Goal: Information Seeking & Learning: Learn about a topic

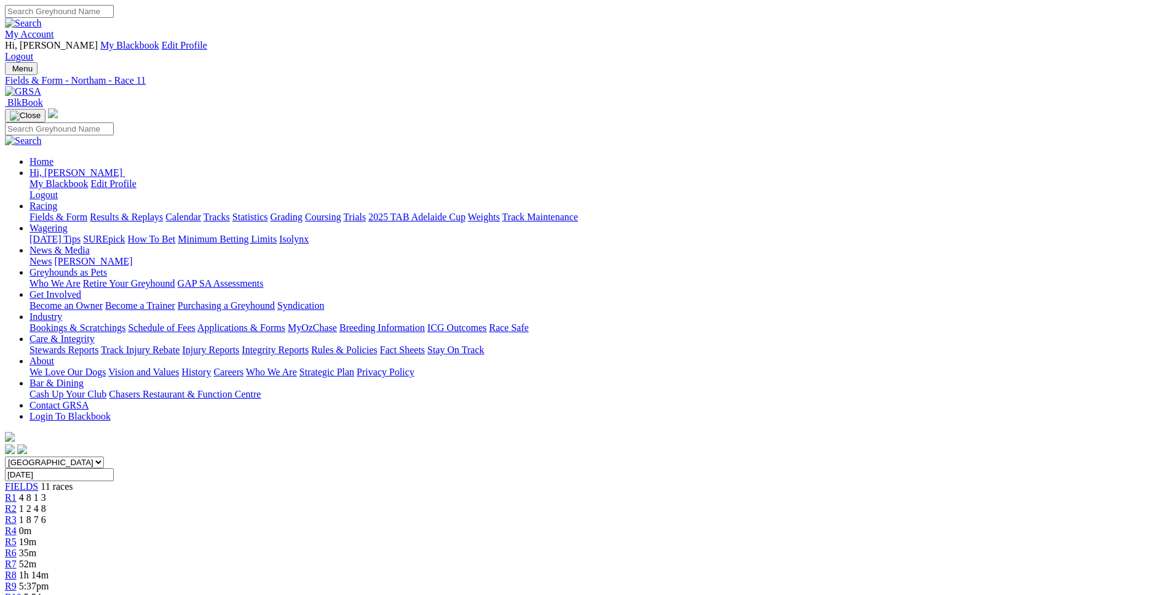
click at [87, 212] on link "Fields & Form" at bounding box center [59, 217] width 58 height 10
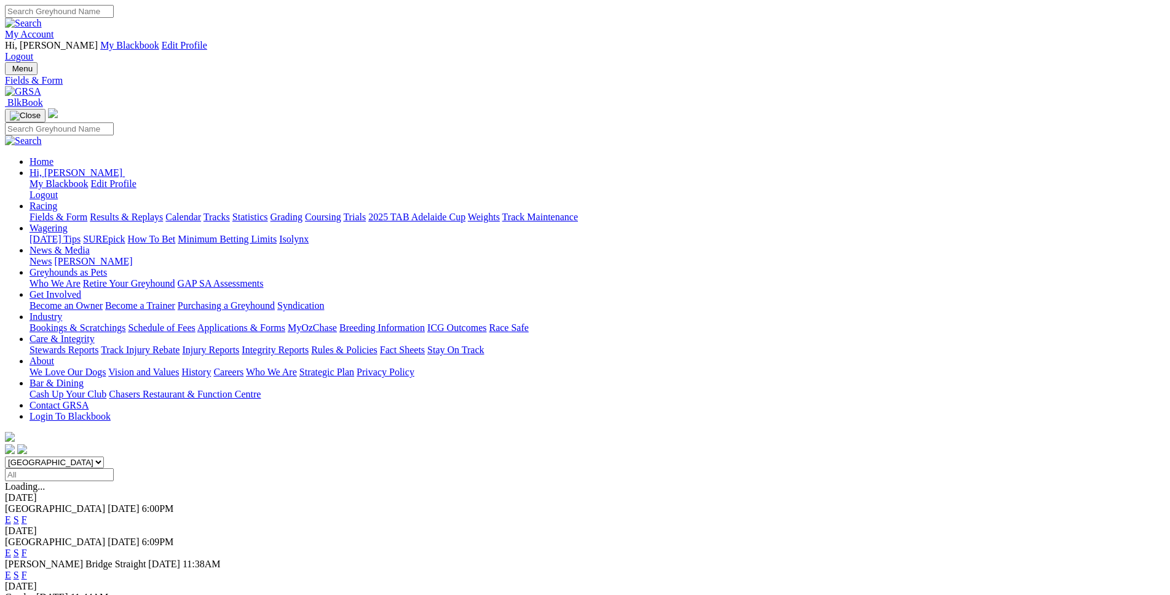
select select "WA"
click option "[GEOGRAPHIC_DATA]" at bounding box center [0, 0] width 0 height 0
click at [114, 468] on input "Select date" at bounding box center [59, 474] width 109 height 13
type input "Tuesday, 12 Aug 2025"
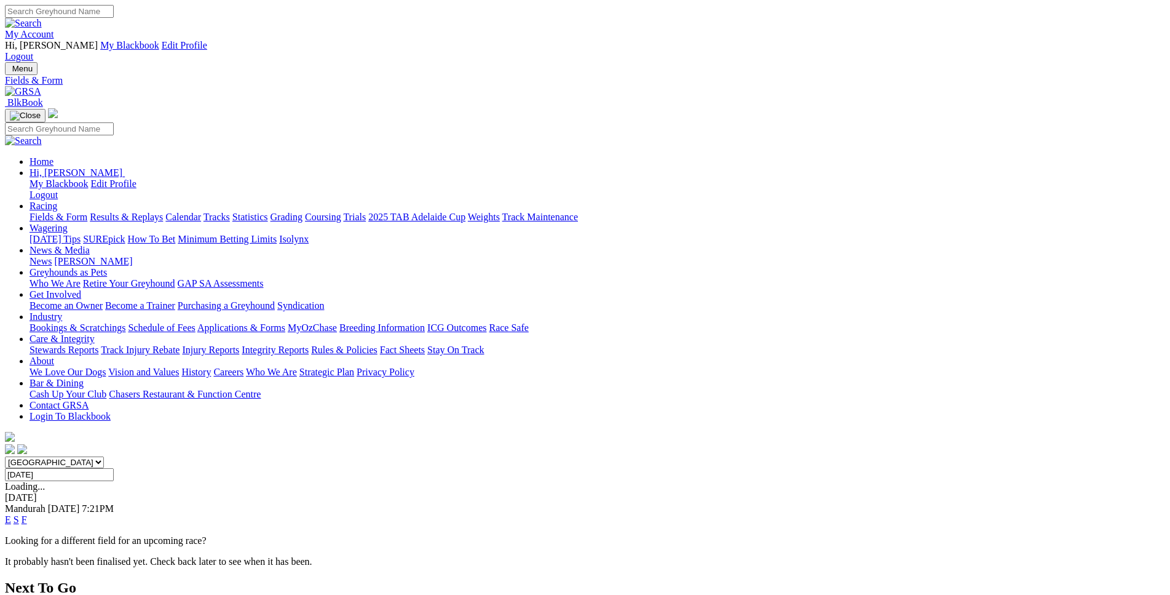
click at [11, 514] on link "E" at bounding box center [8, 519] width 6 height 10
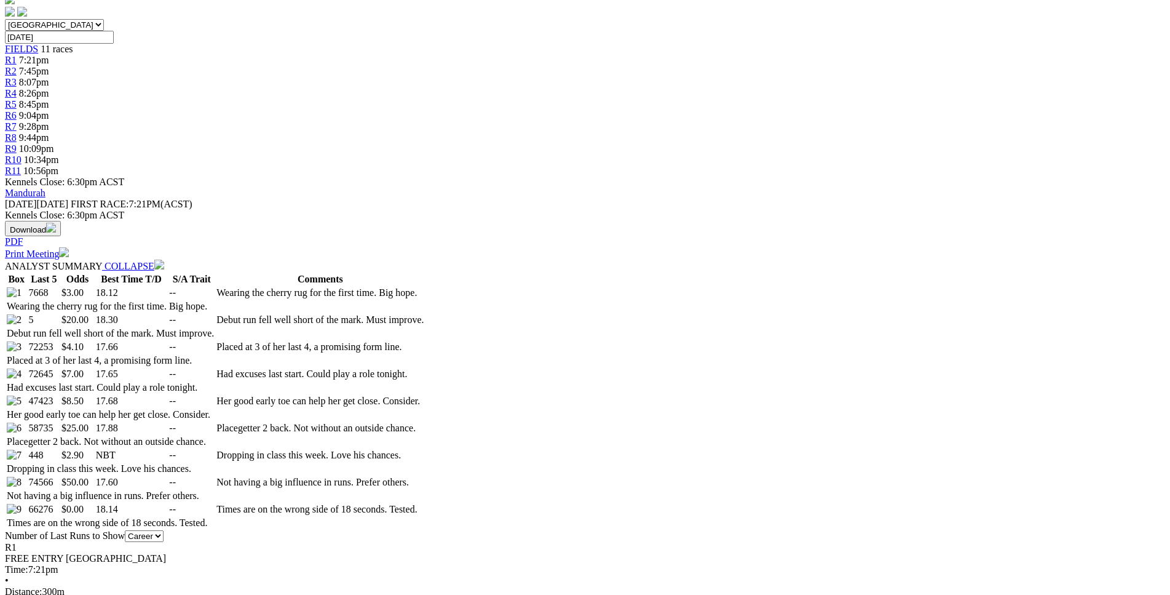
scroll to position [438, 0]
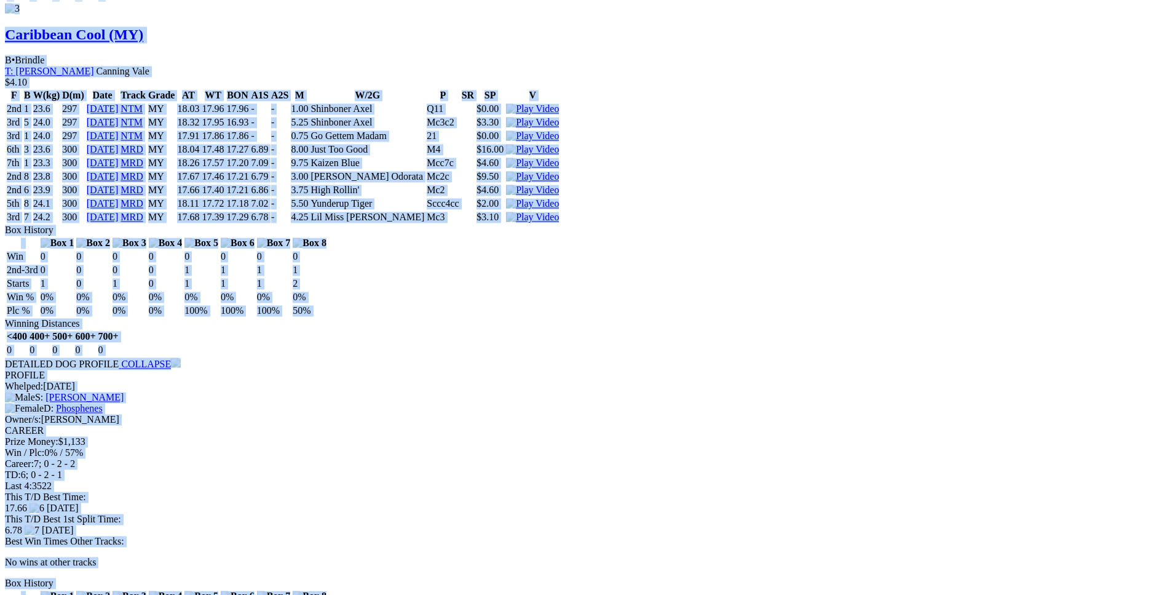
scroll to position [2508, 0]
drag, startPoint x: 177, startPoint y: 264, endPoint x: 970, endPoint y: 256, distance: 793.3
copy div "Sand Fire (MY) B • Black T: Ricky Valenti Barragup $3.00 F B W(kg) D(m) Date Tr…"
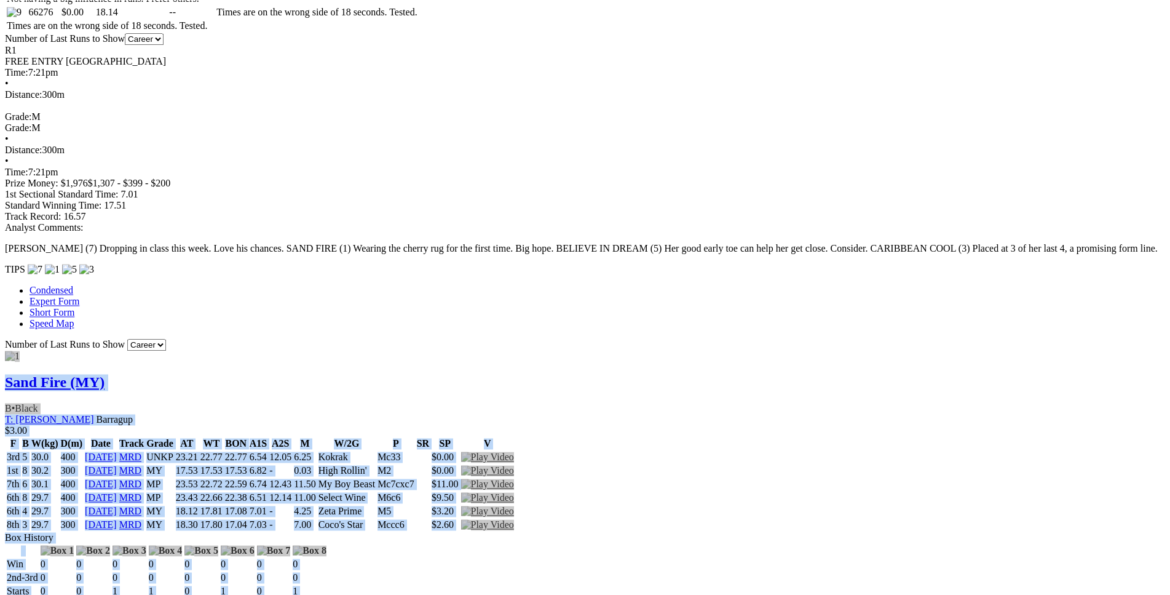
scroll to position [0, 0]
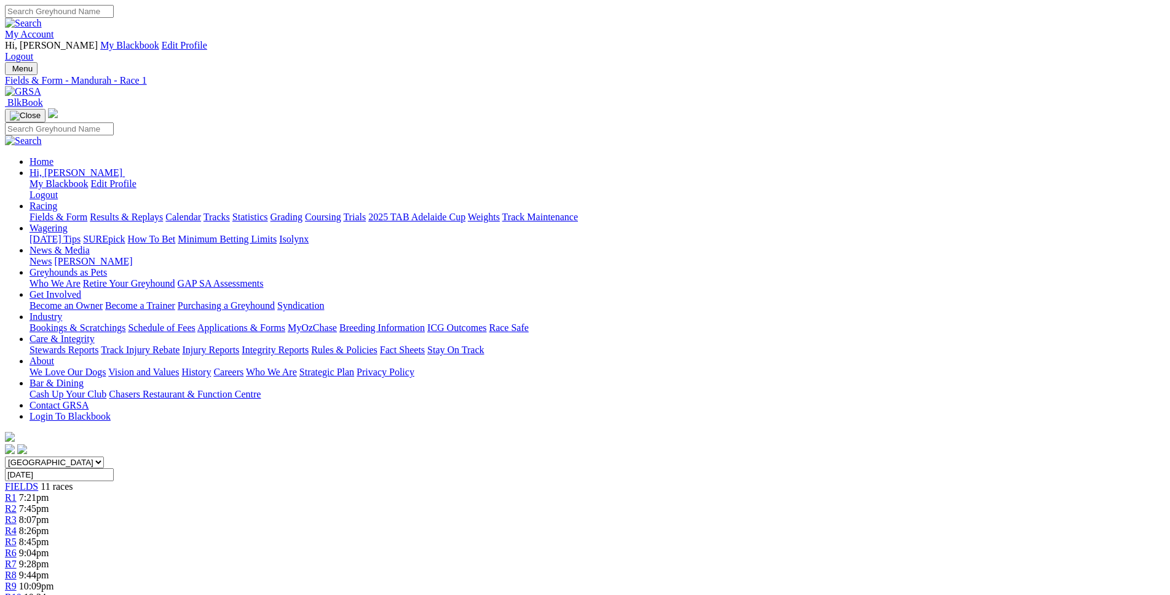
click at [17, 503] on span "R2" at bounding box center [11, 508] width 12 height 10
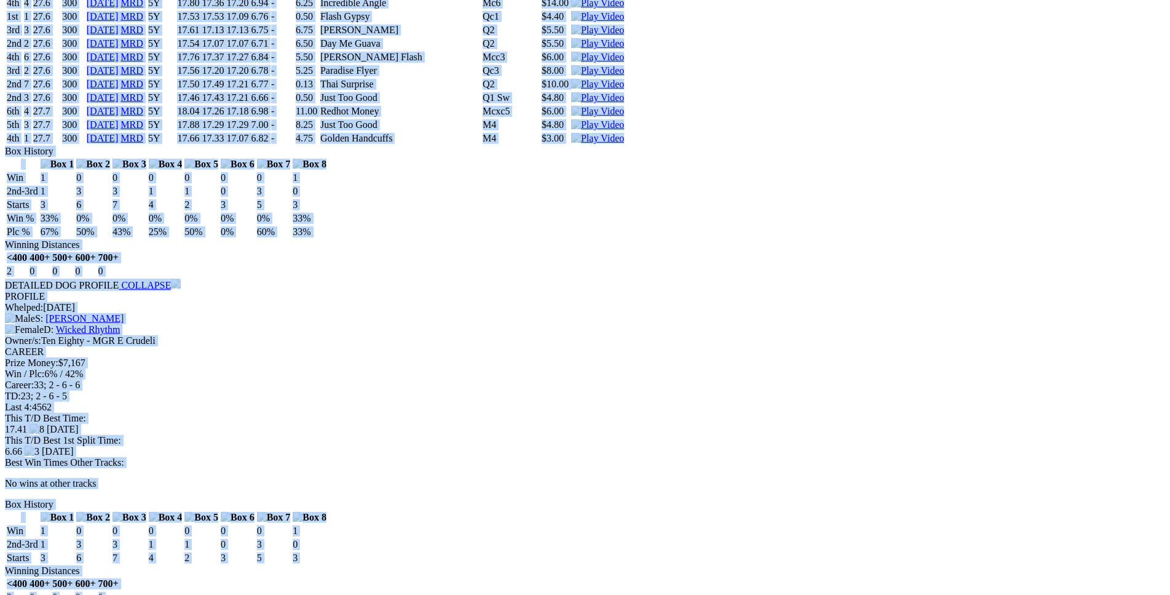
scroll to position [3261, 0]
drag, startPoint x: 180, startPoint y: 224, endPoint x: 975, endPoint y: 328, distance: 801.8
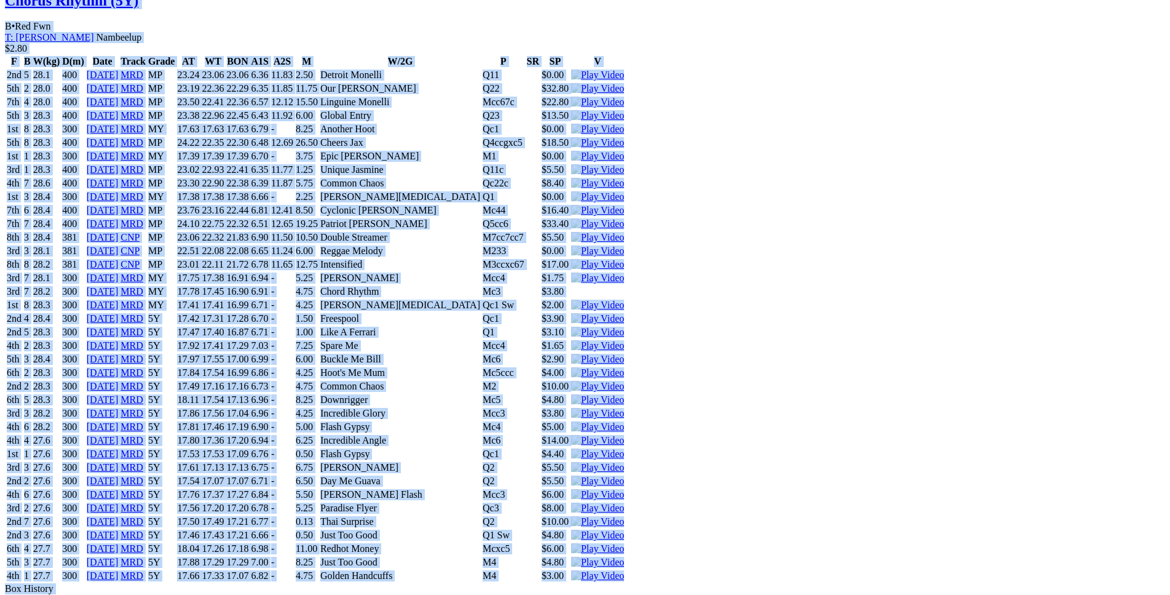
scroll to position [2823, 0]
copy div "Sunset Atlas (5Y) B • Blue T: David Hobby Nambeelup $4.60 F B W(kg) D(m) Date T…"
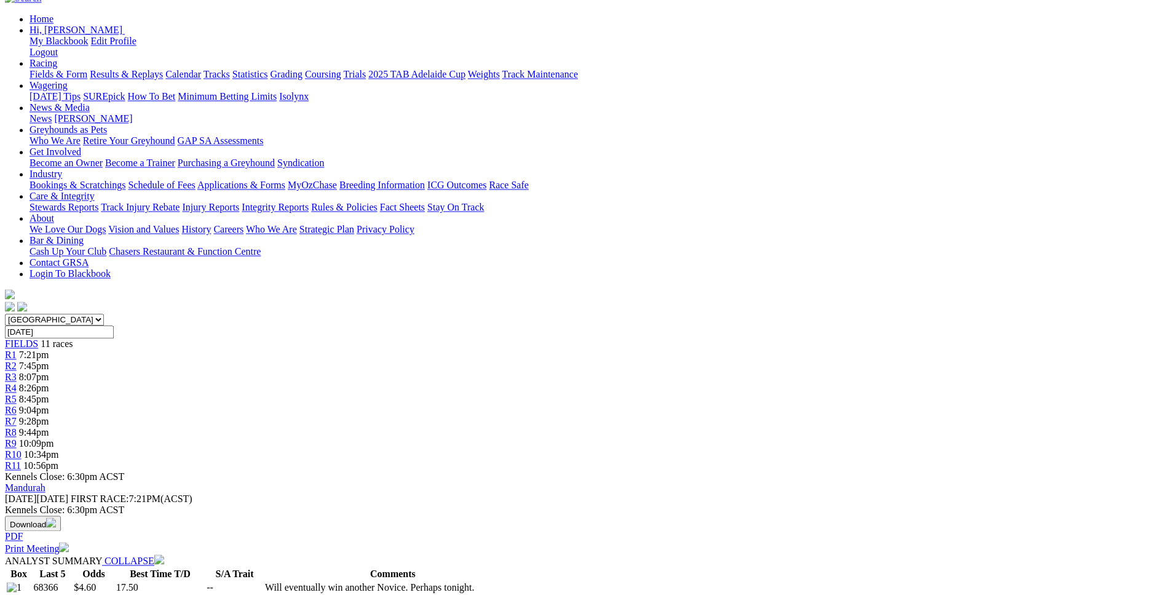
scroll to position [0, 0]
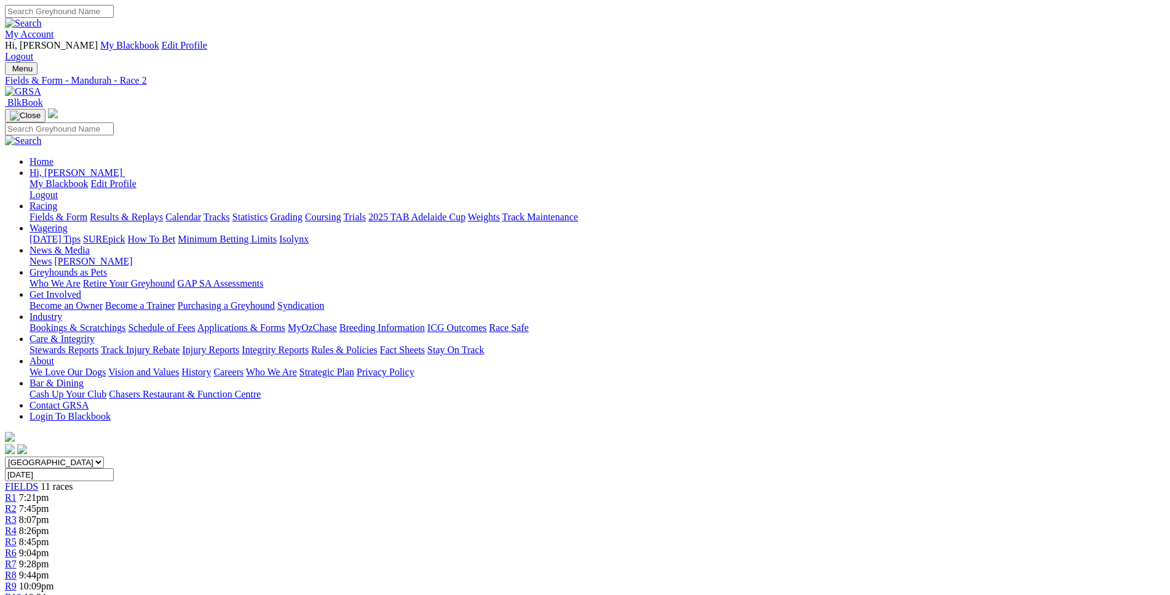
click at [17, 514] on link "R3" at bounding box center [11, 519] width 12 height 10
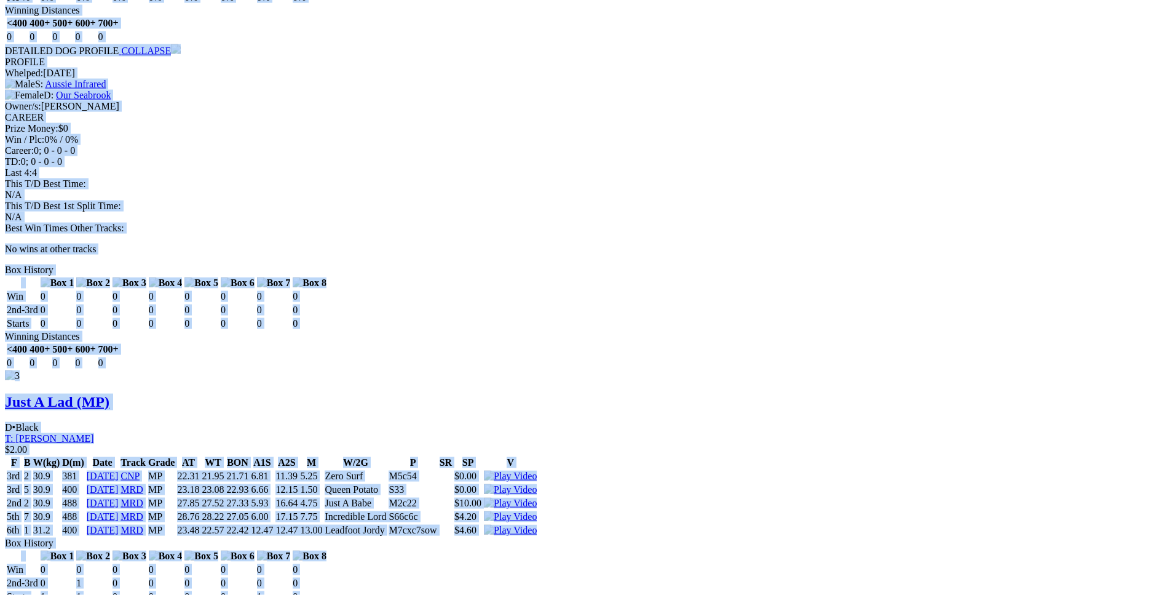
scroll to position [2006, 0]
drag, startPoint x: 177, startPoint y: 215, endPoint x: 975, endPoint y: 242, distance: 798.1
copy div "West On Rose (MP) B • Black T: [PERSON_NAME] $5.00 F B W(kg) D(m) Date Track Gr…"
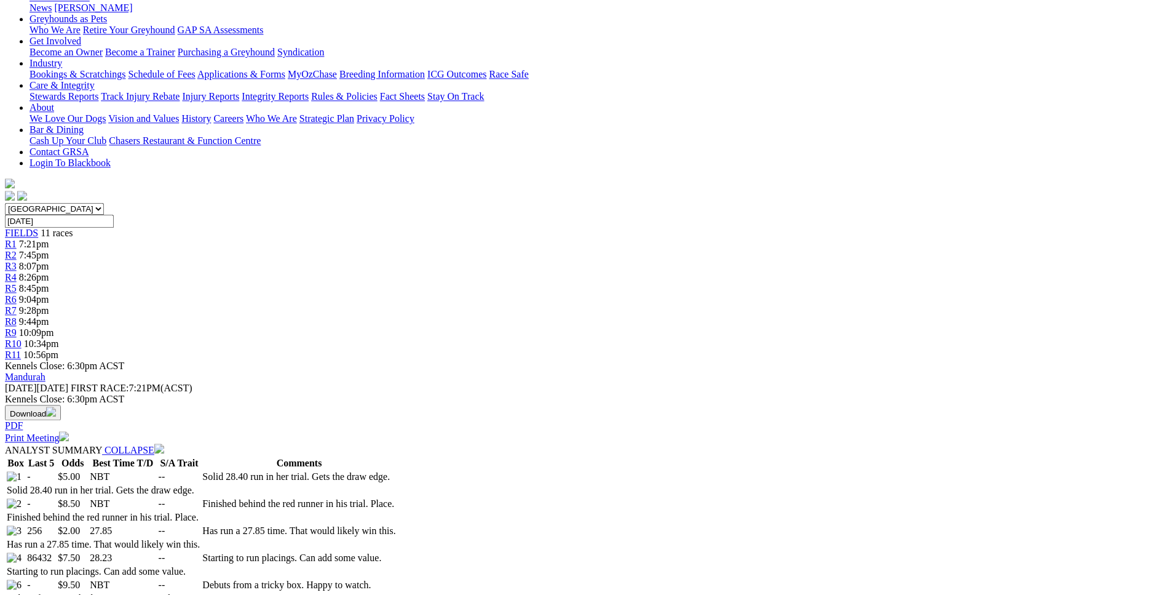
scroll to position [0, 0]
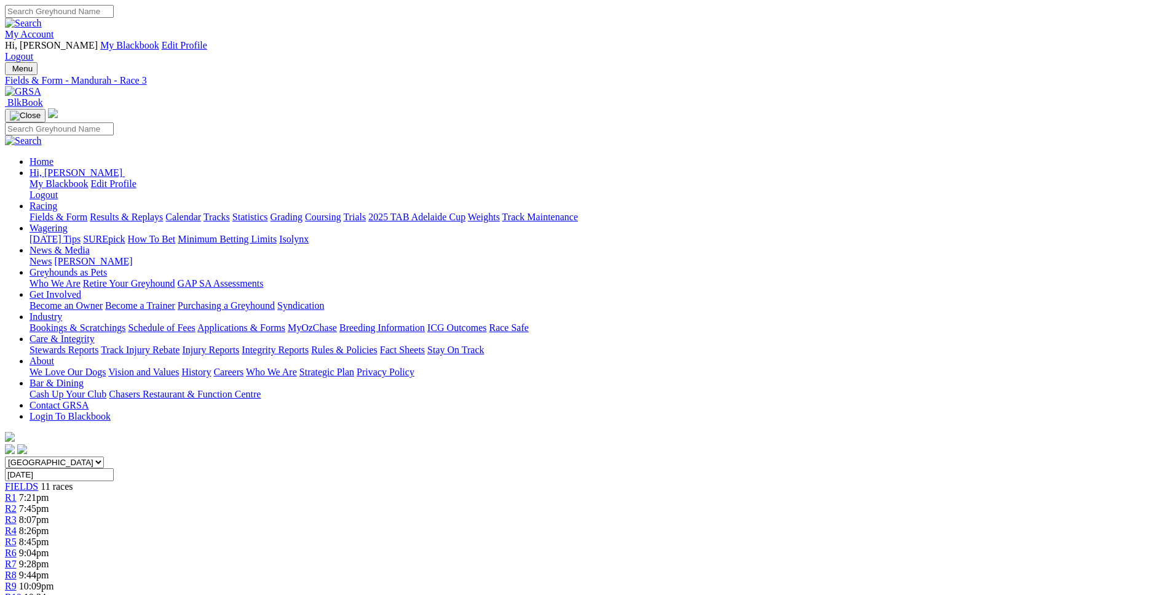
click at [17, 525] on span "R4" at bounding box center [11, 530] width 12 height 10
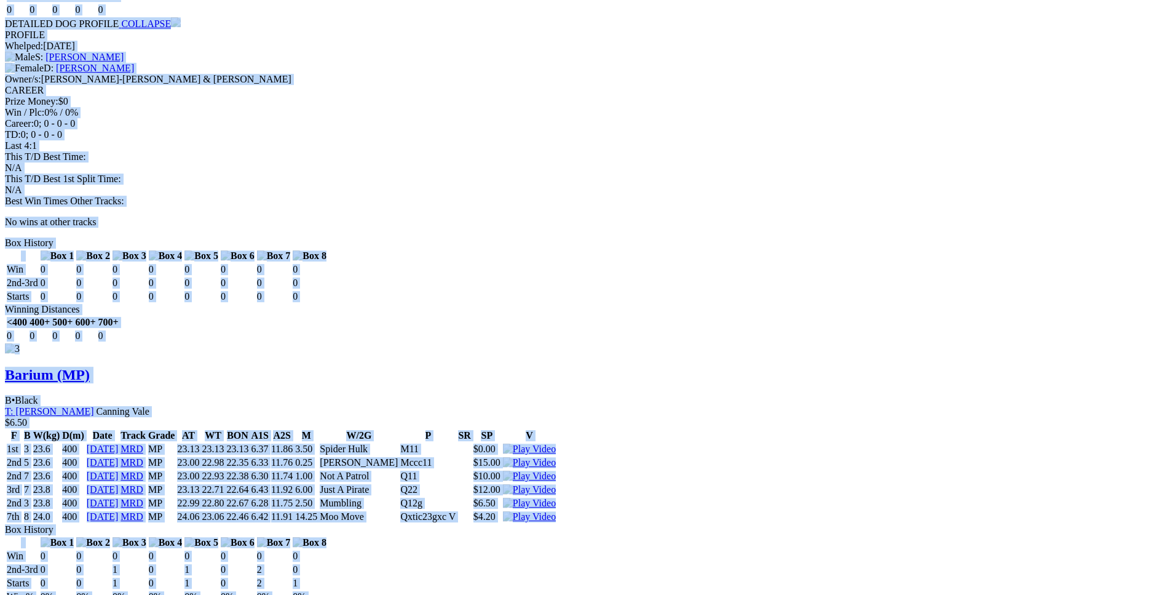
scroll to position [2131, 0]
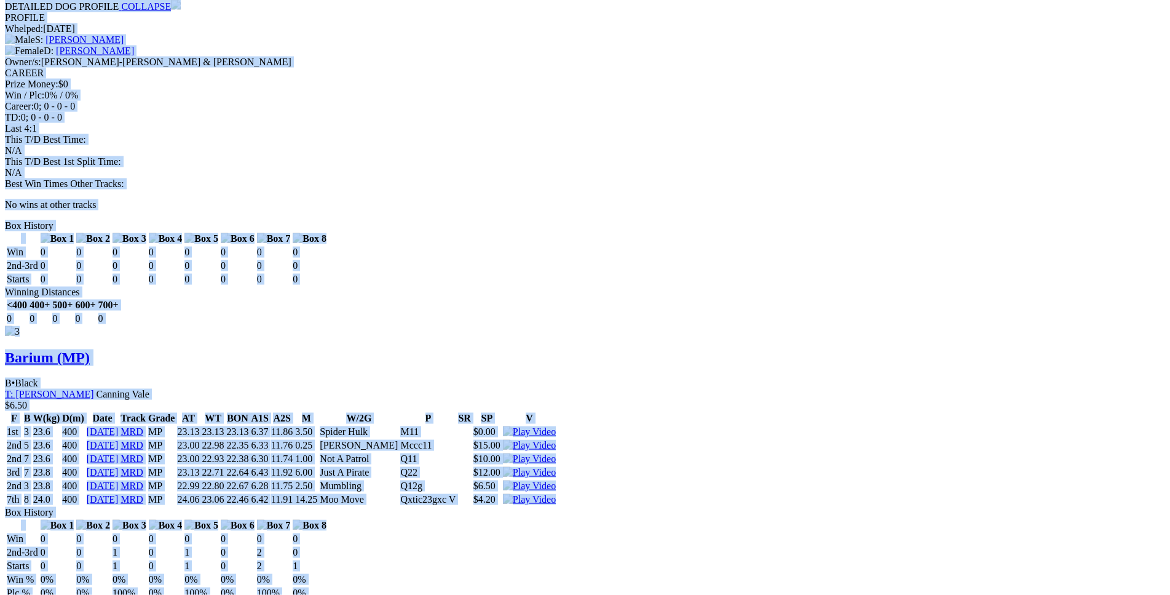
drag, startPoint x: 179, startPoint y: 98, endPoint x: 977, endPoint y: 381, distance: 846.7
copy div "Sweet Adeline (MP) B • Black T: Andrew Mclaren Nambeelup $35.00 F B W(kg) D(m) …"
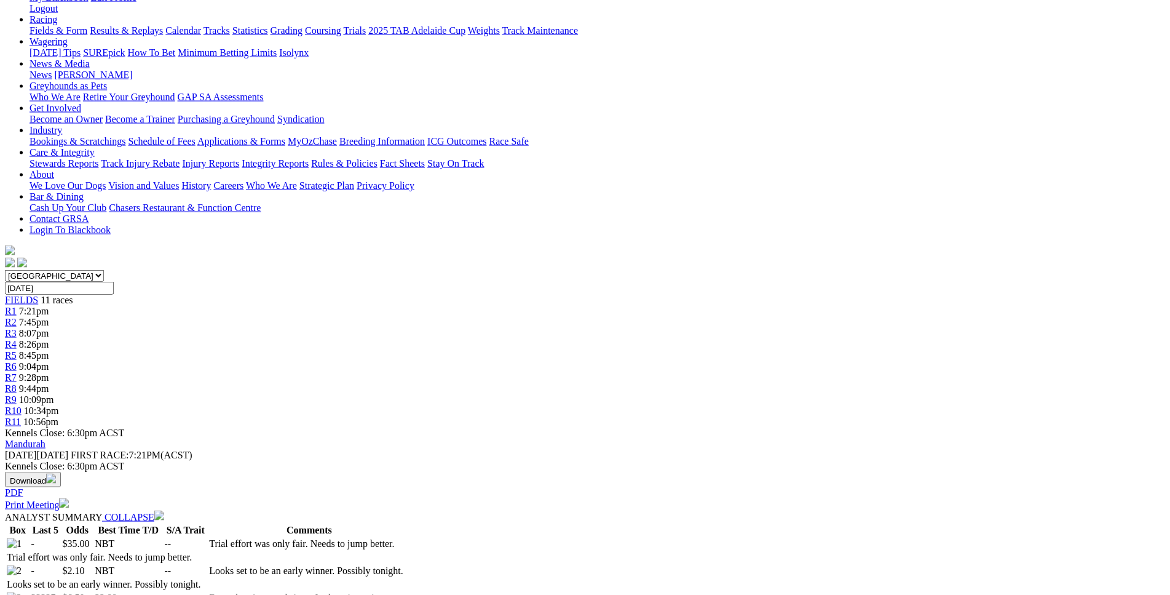
scroll to position [0, 0]
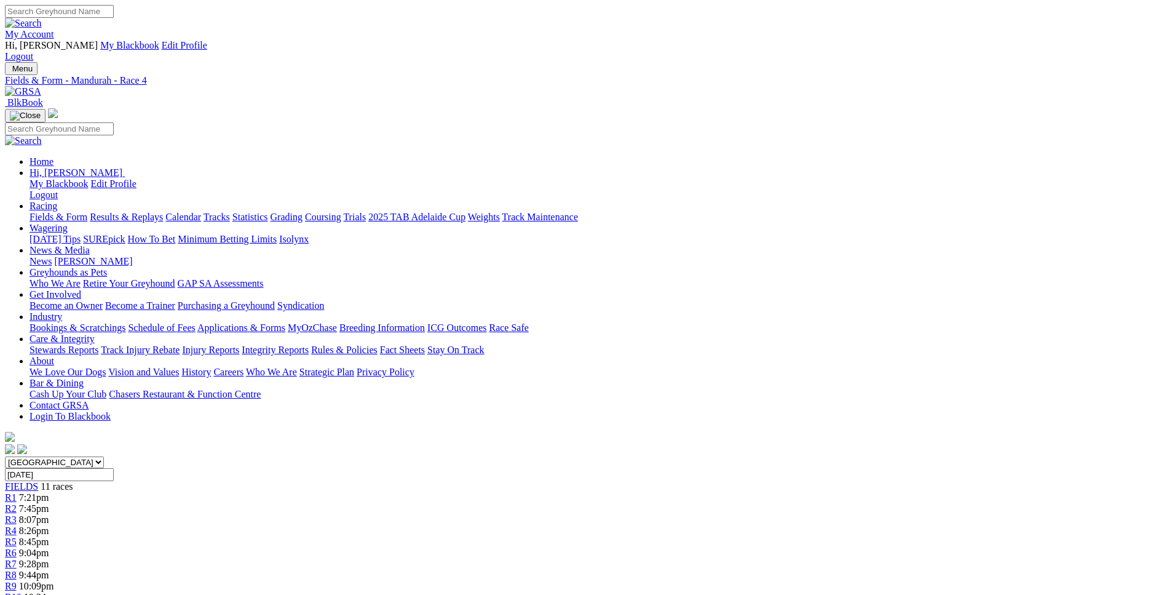
click at [17, 536] on link "R5" at bounding box center [11, 541] width 12 height 10
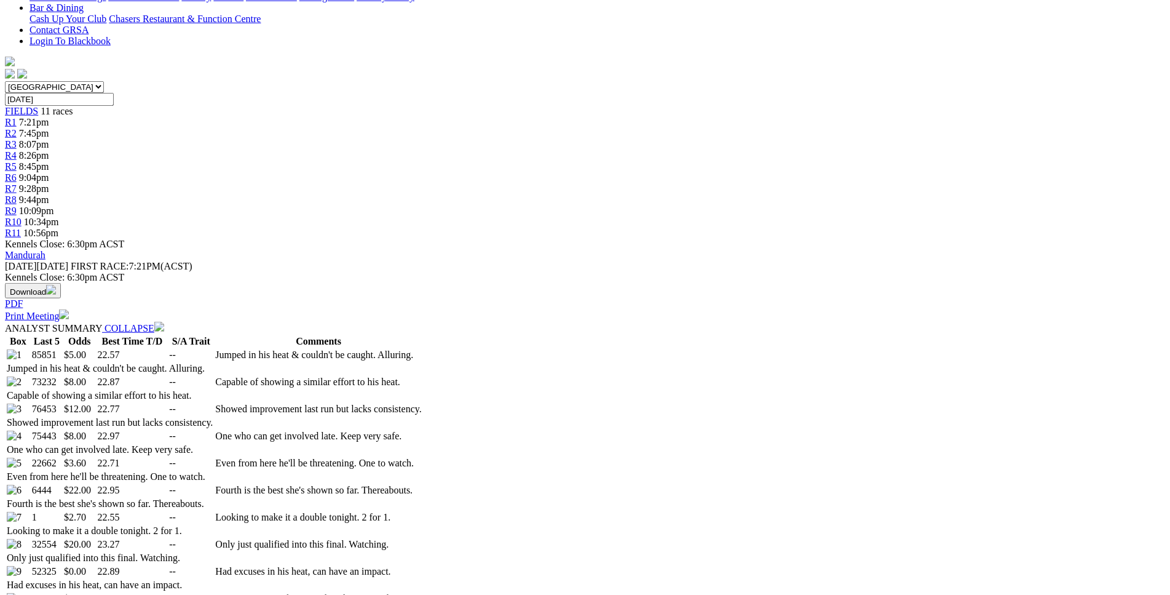
scroll to position [376, 0]
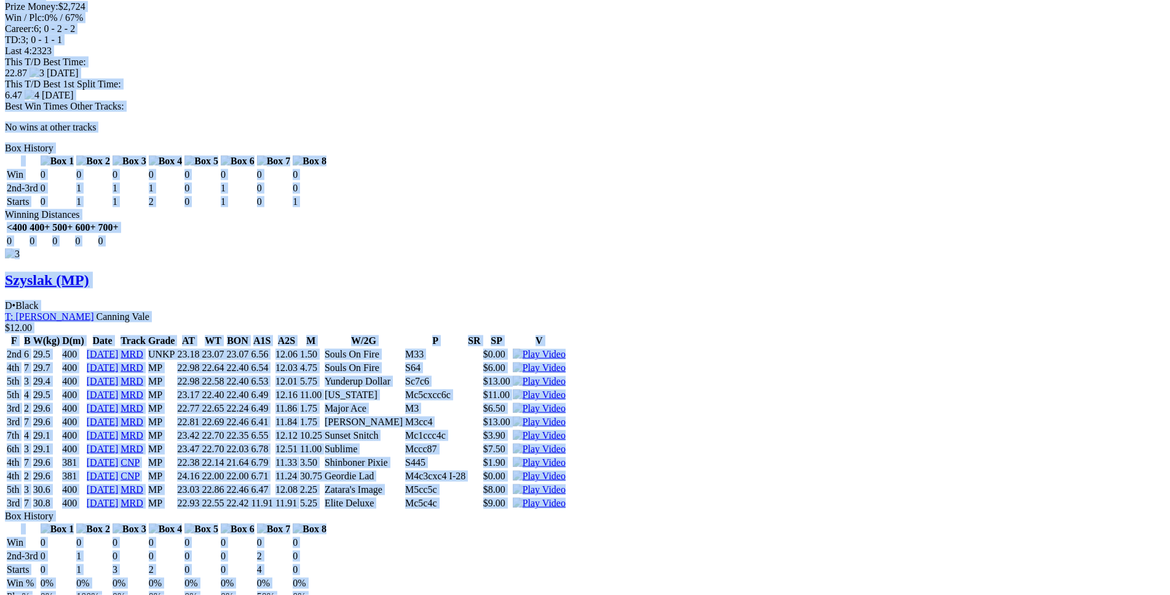
scroll to position [2382, 0]
drag, startPoint x: 177, startPoint y: 349, endPoint x: 985, endPoint y: 169, distance: 827.8
copy div "Leadfoot Jordy (5P) D • Black T: Adam Smithson Nambeelup $5.00 F B W(kg) D(m) D…"
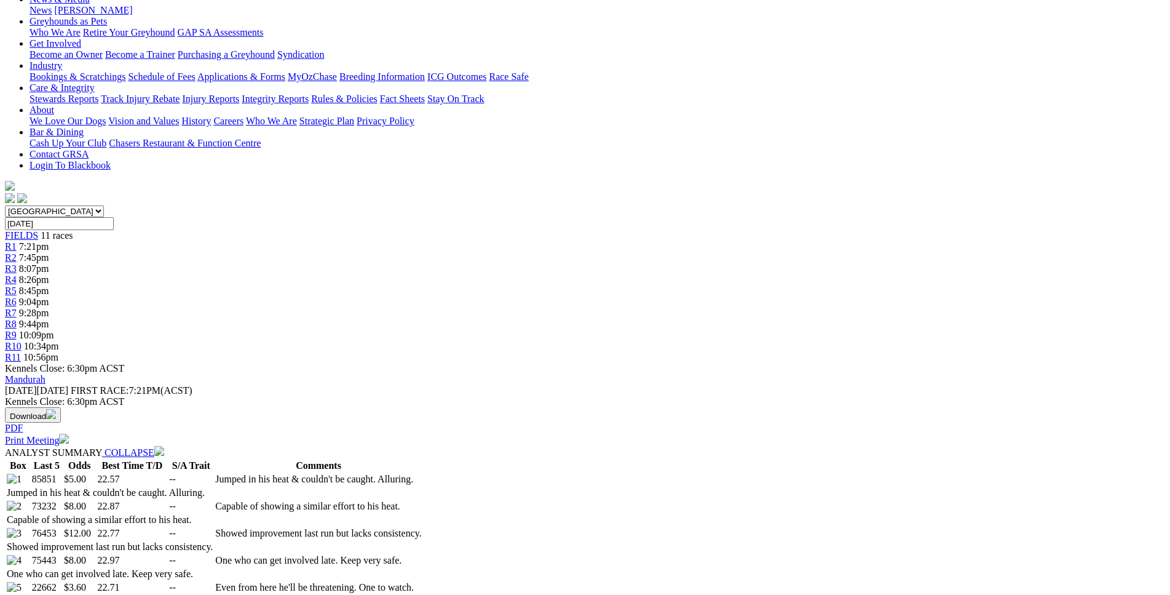
scroll to position [0, 0]
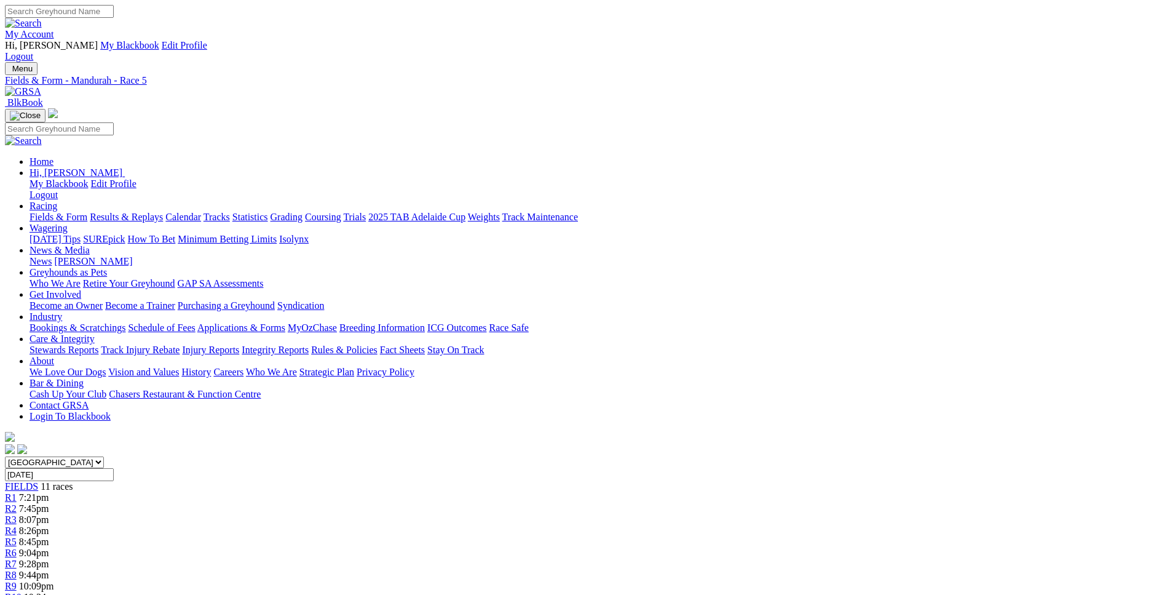
click at [17, 547] on span "R6" at bounding box center [11, 552] width 12 height 10
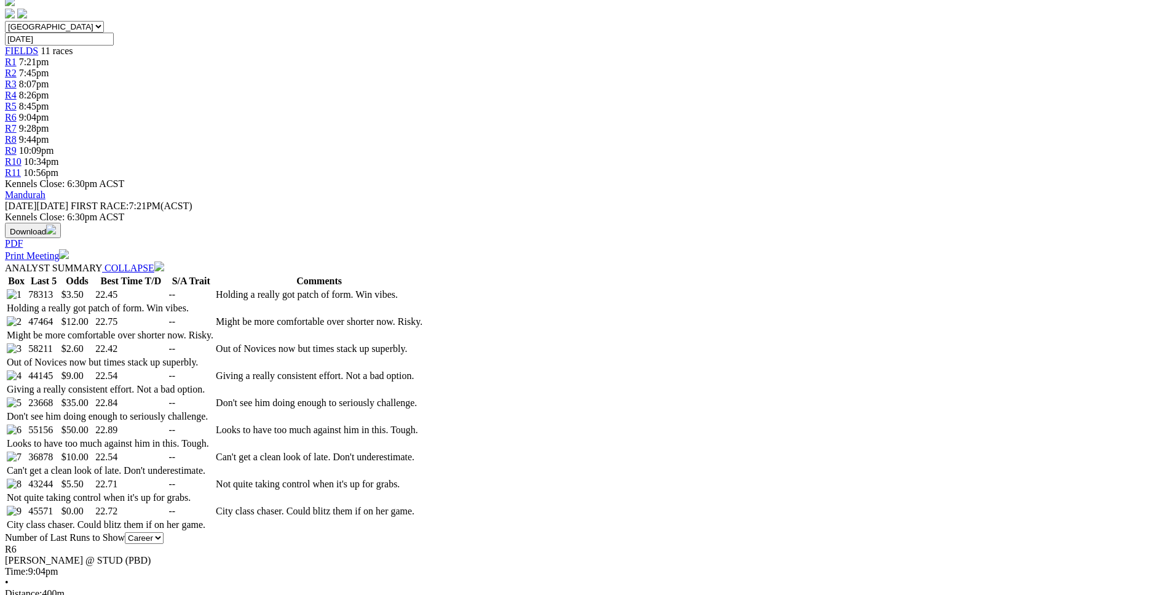
scroll to position [439, 0]
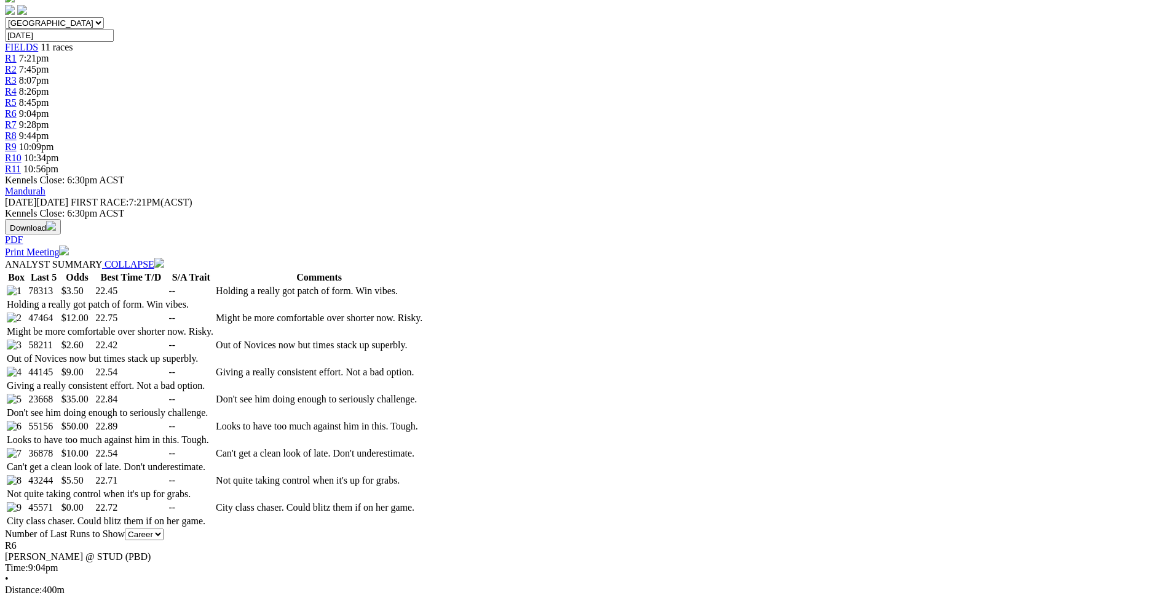
drag, startPoint x: 171, startPoint y: 266, endPoint x: 354, endPoint y: 282, distance: 183.3
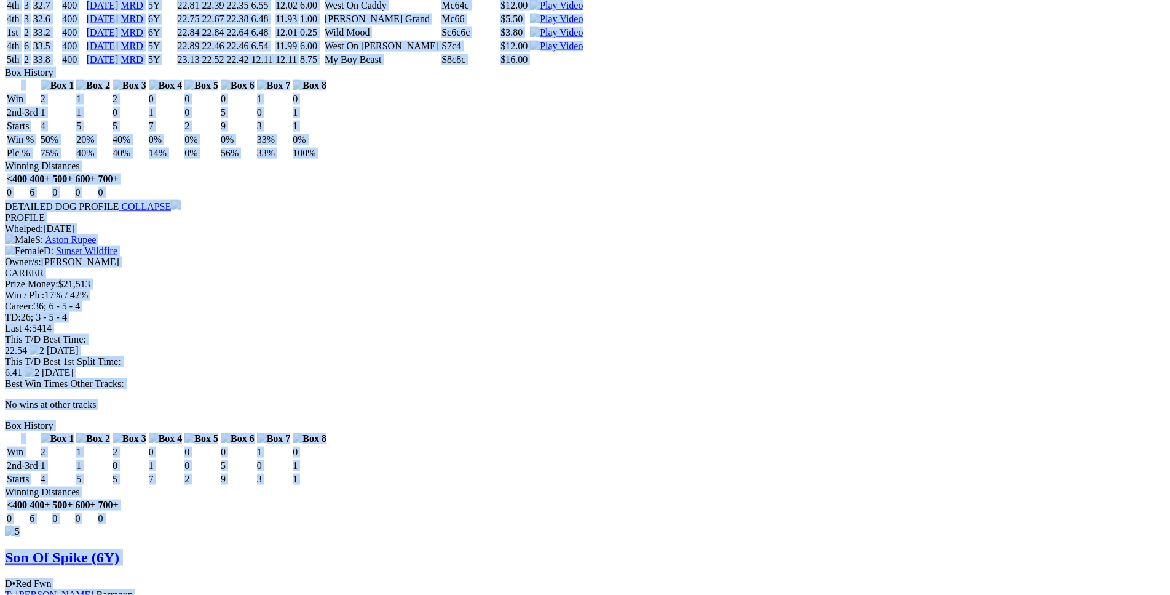
scroll to position [4390, 0]
drag, startPoint x: 178, startPoint y: 266, endPoint x: 980, endPoint y: 274, distance: 802.0
copy div "Manjarin (5Y) B • Red Fwn T: Jamie Marsh Nambeelup $3.50 F B W(kg) D(m) Date Tr…"
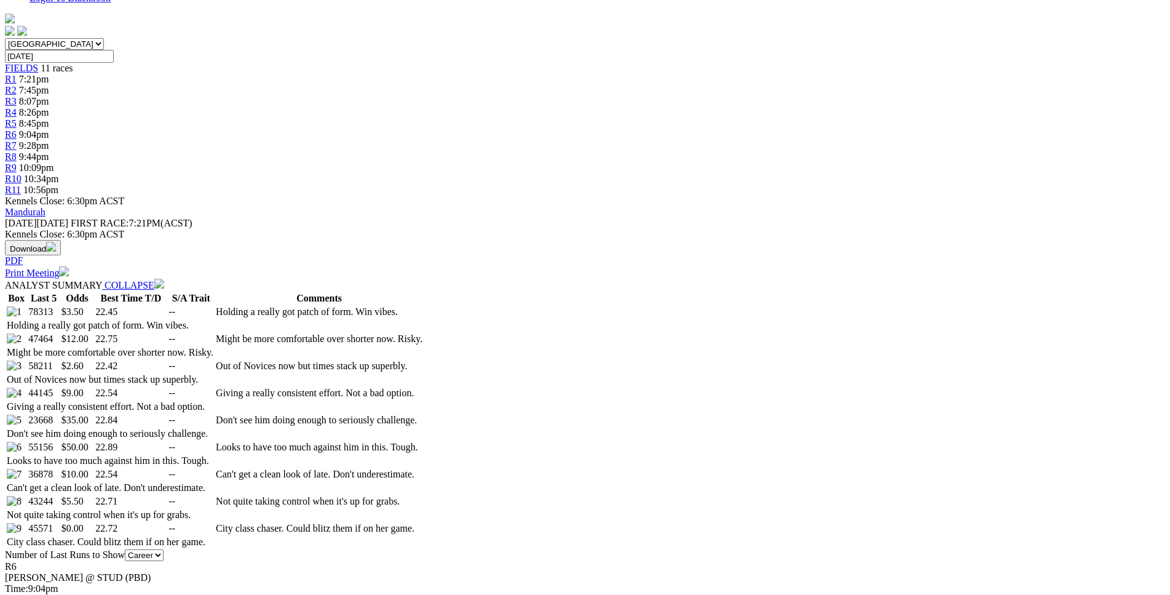
scroll to position [0, 0]
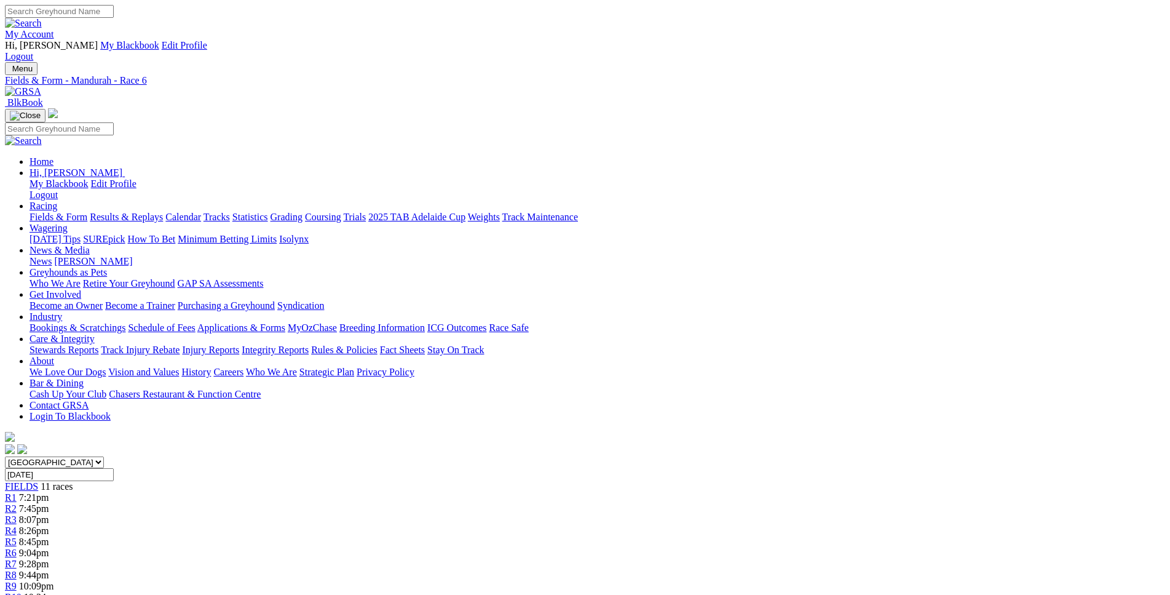
click at [17, 558] on link "R7" at bounding box center [11, 563] width 12 height 10
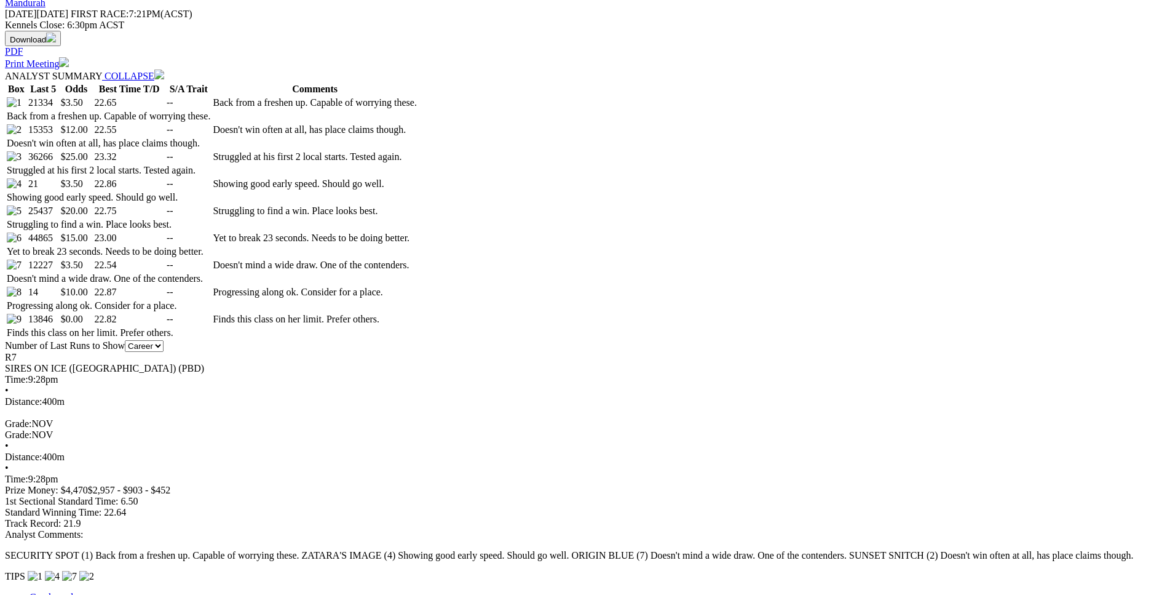
scroll to position [627, 0]
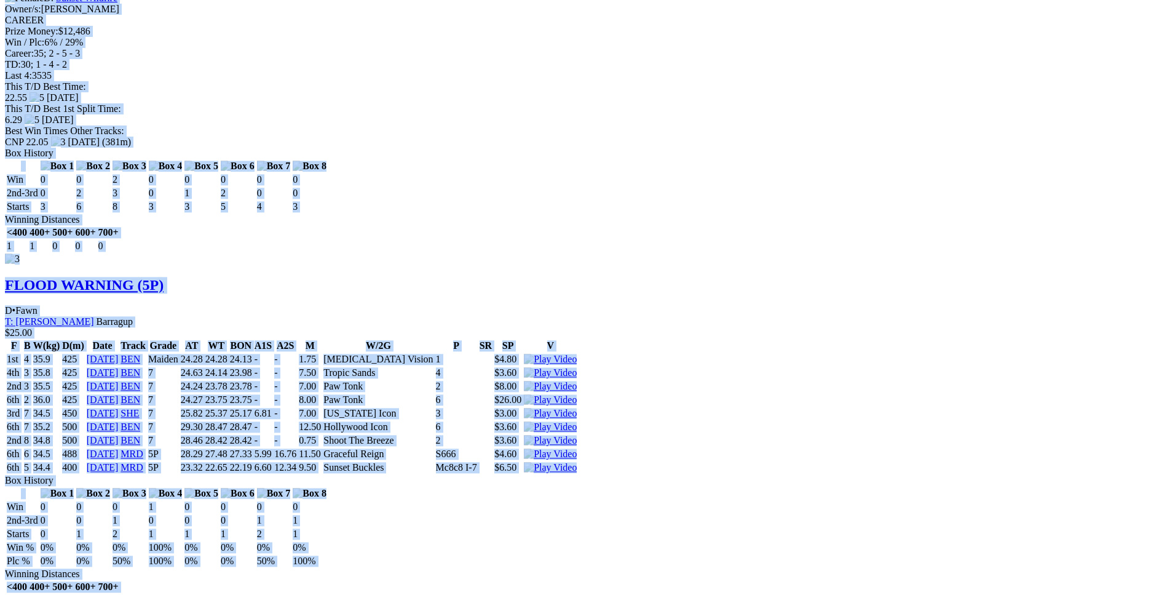
scroll to position [2760, 0]
drag, startPoint x: 175, startPoint y: 73, endPoint x: 970, endPoint y: 167, distance: 800.1
copy div "Security Spot (5P) D • Wht & Fwn T: Enzo Crudeli Nambeelup $3.50 F B W(kg) D(m)…"
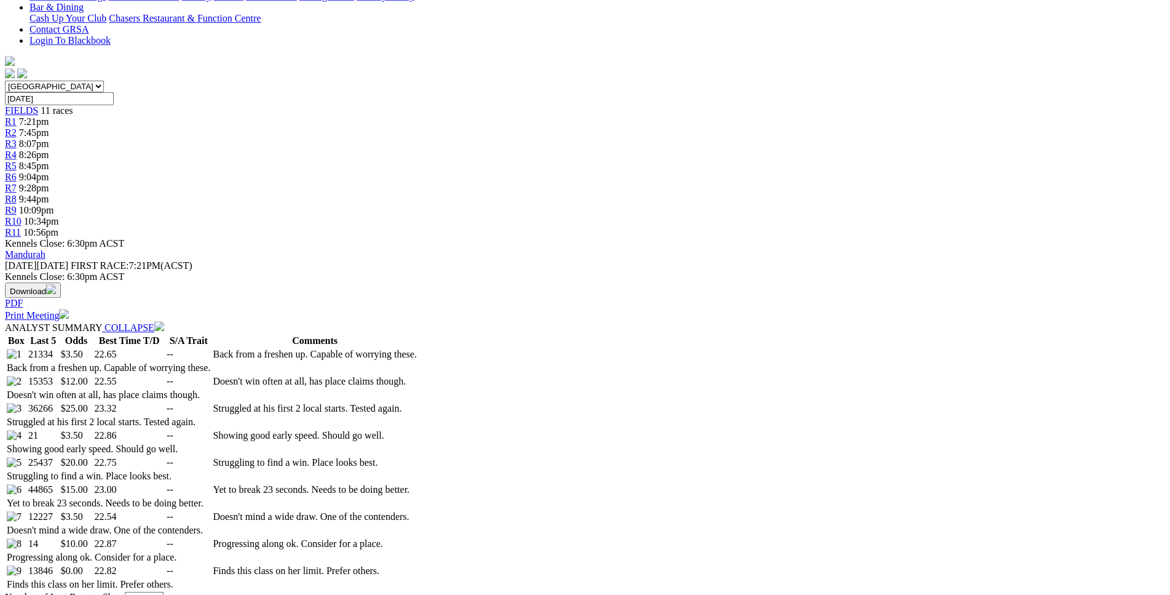
scroll to position [0, 0]
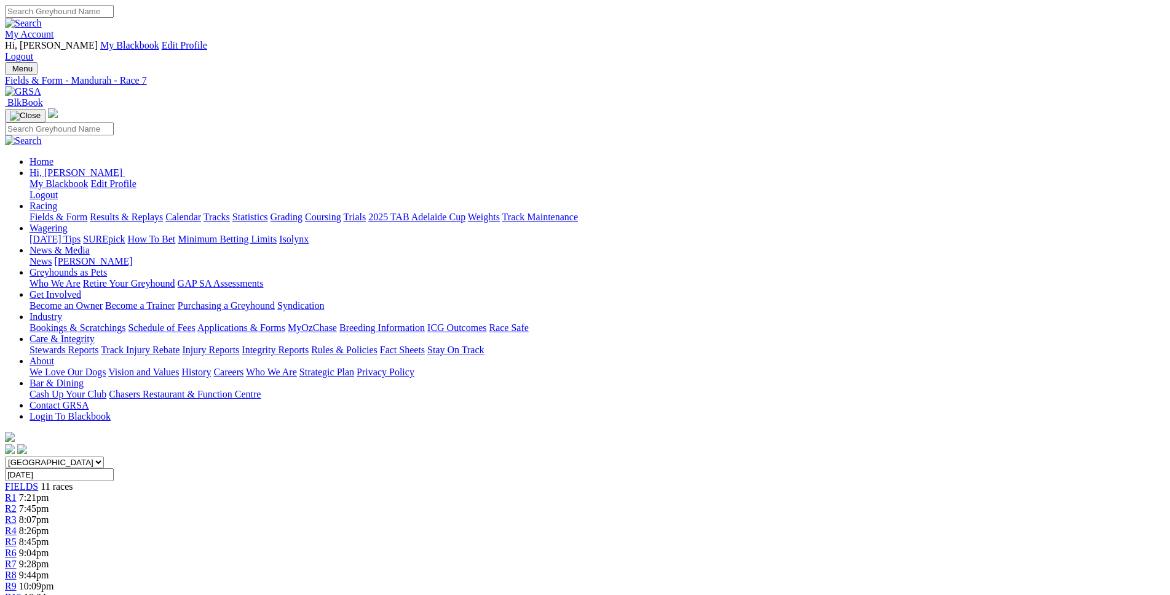
click at [733, 569] on div "R8 9:44pm" at bounding box center [585, 574] width 1160 height 11
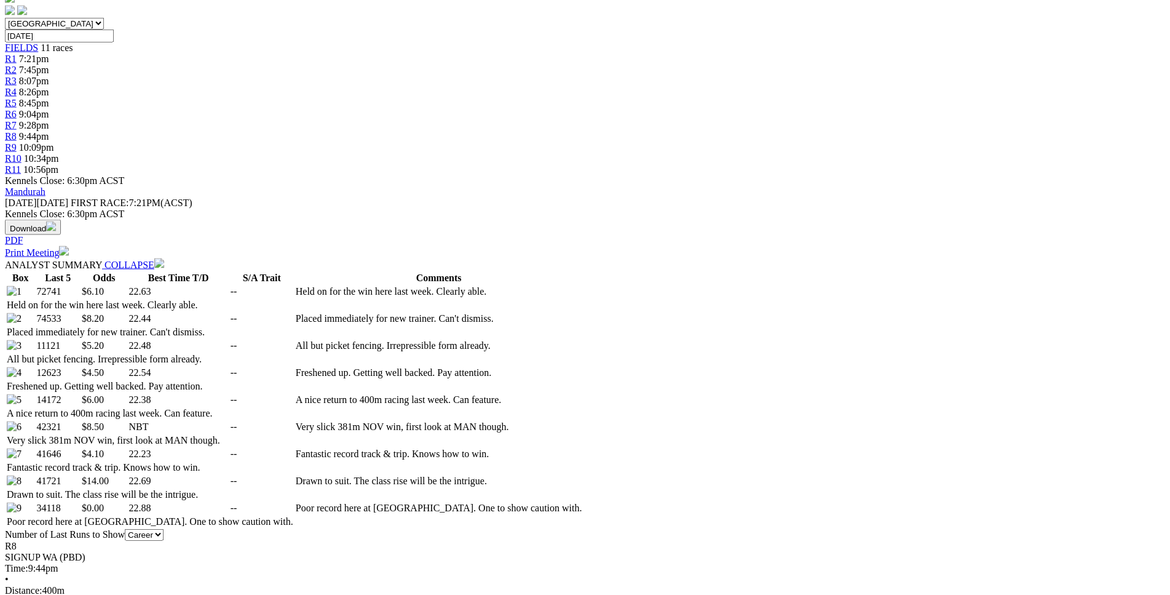
scroll to position [440, 0]
drag, startPoint x: 183, startPoint y: 259, endPoint x: 200, endPoint y: 260, distance: 17.2
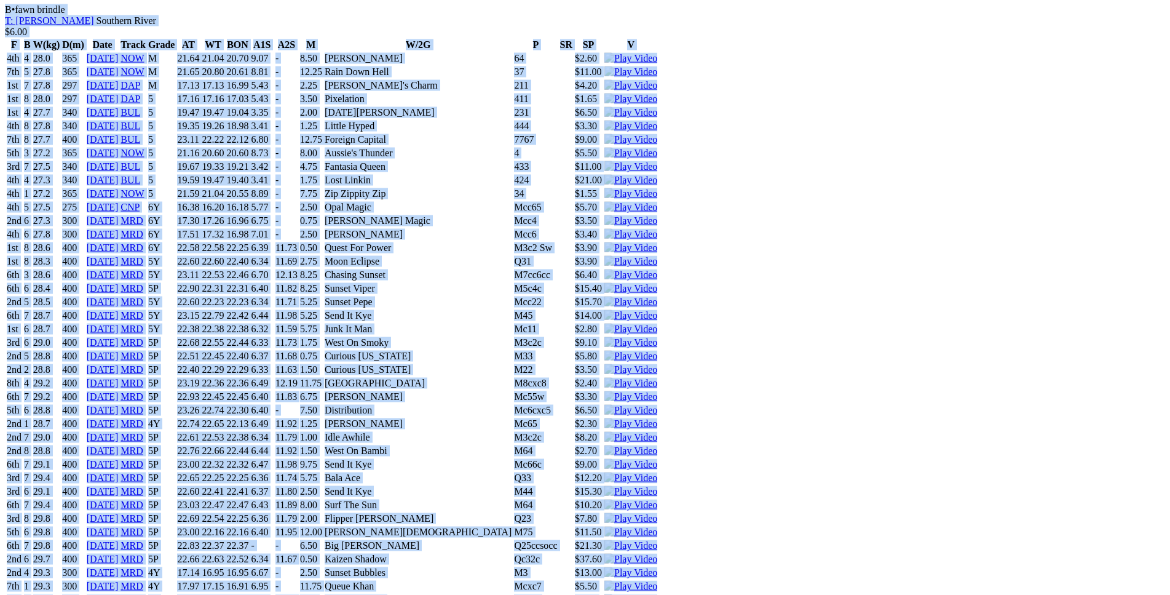
scroll to position [4955, 0]
drag, startPoint x: 177, startPoint y: 268, endPoint x: 980, endPoint y: 384, distance: 811.5
copy div "Elite General (5P) D • Black T: David Magistro Southern River $6.10 F B W(kg) D…"
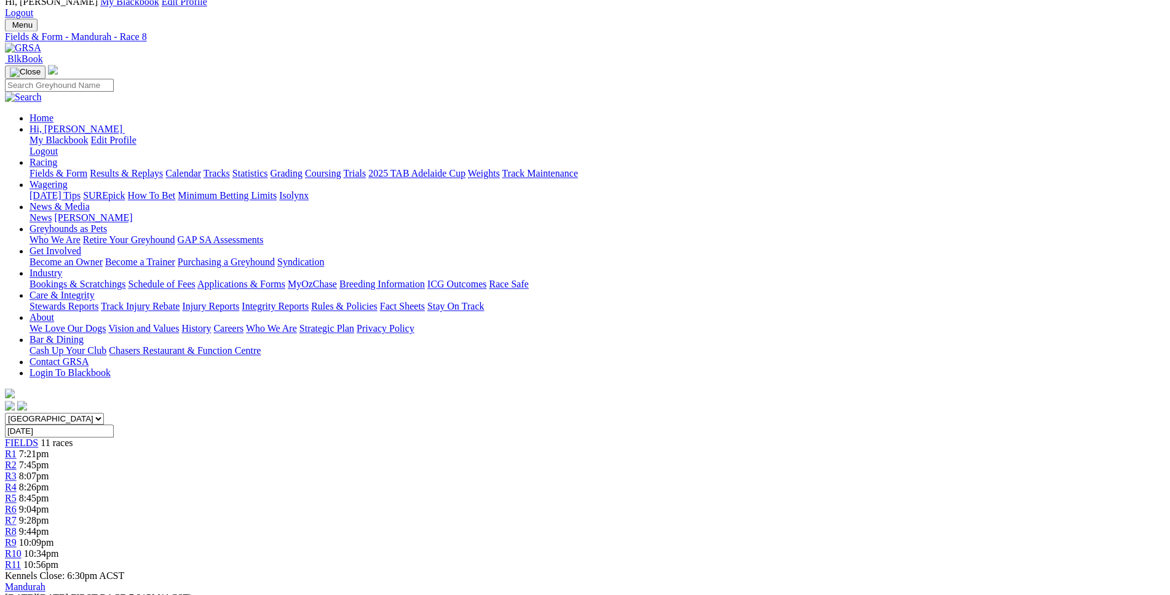
scroll to position [0, 0]
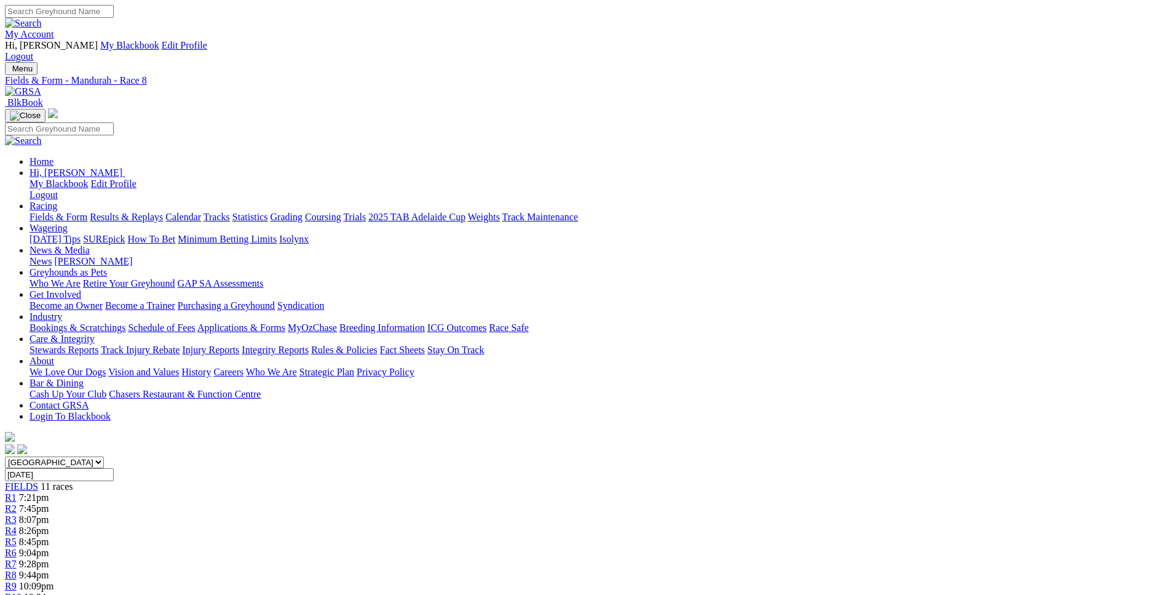
click at [803, 581] on div "R9 10:09pm" at bounding box center [585, 586] width 1160 height 11
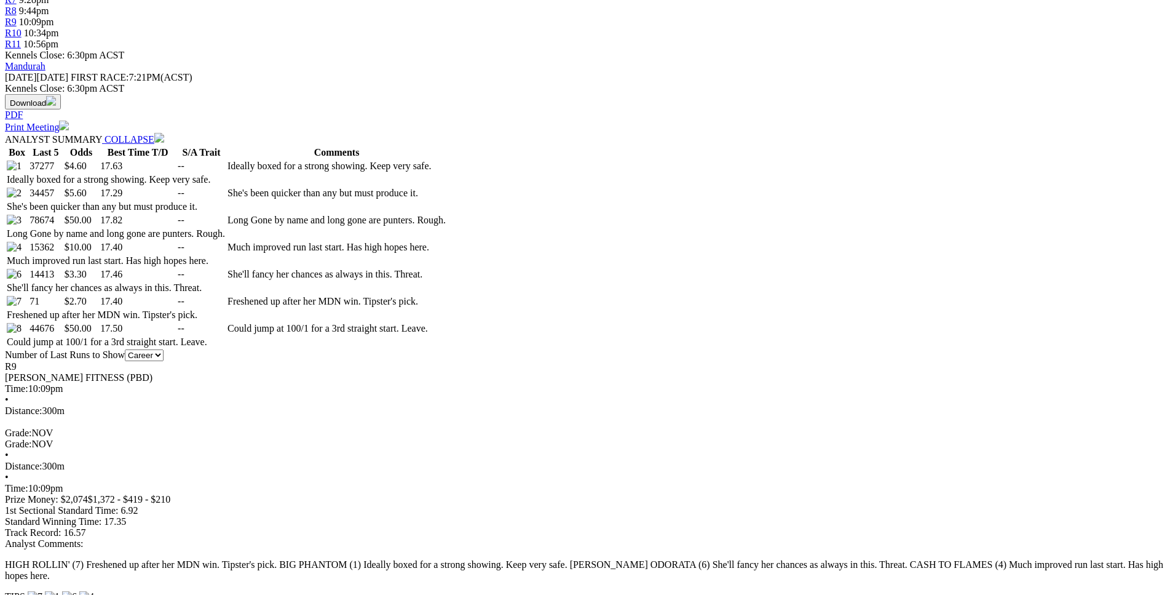
scroll to position [564, 0]
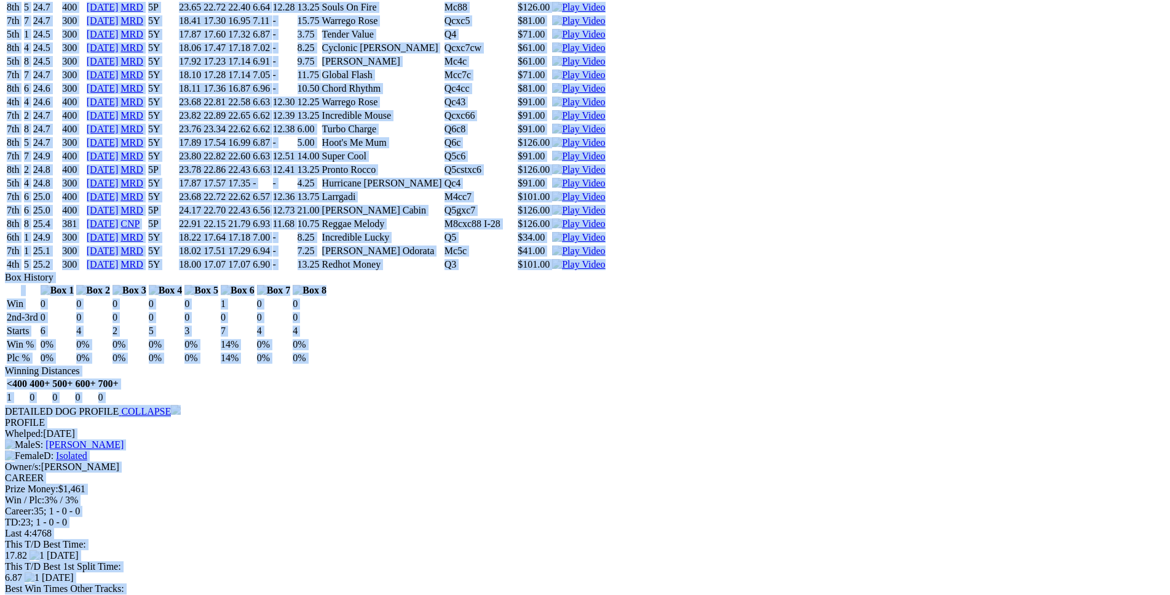
scroll to position [3074, 0]
drag, startPoint x: 175, startPoint y: 97, endPoint x: 975, endPoint y: 398, distance: 854.9
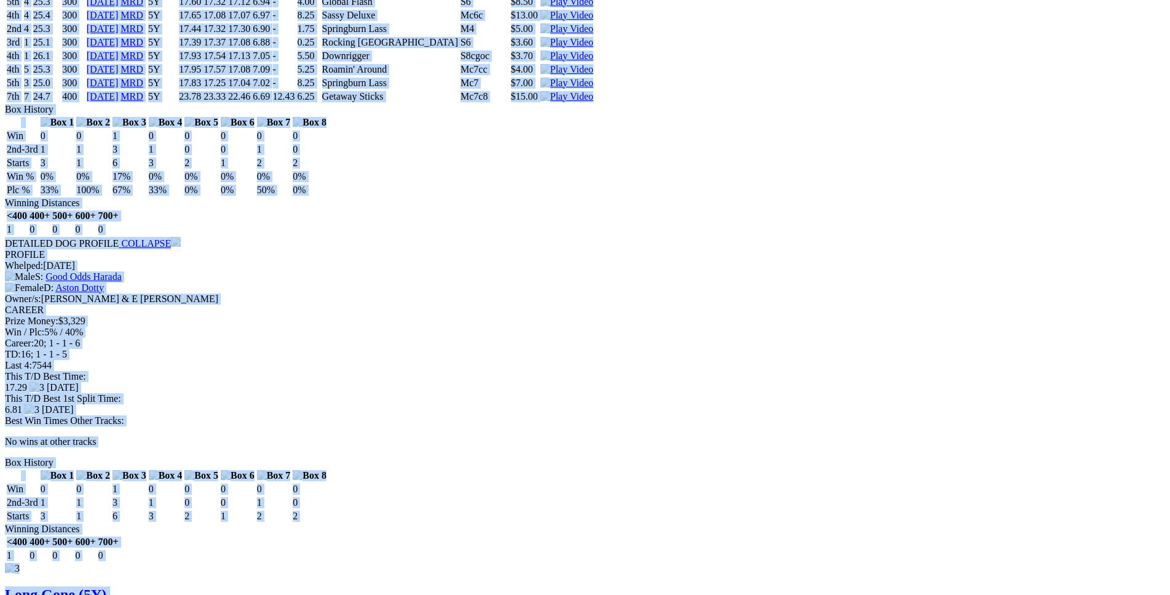
scroll to position [2196, 0]
copy div "Big Phantom (5Y) D • Black T: Michael Rylands Canning Vale $4.60 F B W(kg) D(m)…"
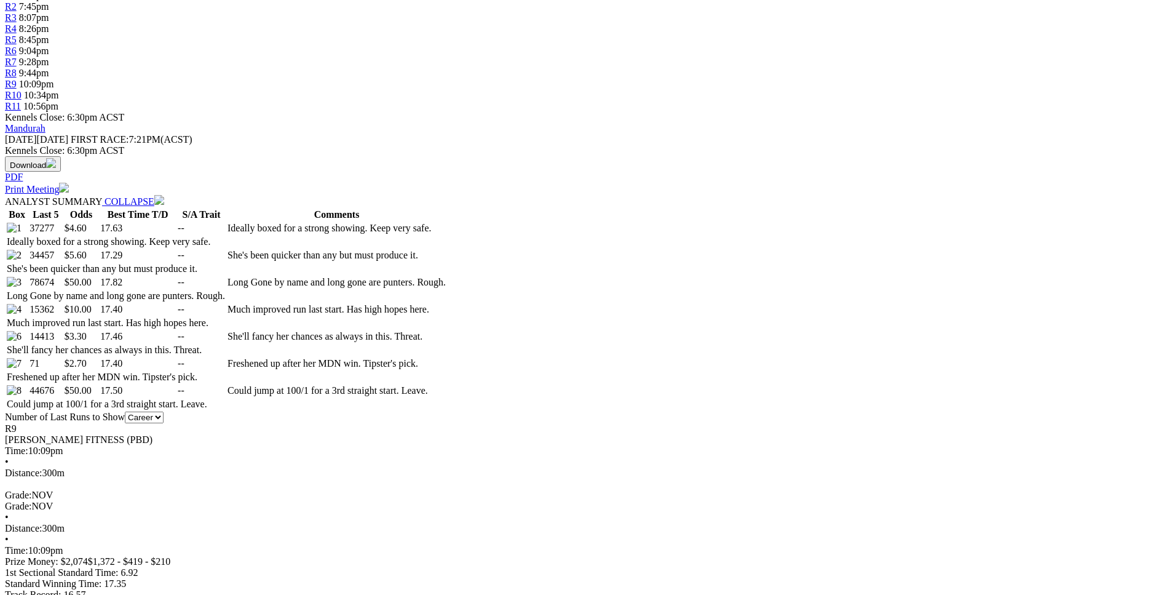
scroll to position [0, 0]
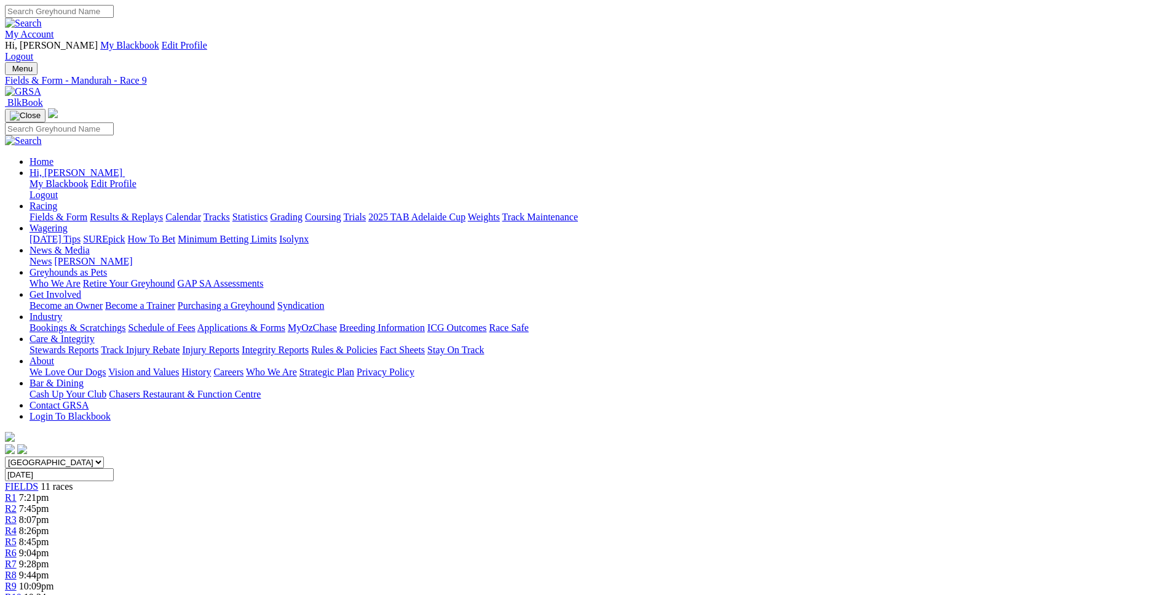
click at [875, 592] on div "R10 10:34pm" at bounding box center [585, 597] width 1160 height 11
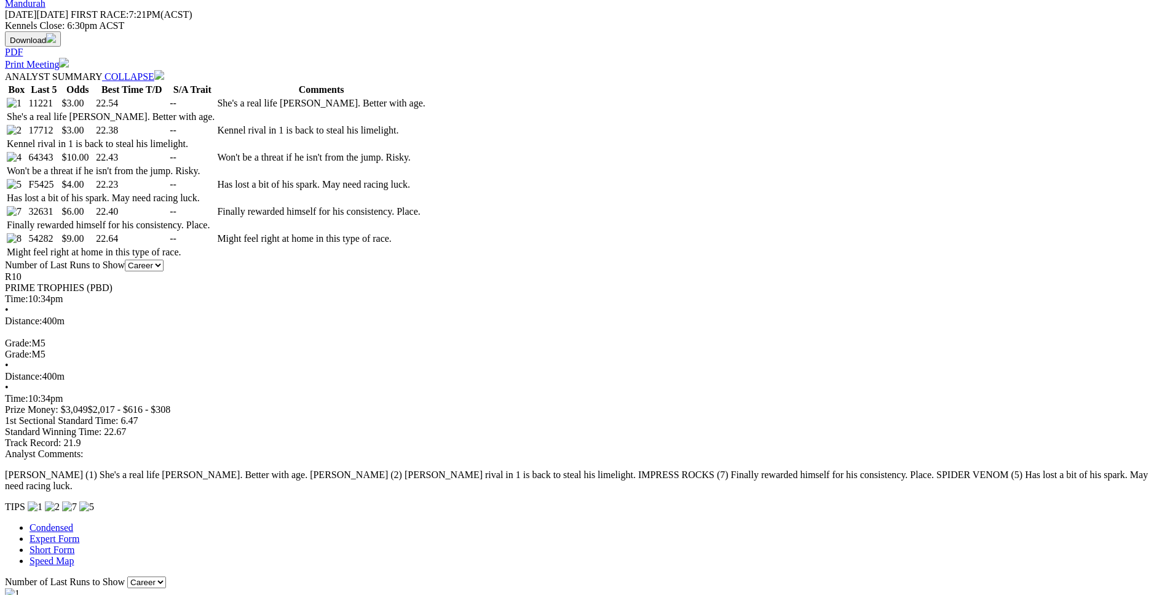
scroll to position [627, 0]
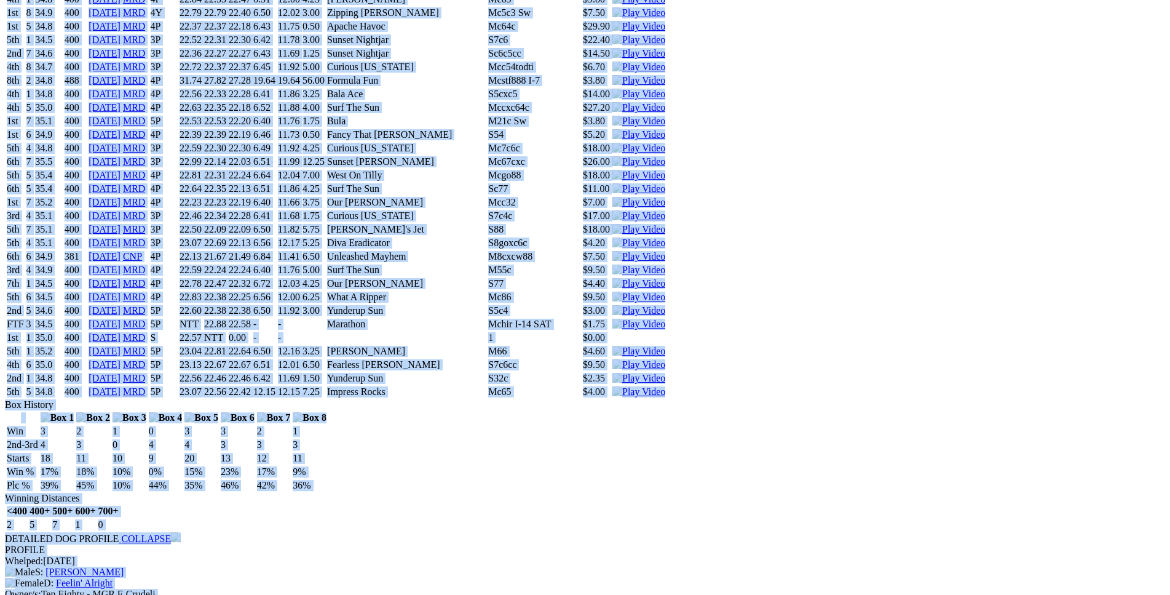
scroll to position [7212, 0]
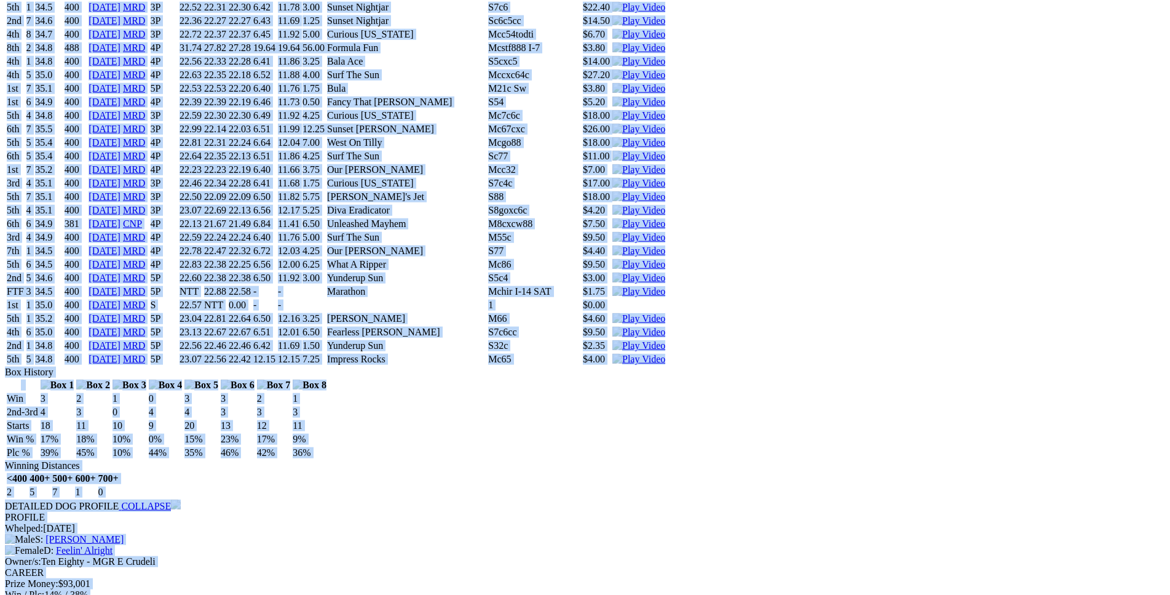
drag, startPoint x: 182, startPoint y: 15, endPoint x: 971, endPoint y: 230, distance: 817.7
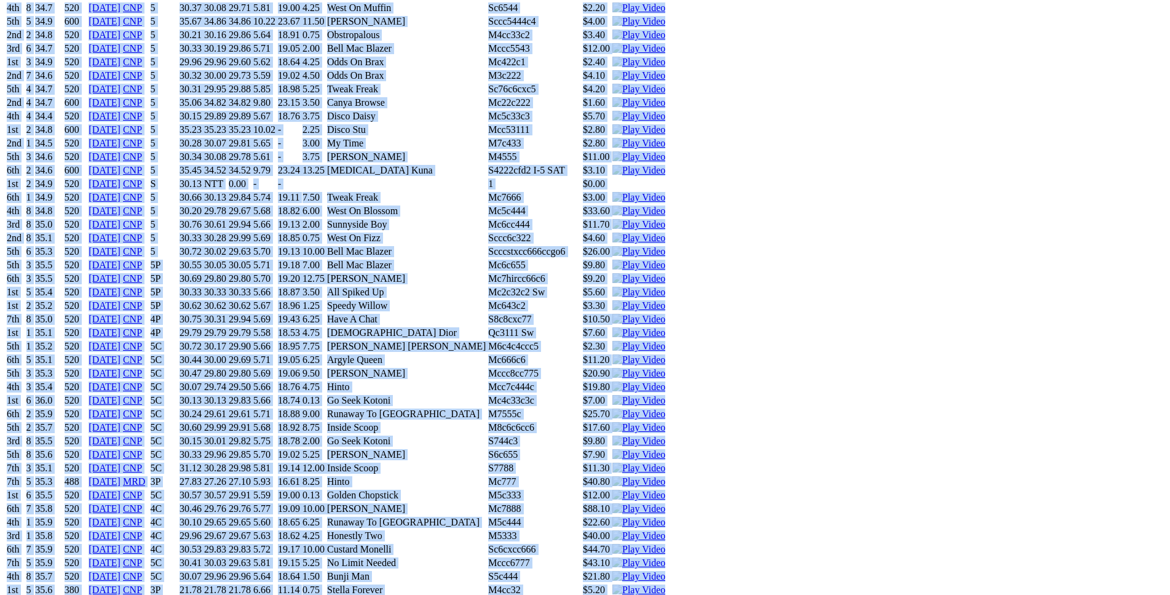
scroll to position [6209, 0]
copy div "Miss Valentine (5P) B • Black T: Michael Rylands Canning Vale $3.00 F B W(kg) D…"
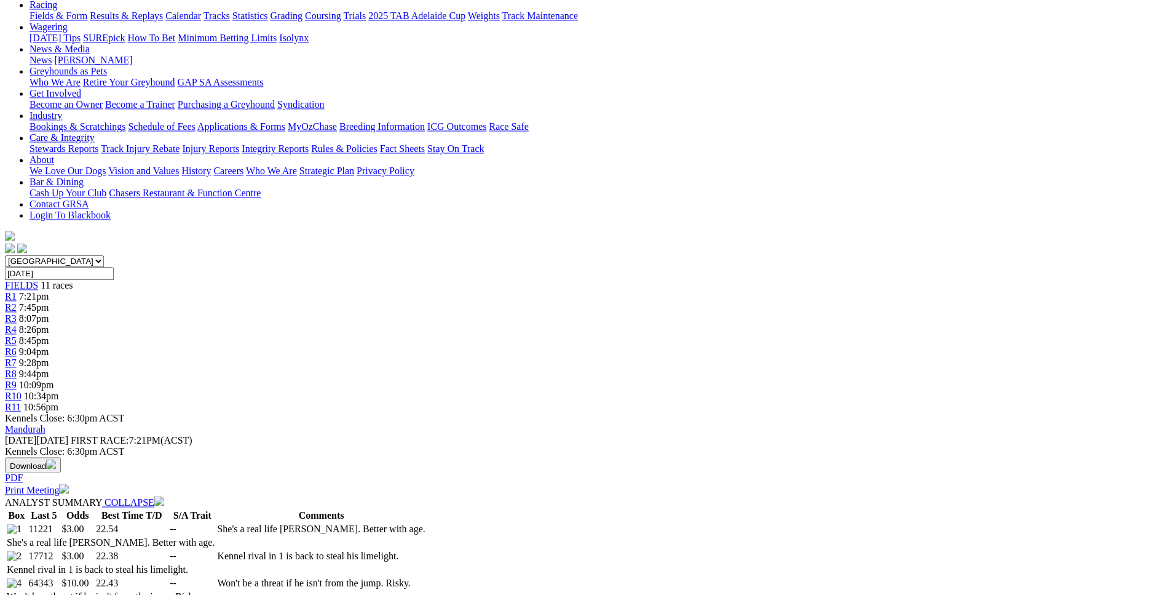
scroll to position [0, 0]
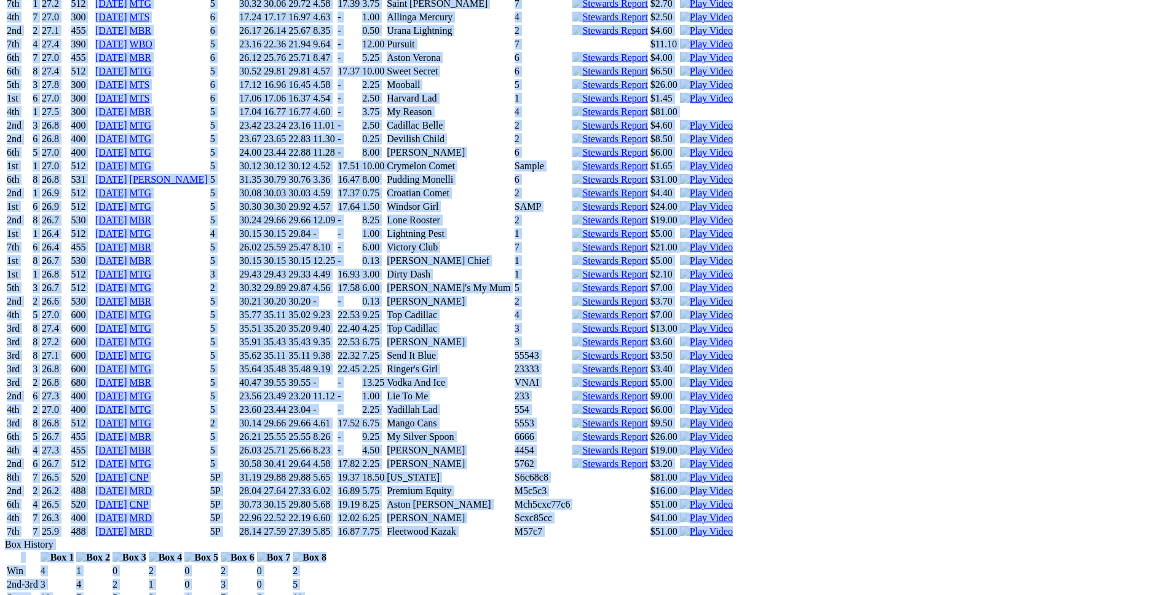
scroll to position [4139, 0]
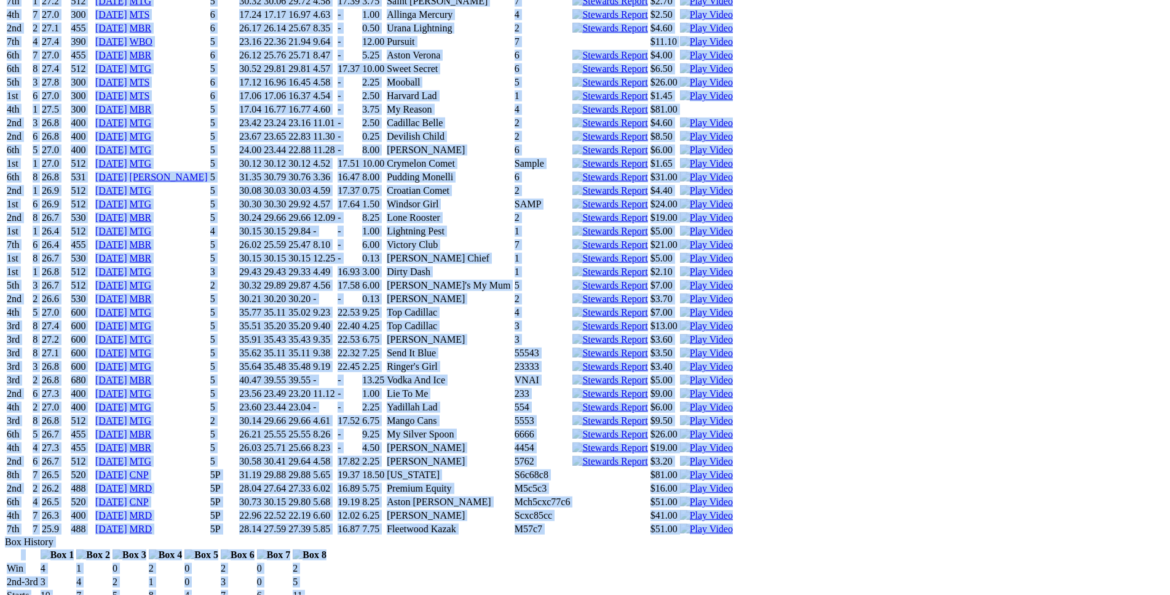
drag, startPoint x: 173, startPoint y: 222, endPoint x: 969, endPoint y: 262, distance: 796.2
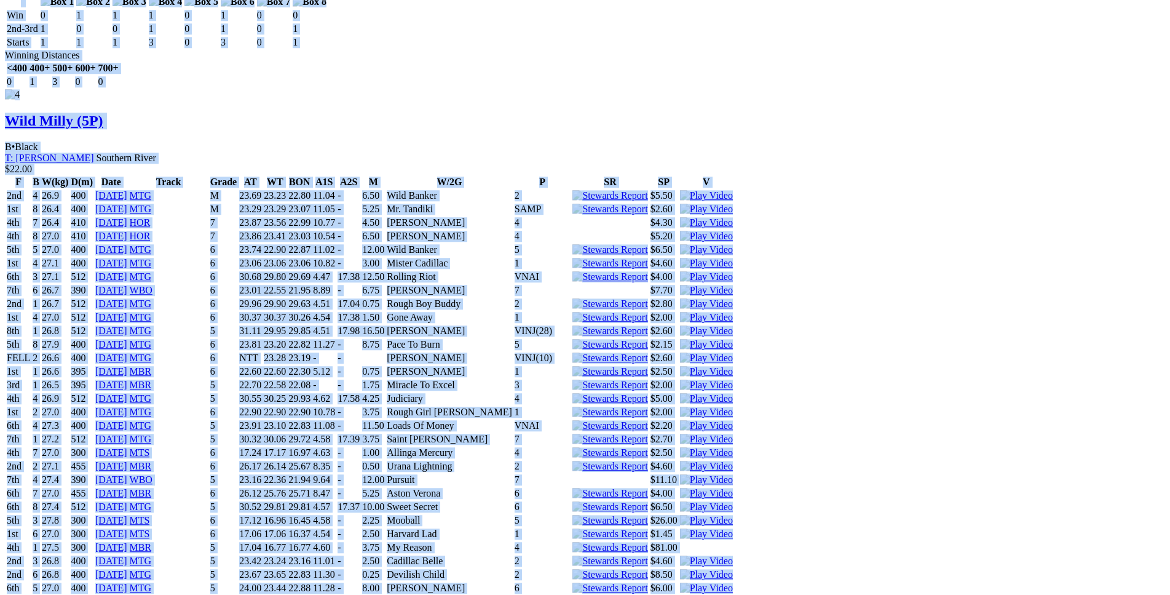
copy div "Ginny Riggs (5P) B • Red Fwn T: Ben Maclean Southern River $8.00 F B W(kg) D(m)…"
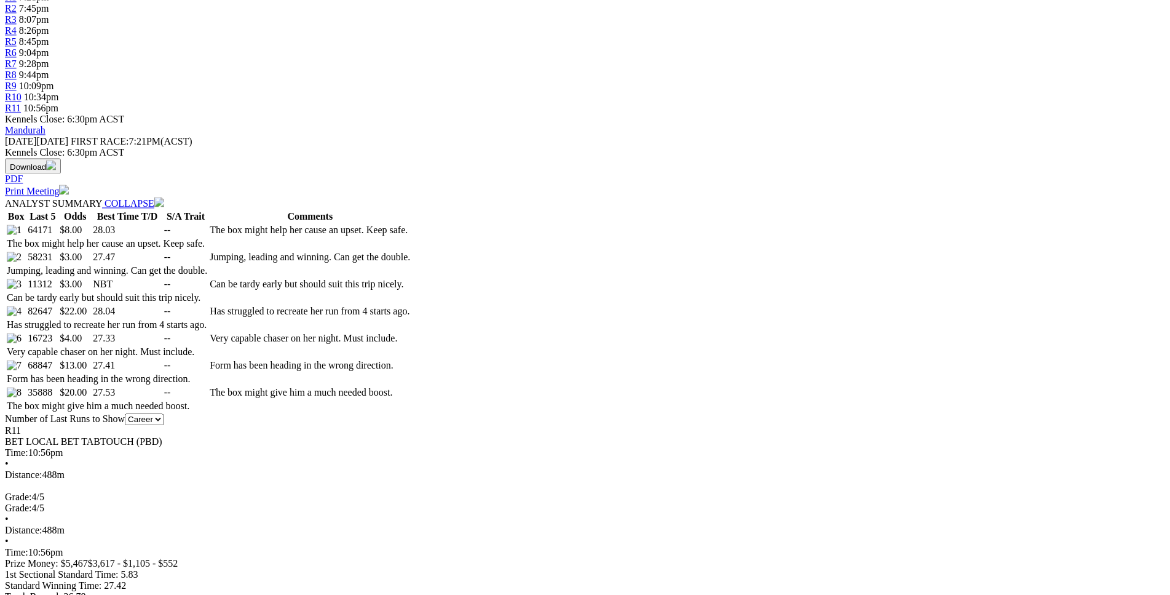
scroll to position [501, 0]
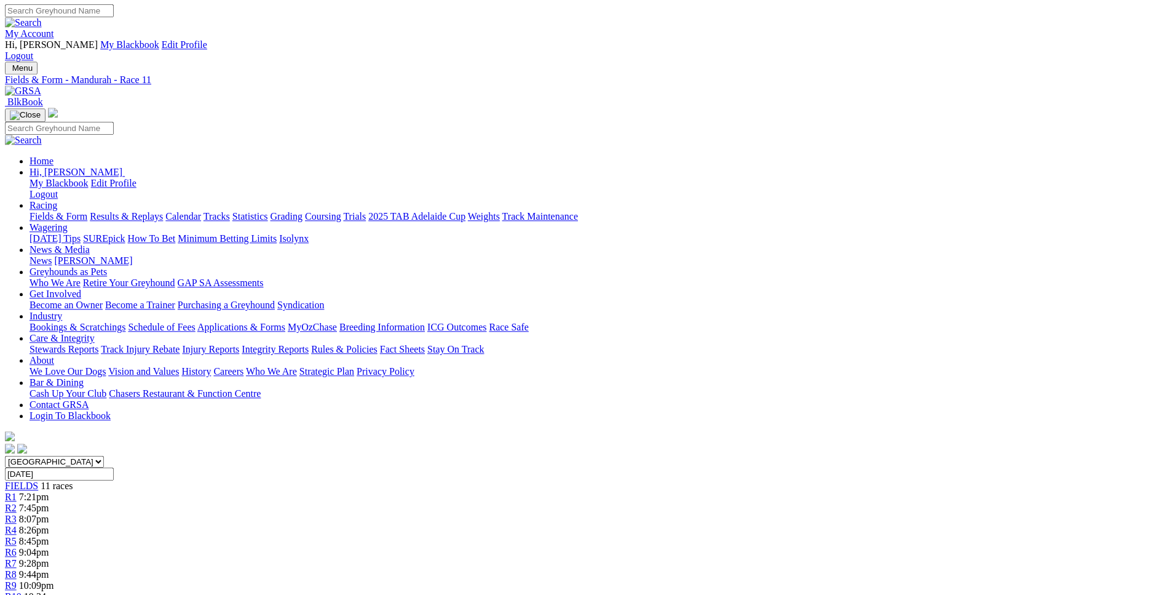
scroll to position [0, 0]
click at [17, 492] on link "R1" at bounding box center [11, 497] width 12 height 10
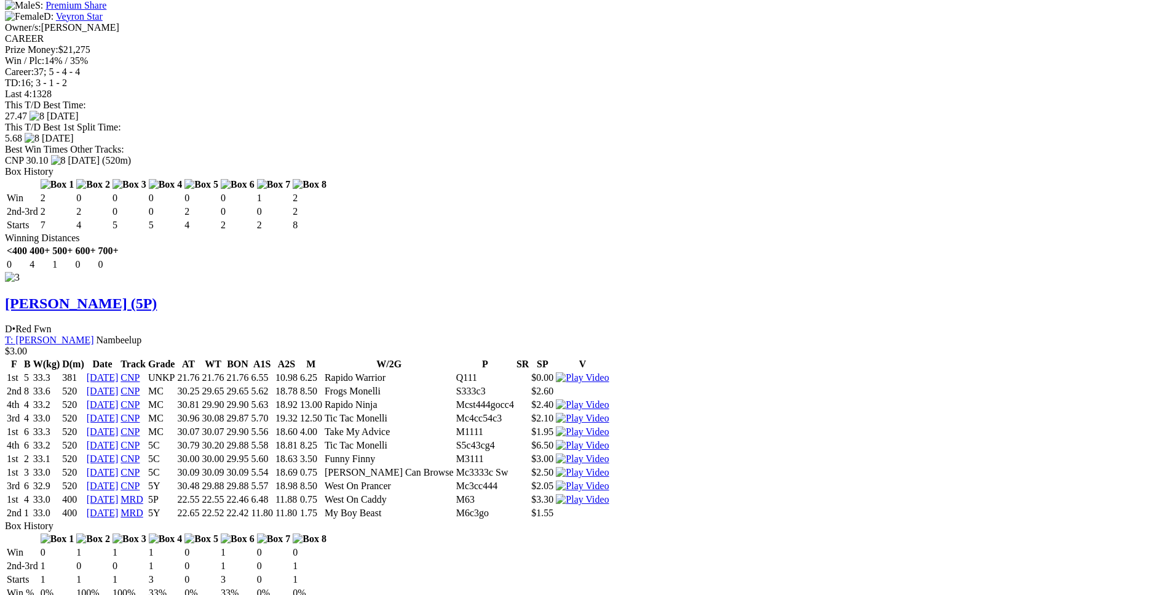
scroll to position [2821, 0]
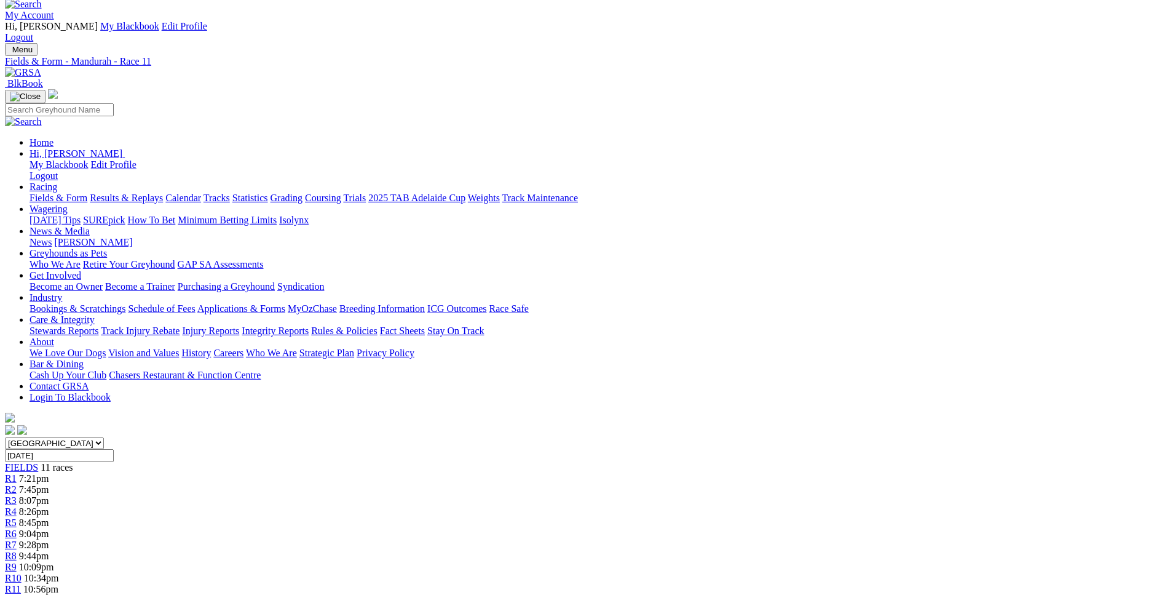
scroll to position [0, 0]
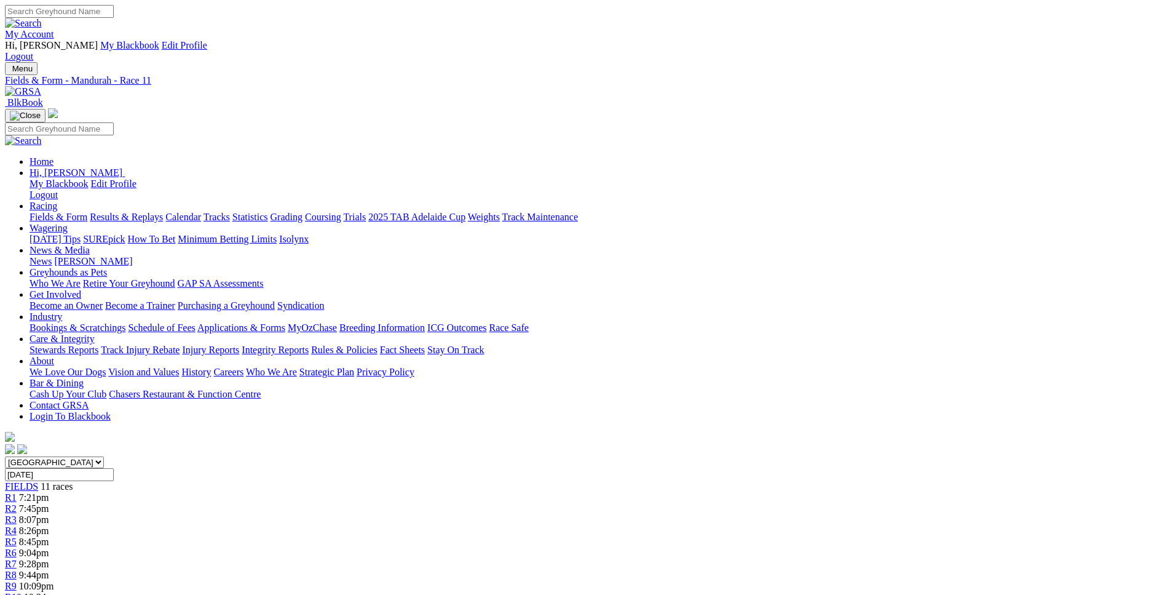
click at [17, 492] on span "R1" at bounding box center [11, 497] width 12 height 10
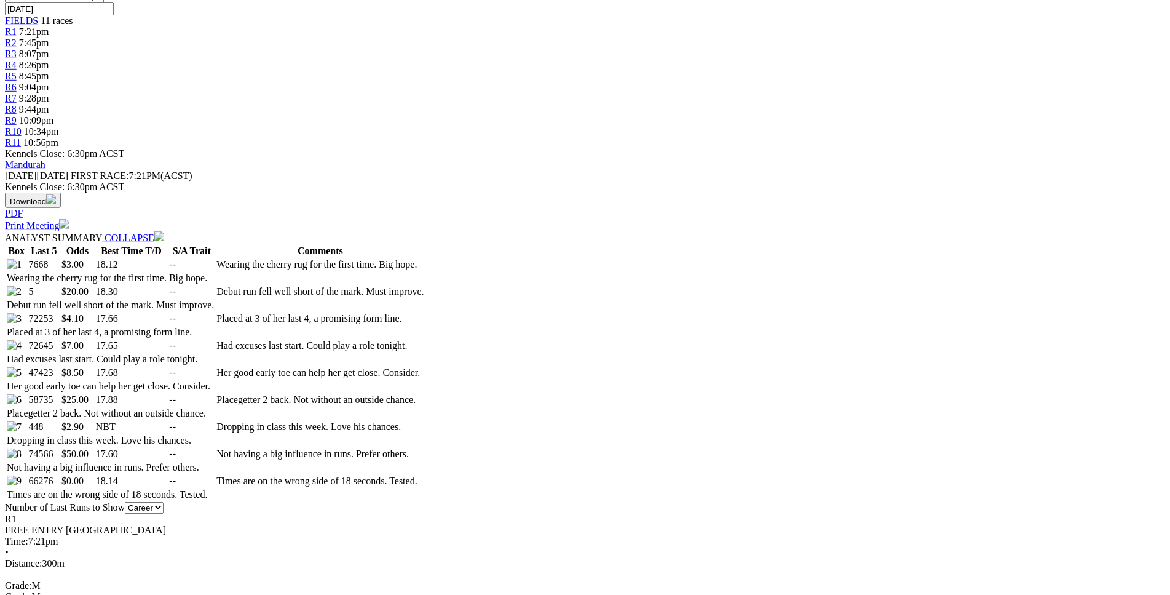
scroll to position [501, 0]
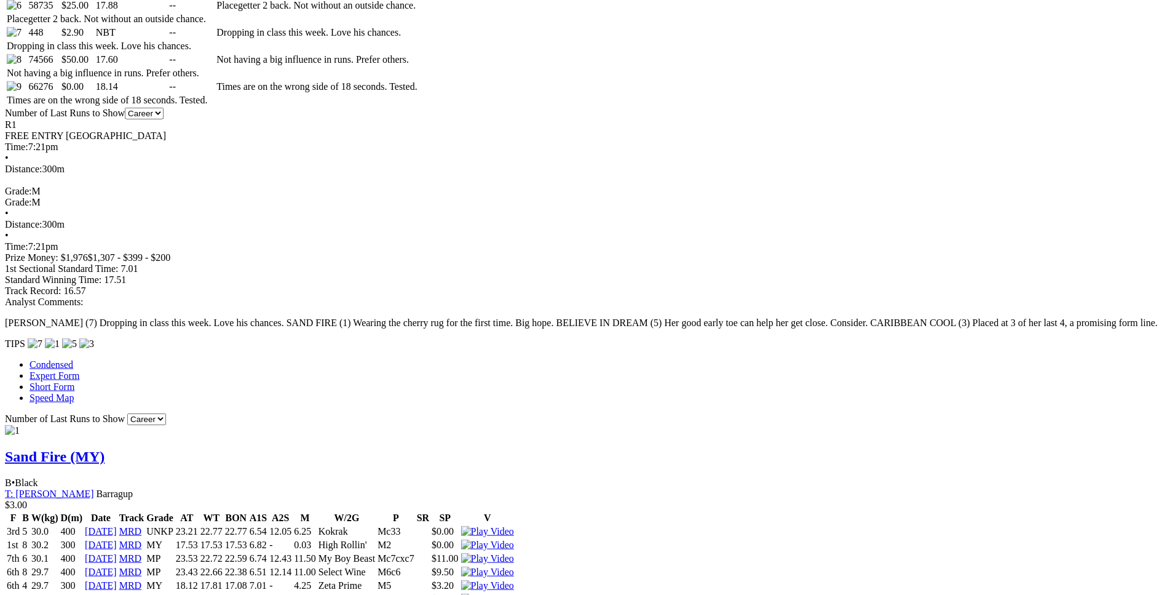
scroll to position [878, 0]
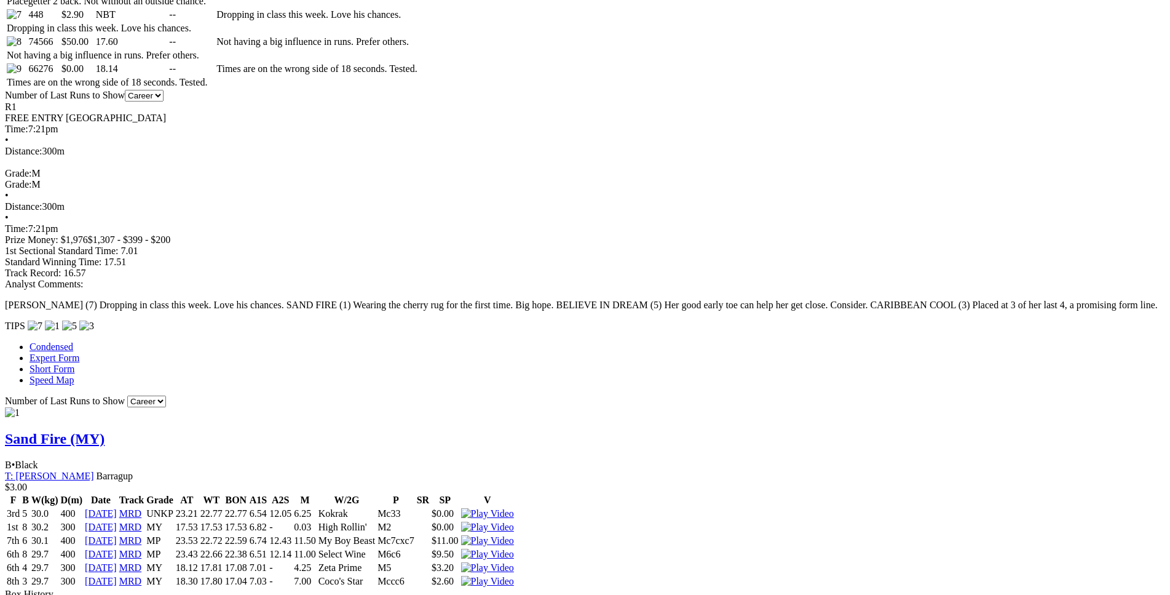
drag, startPoint x: 322, startPoint y: 288, endPoint x: 696, endPoint y: 288, distance: 374.5
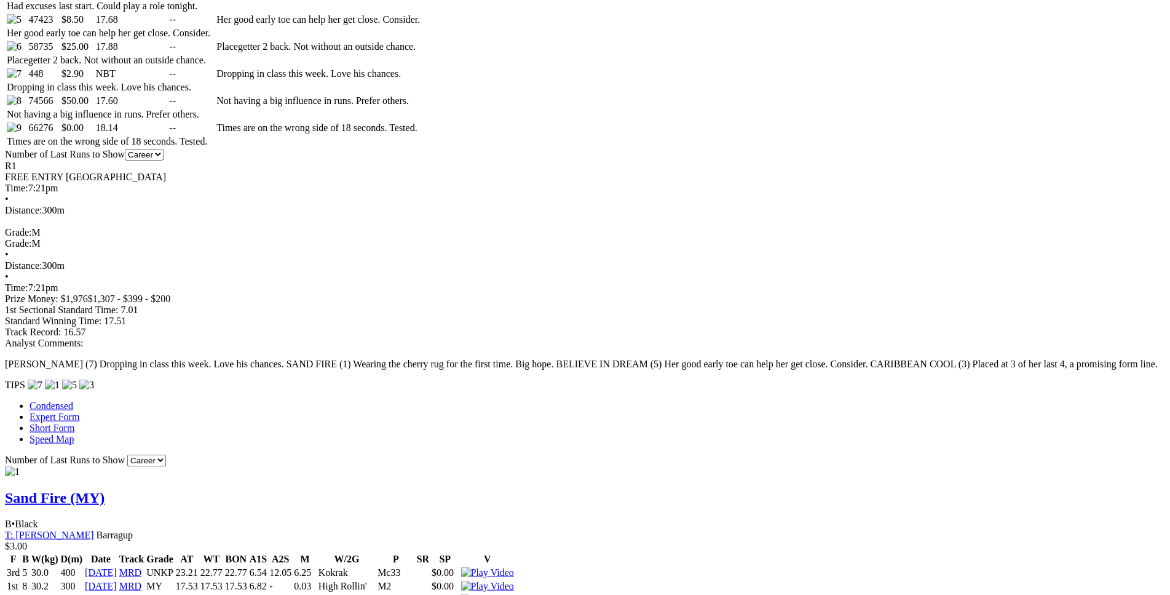
scroll to position [816, 0]
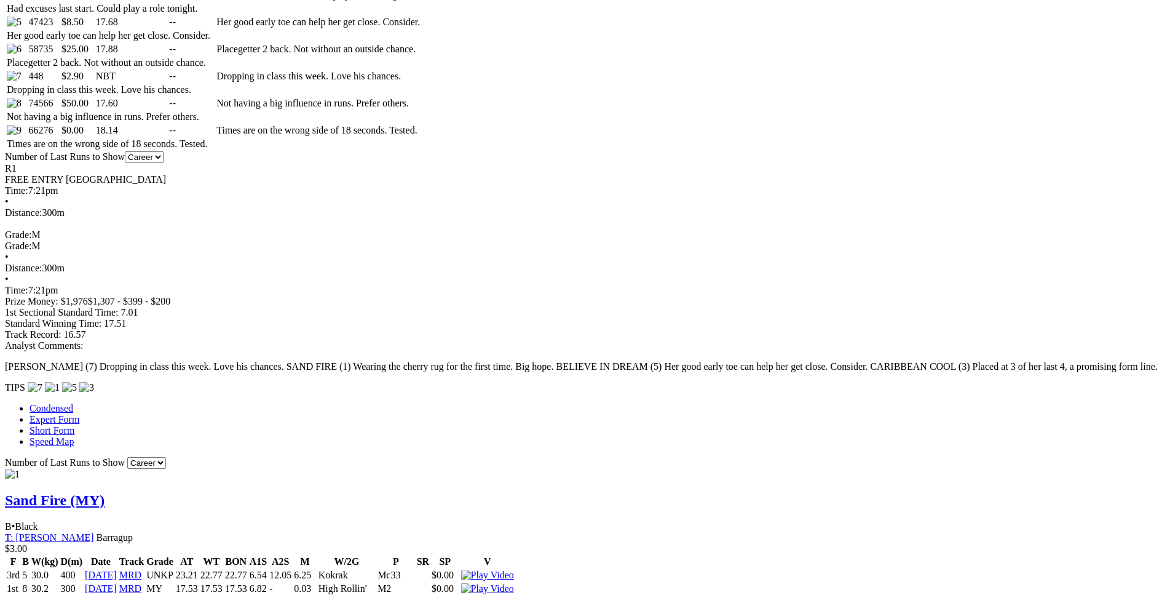
drag, startPoint x: 273, startPoint y: 337, endPoint x: 676, endPoint y: 338, distance: 403.4
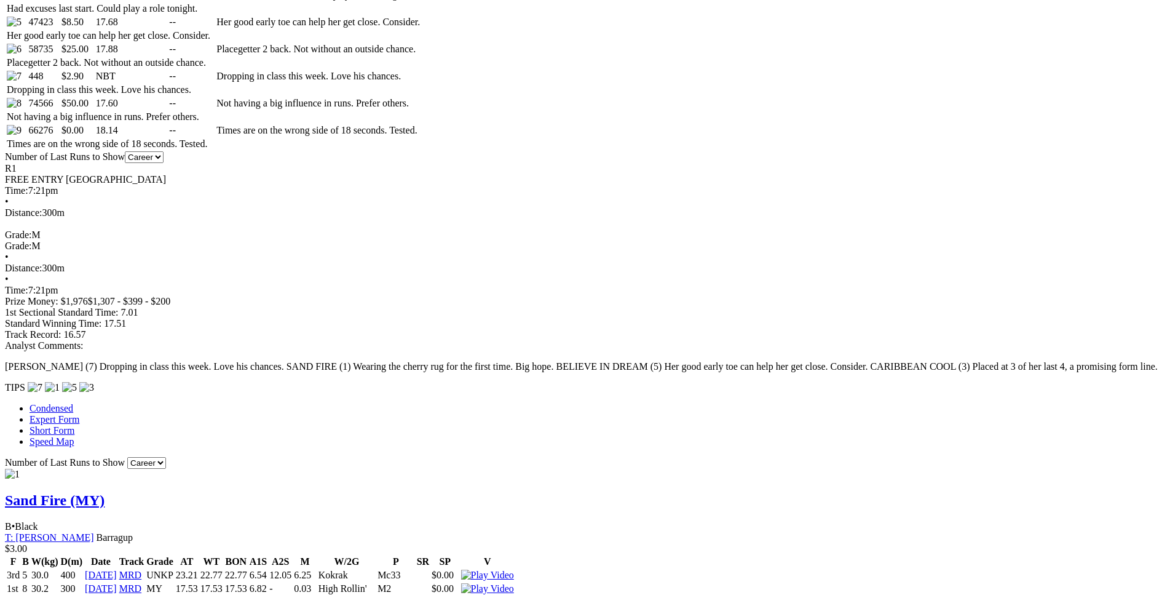
drag, startPoint x: 229, startPoint y: 327, endPoint x: 707, endPoint y: 326, distance: 477.8
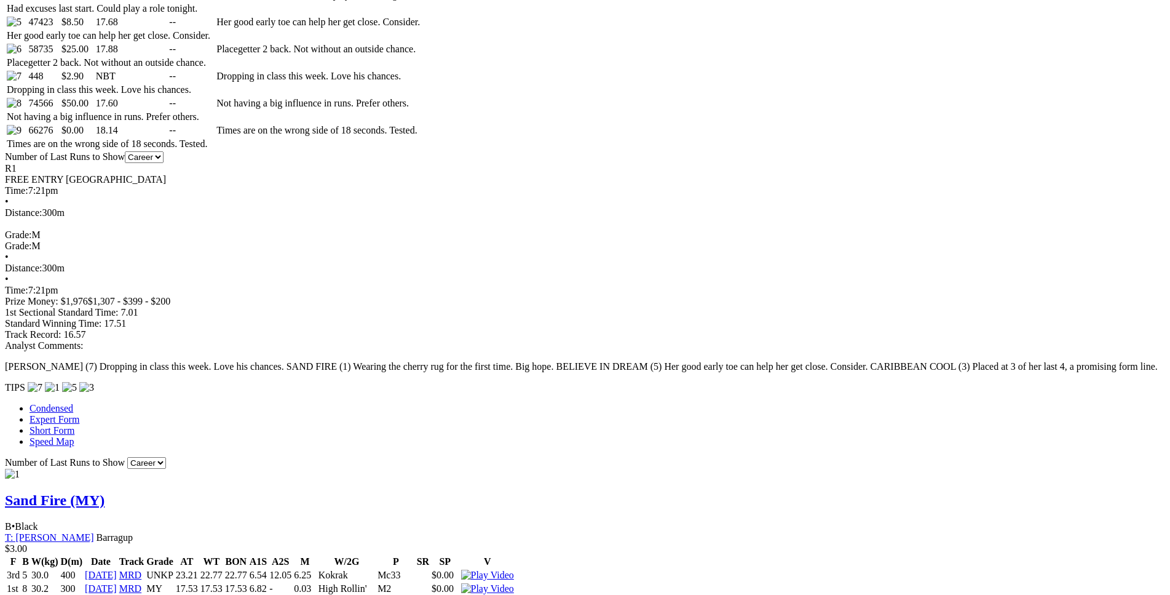
drag, startPoint x: 252, startPoint y: 303, endPoint x: 718, endPoint y: 305, distance: 466.8
drag, startPoint x: 657, startPoint y: 313, endPoint x: 707, endPoint y: 310, distance: 49.9
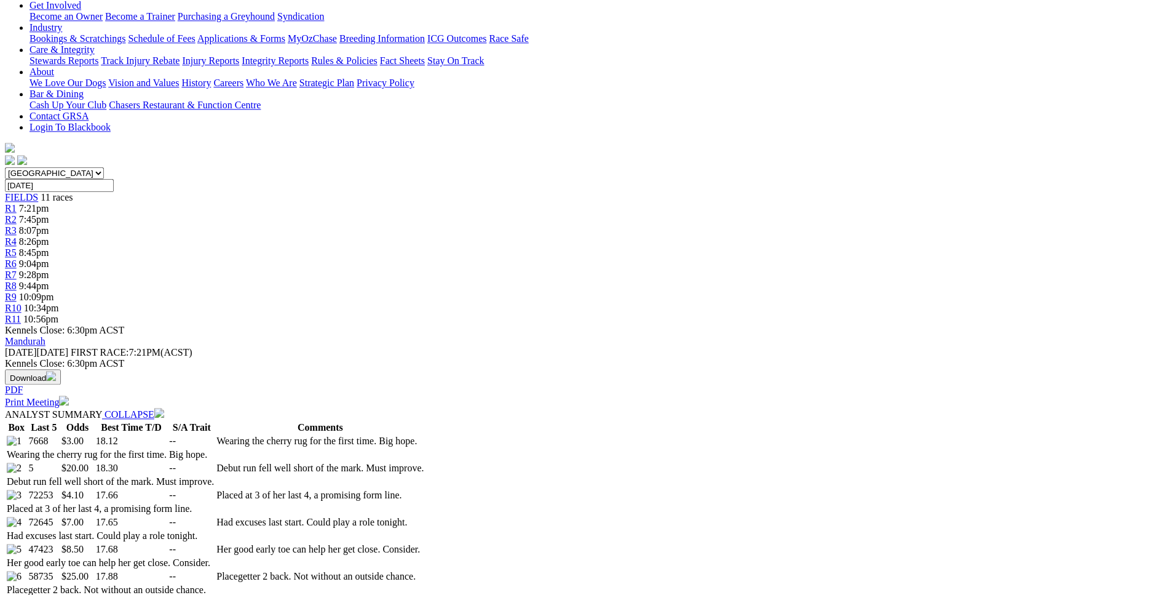
scroll to position [0, 0]
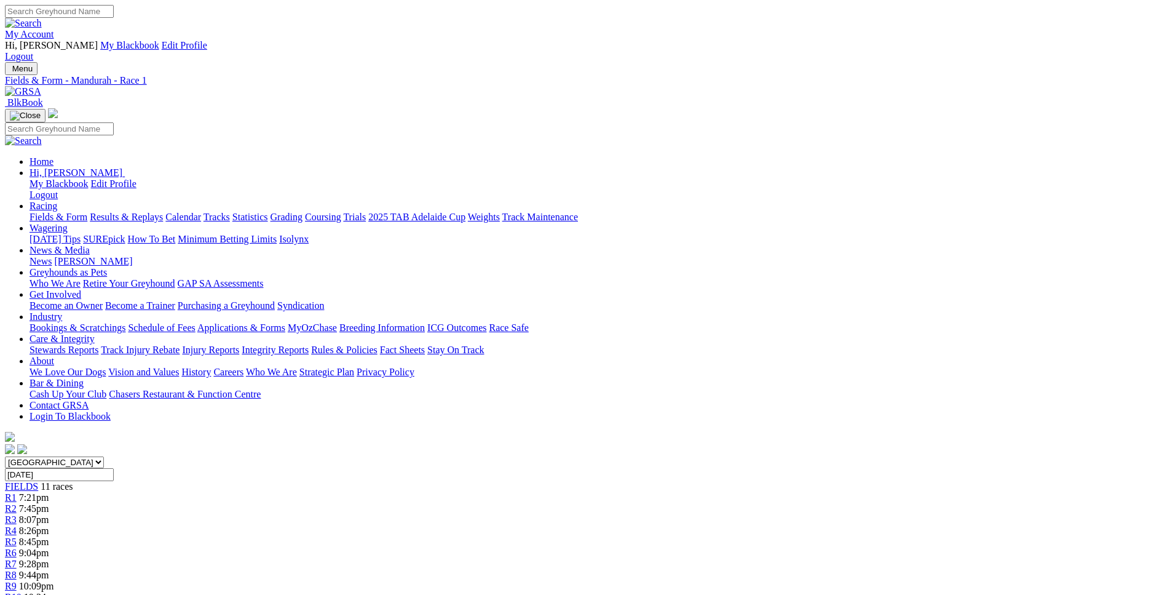
click at [17, 503] on link "R2" at bounding box center [11, 508] width 12 height 10
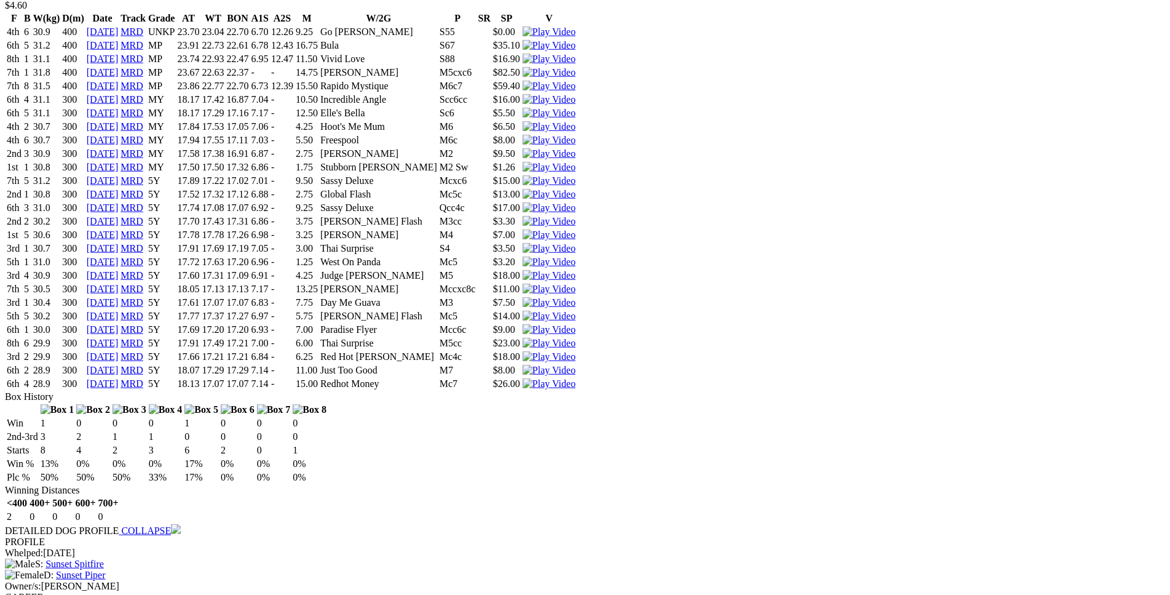
scroll to position [1317, 0]
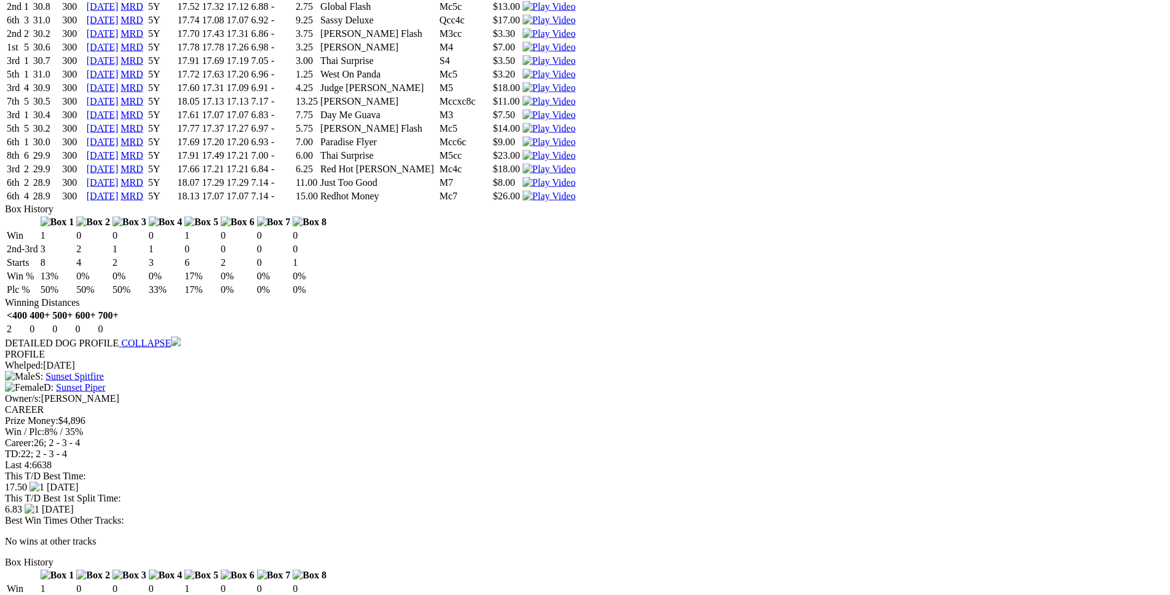
scroll to position [1504, 0]
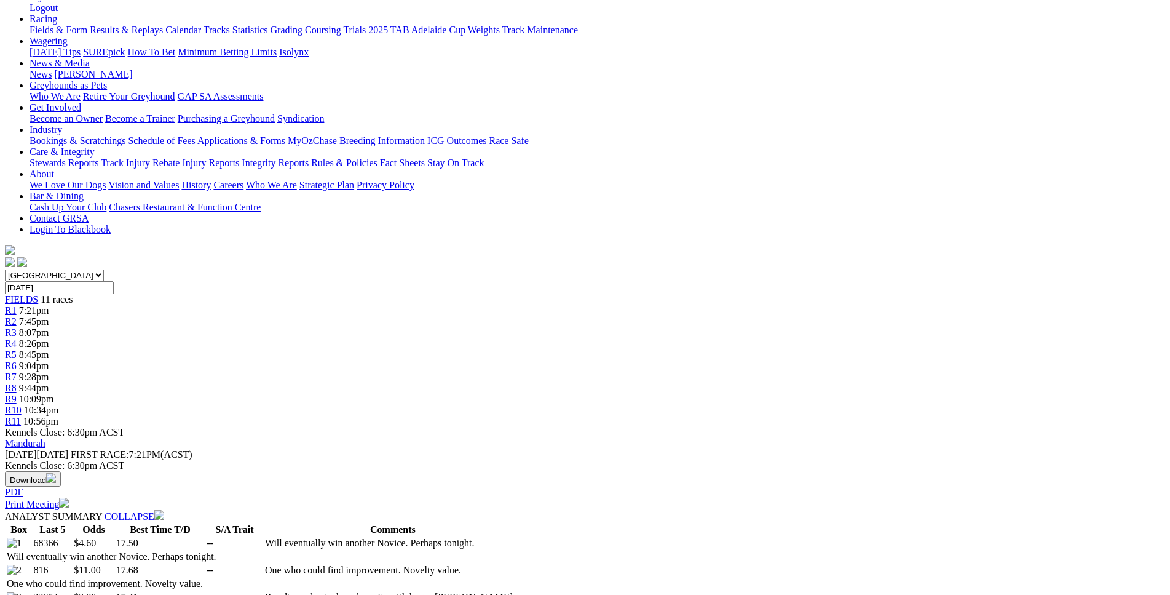
scroll to position [0, 0]
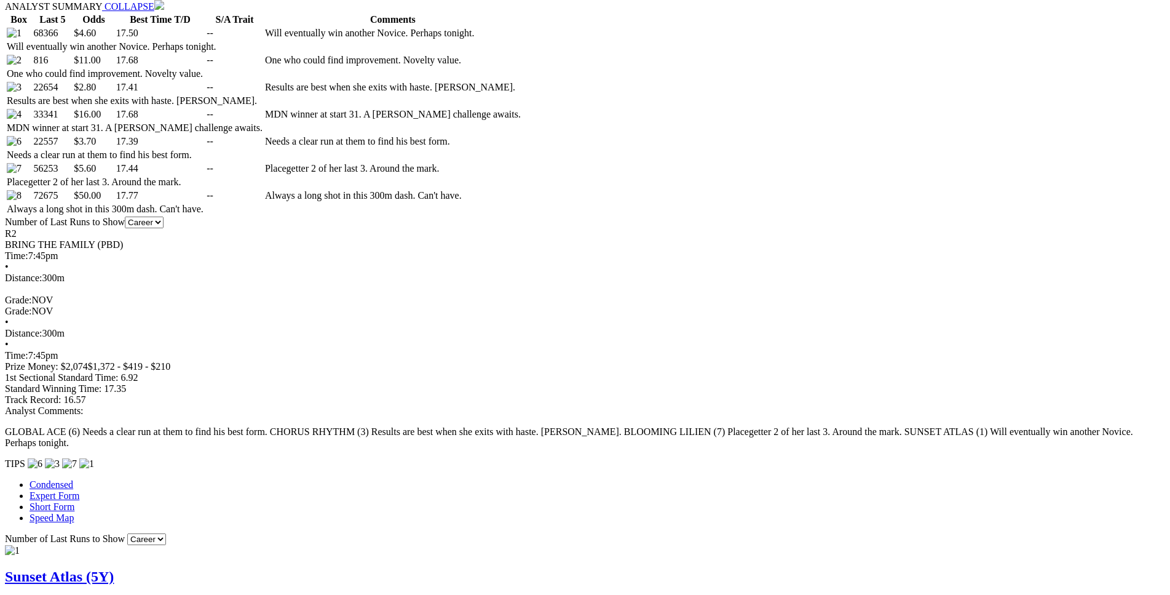
scroll to position [753, 0]
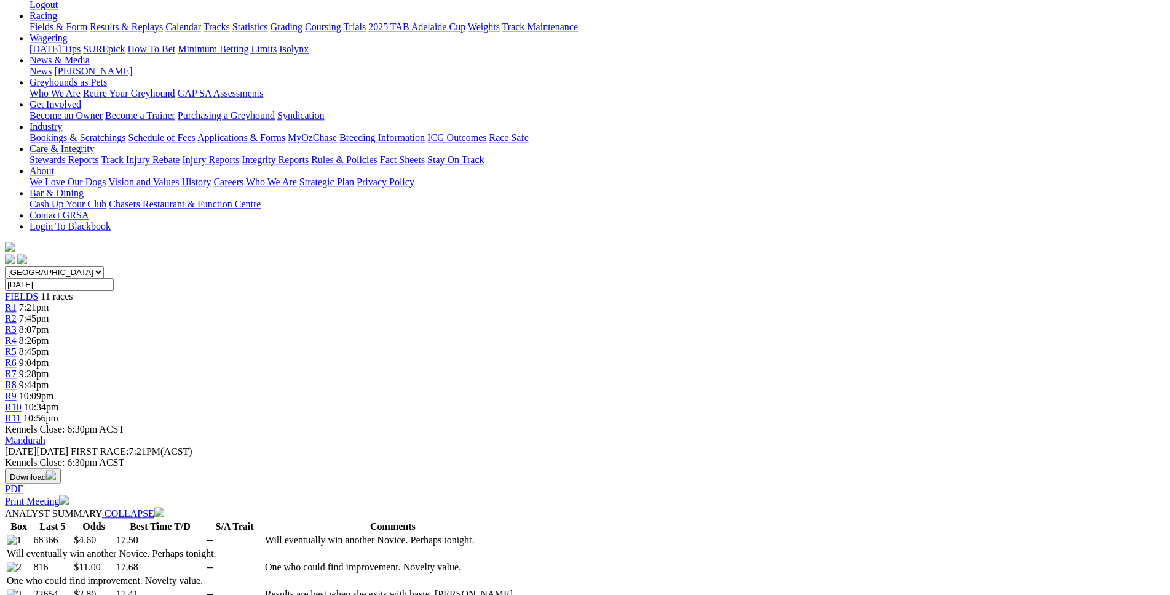
scroll to position [0, 0]
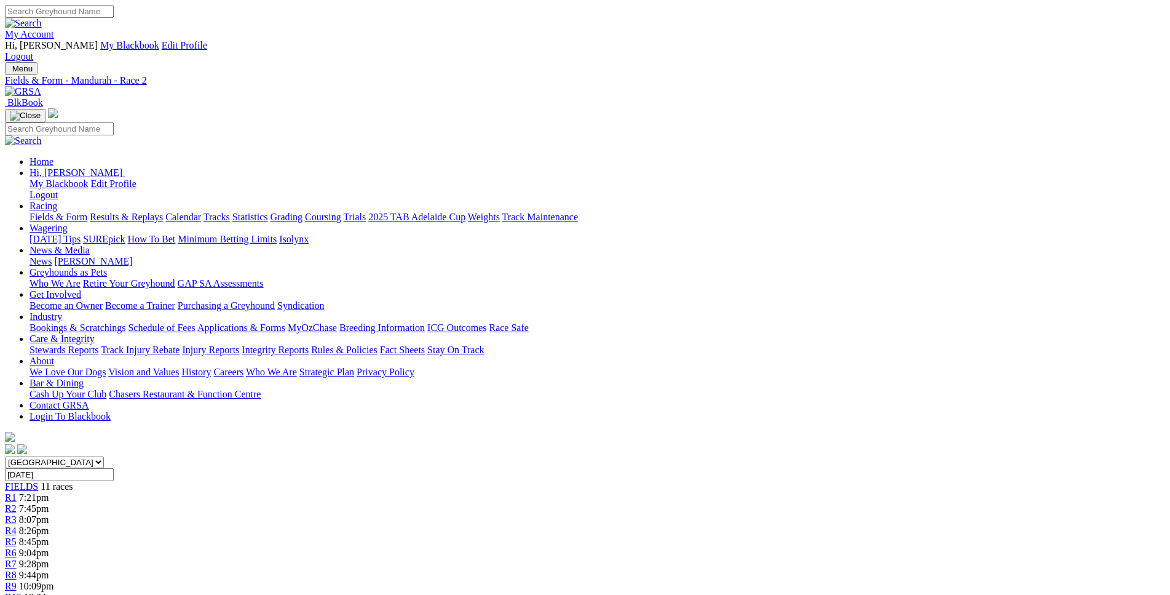
click at [17, 514] on link "R3" at bounding box center [11, 519] width 12 height 10
click at [17, 525] on link "R4" at bounding box center [11, 530] width 12 height 10
click at [547, 536] on div "R5 8:45pm" at bounding box center [585, 541] width 1160 height 11
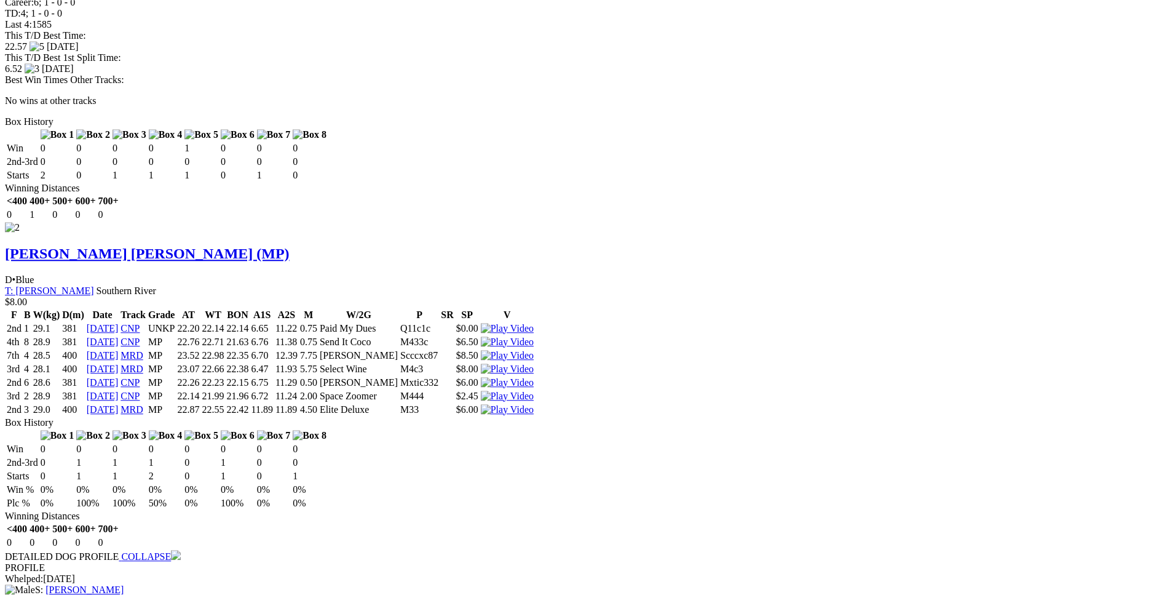
scroll to position [1755, 0]
drag, startPoint x: 183, startPoint y: 95, endPoint x: 727, endPoint y: 118, distance: 544.1
copy table "F B W(kg) D(m) Date Track Grade AT WT BON A1S A2S M W/2G P SR SP V 1st 5 26.7 4…"
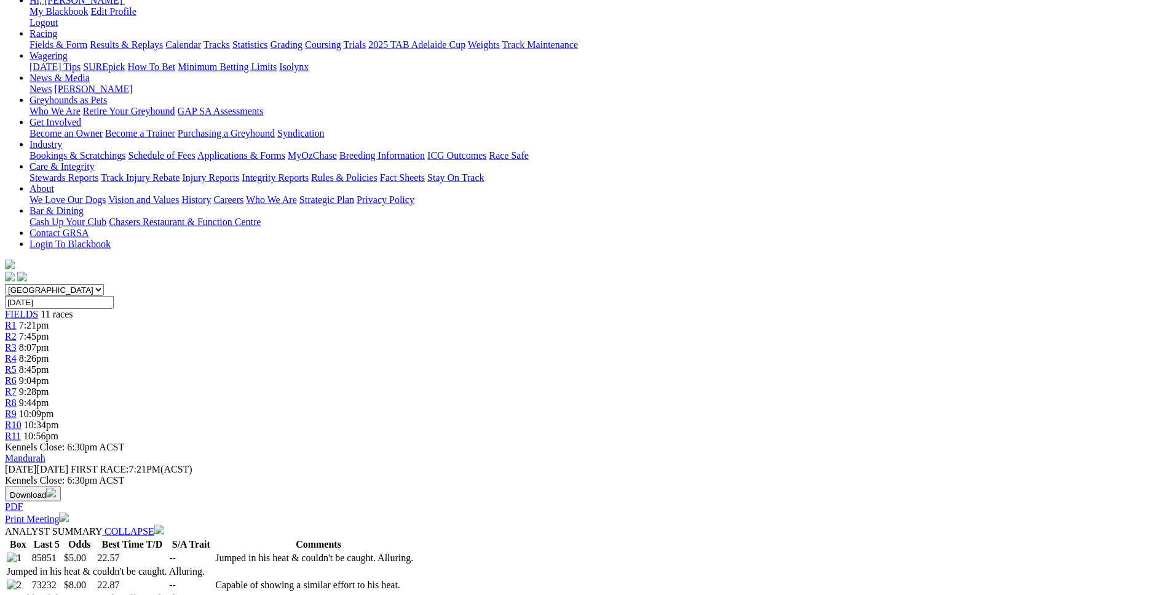
scroll to position [501, 0]
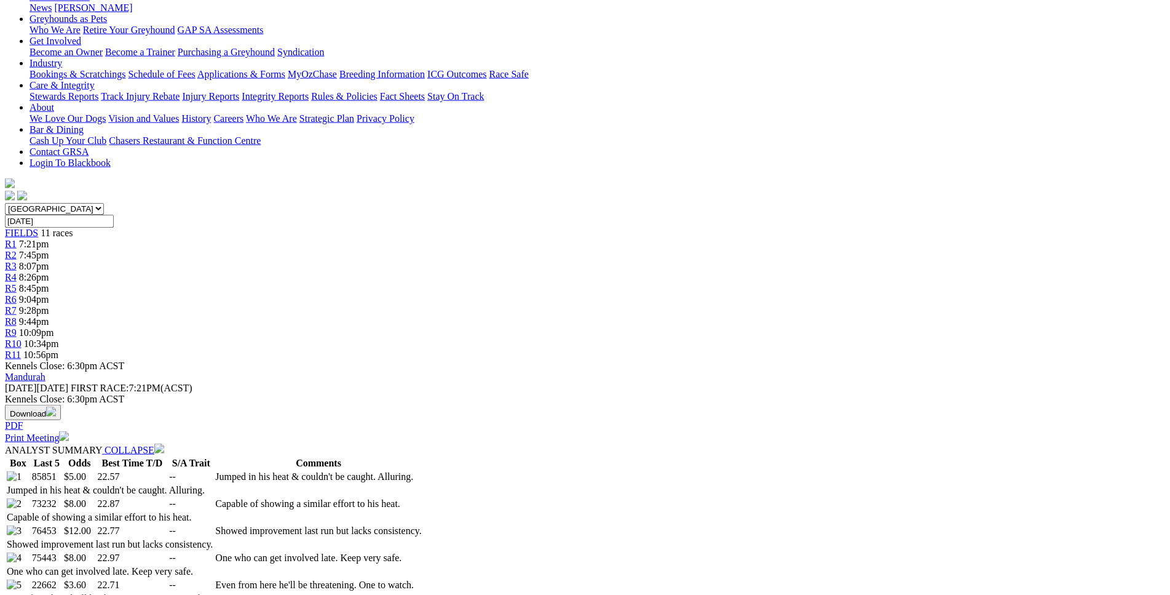
scroll to position [251, 0]
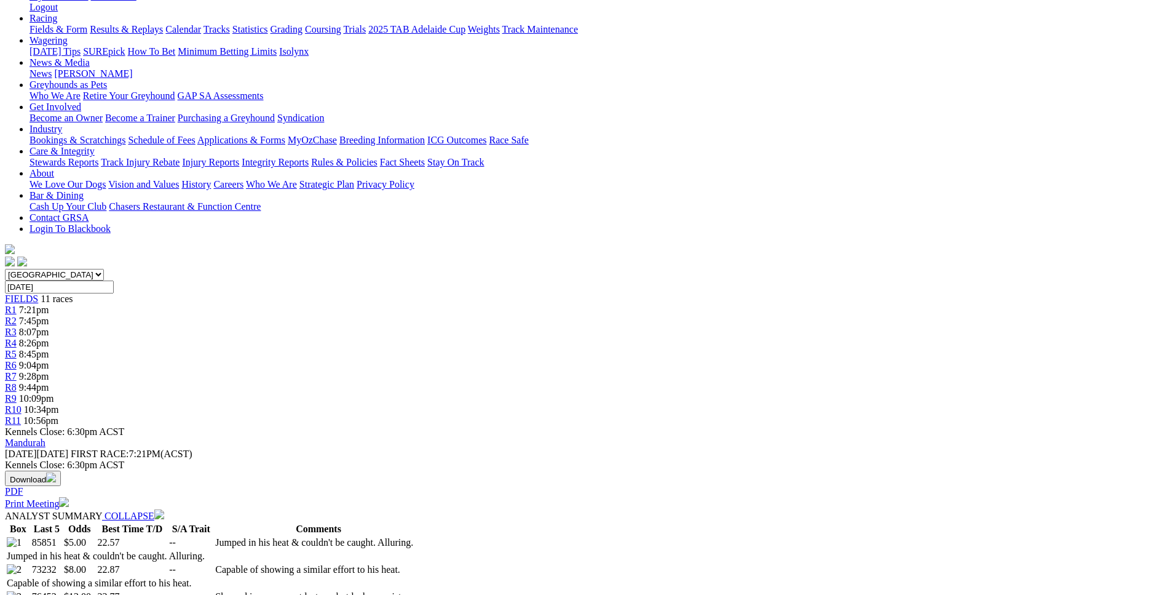
scroll to position [0, 0]
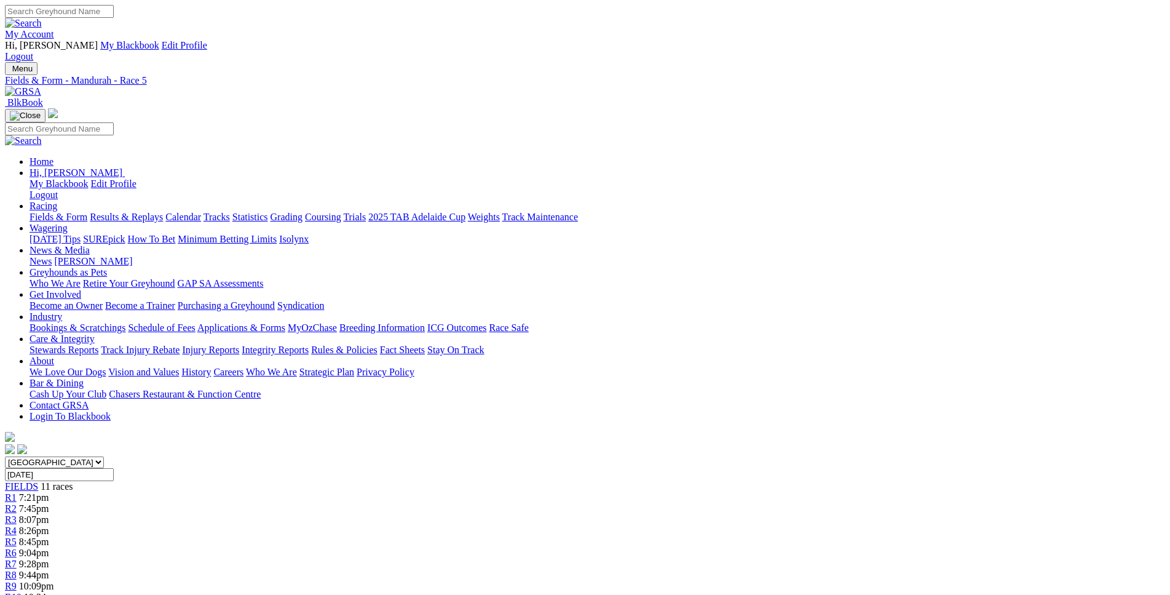
click at [49, 547] on span "9:04pm" at bounding box center [34, 552] width 30 height 10
click at [49, 536] on span "8:45pm" at bounding box center [34, 541] width 30 height 10
click at [611, 547] on div "R6 9:04pm" at bounding box center [585, 552] width 1160 height 11
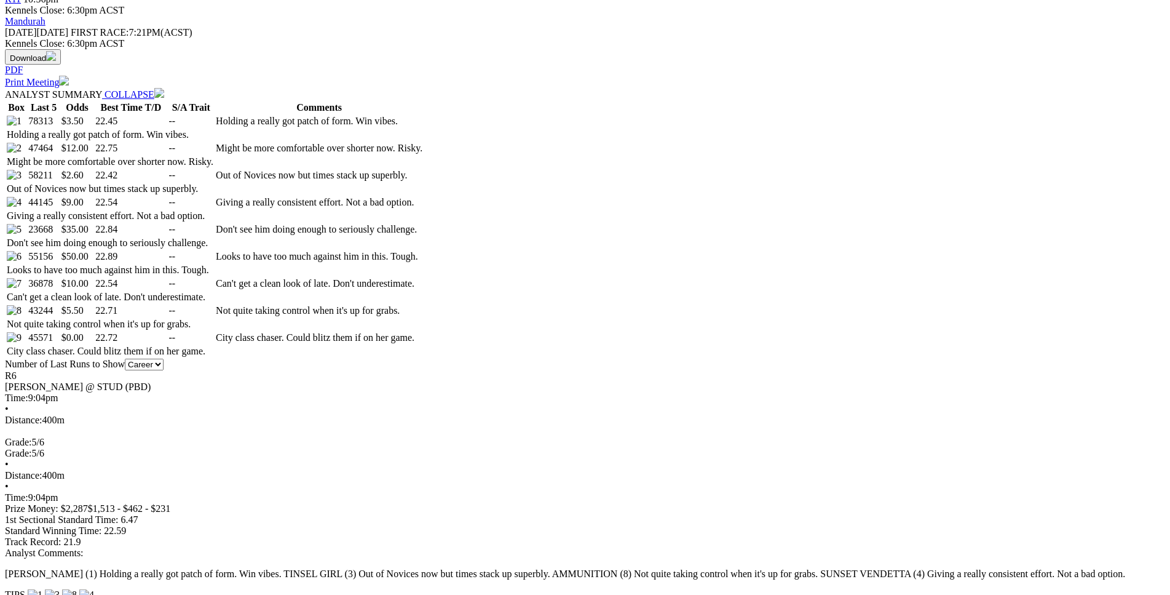
scroll to position [690, 0]
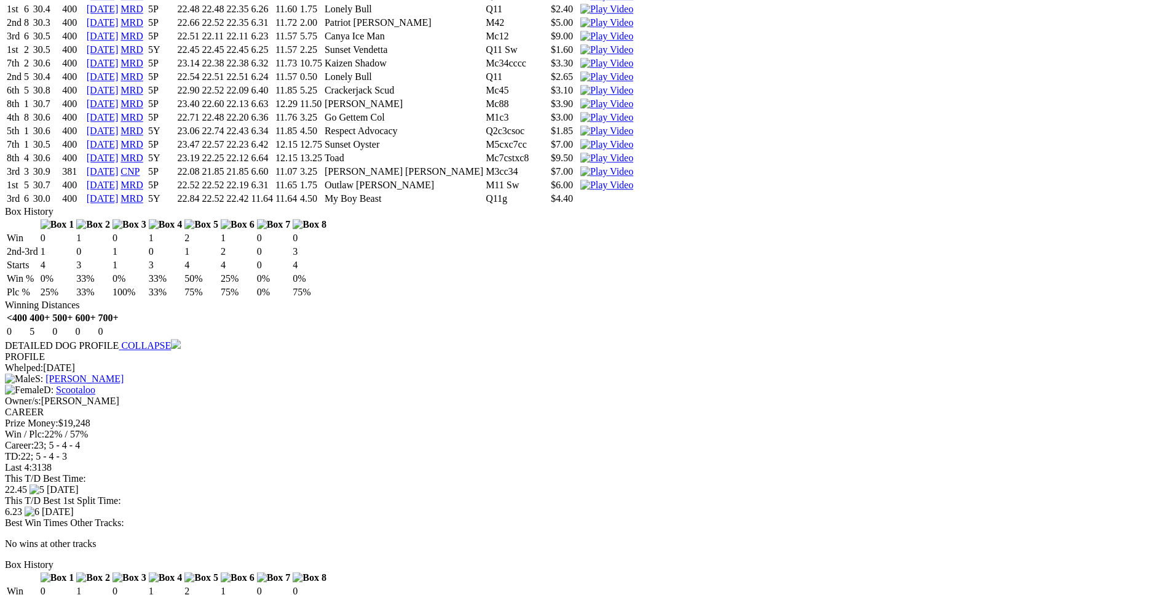
scroll to position [1505, 0]
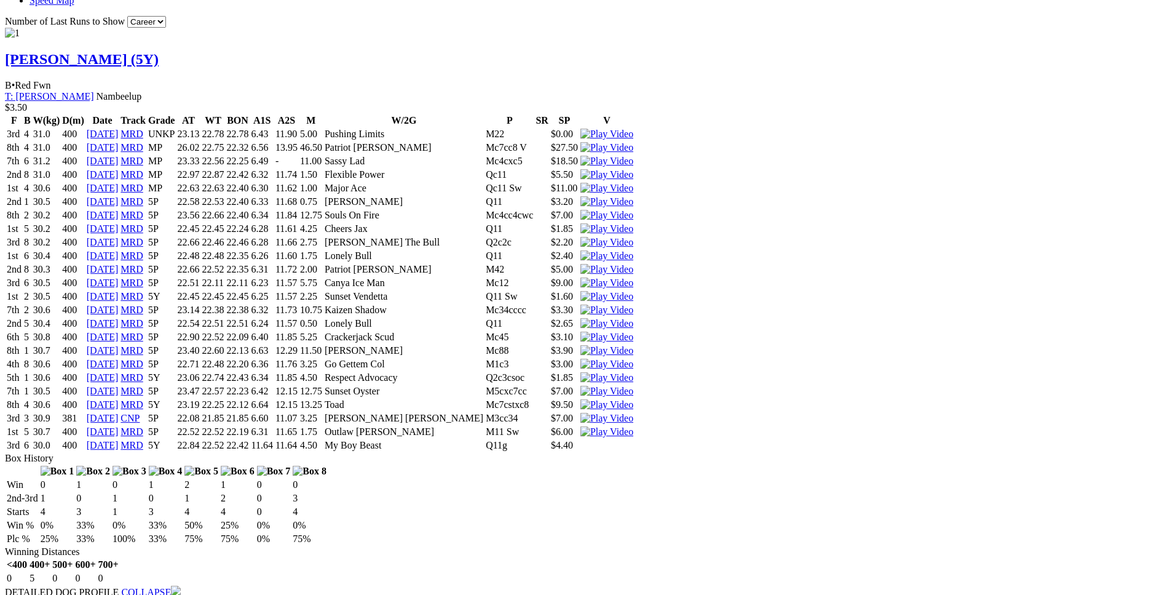
scroll to position [1255, 0]
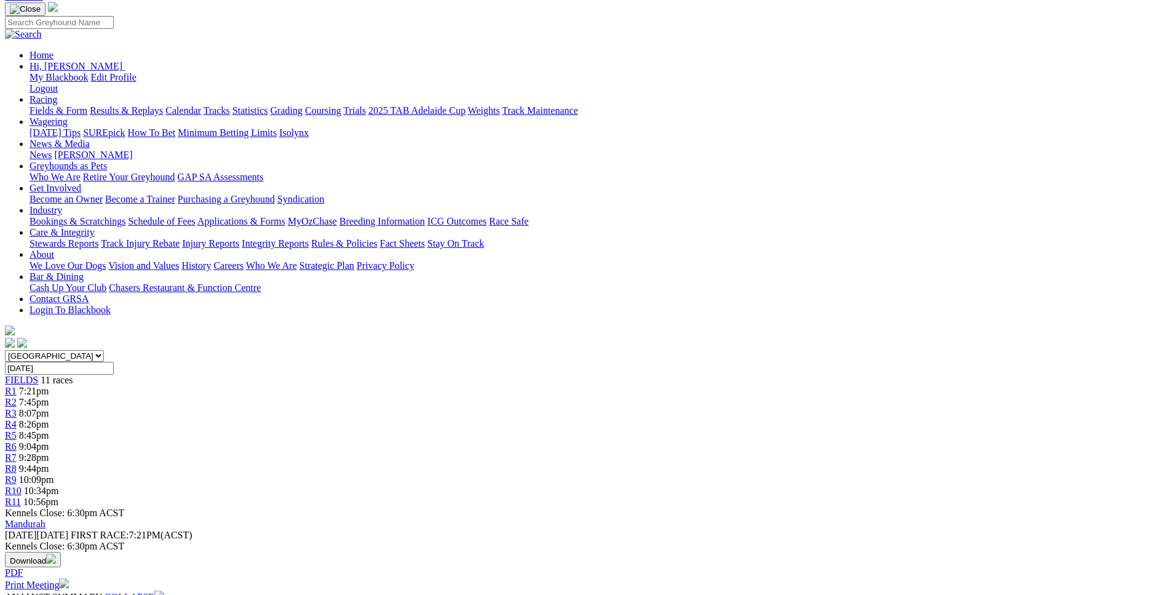
scroll to position [0, 0]
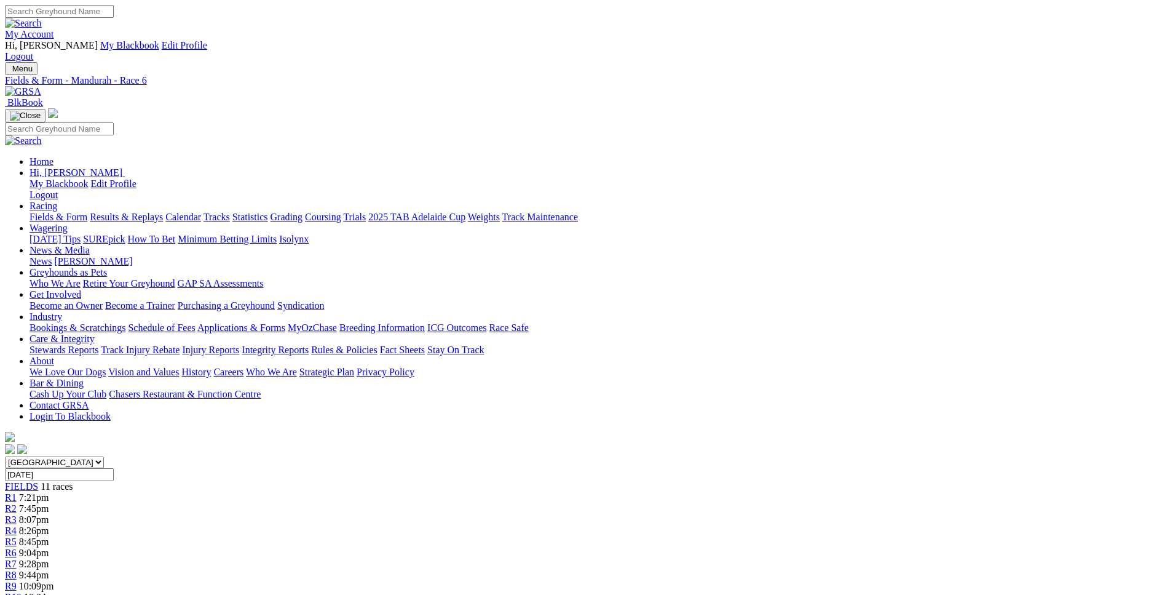
click at [17, 558] on link "R7" at bounding box center [11, 563] width 12 height 10
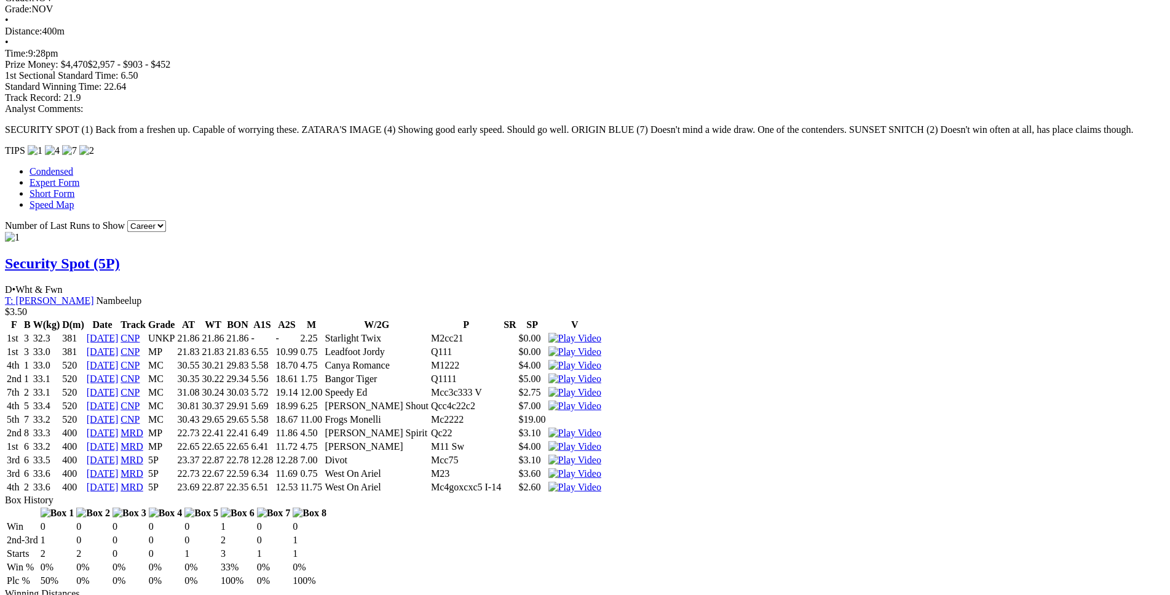
scroll to position [1129, 0]
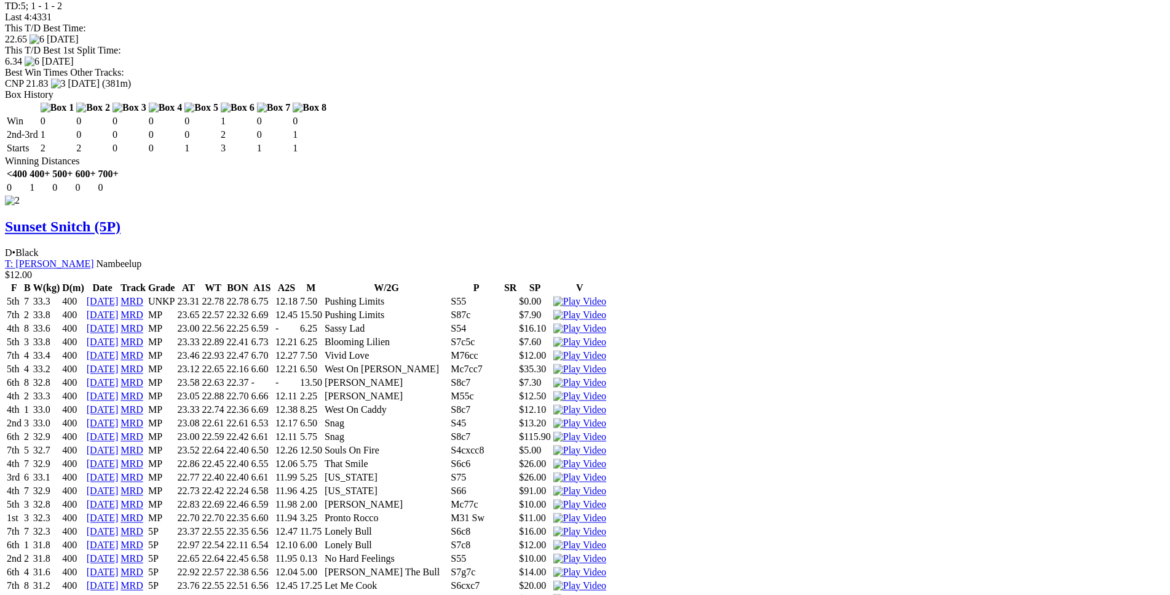
scroll to position [1819, 0]
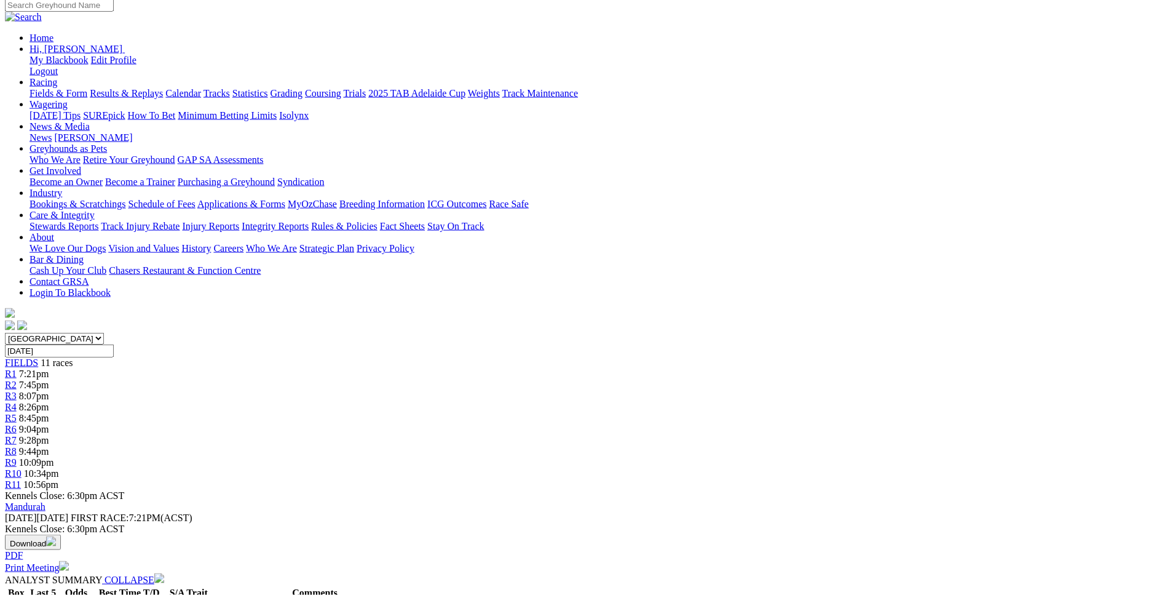
scroll to position [124, 0]
click at [17, 445] on span "R8" at bounding box center [11, 450] width 12 height 10
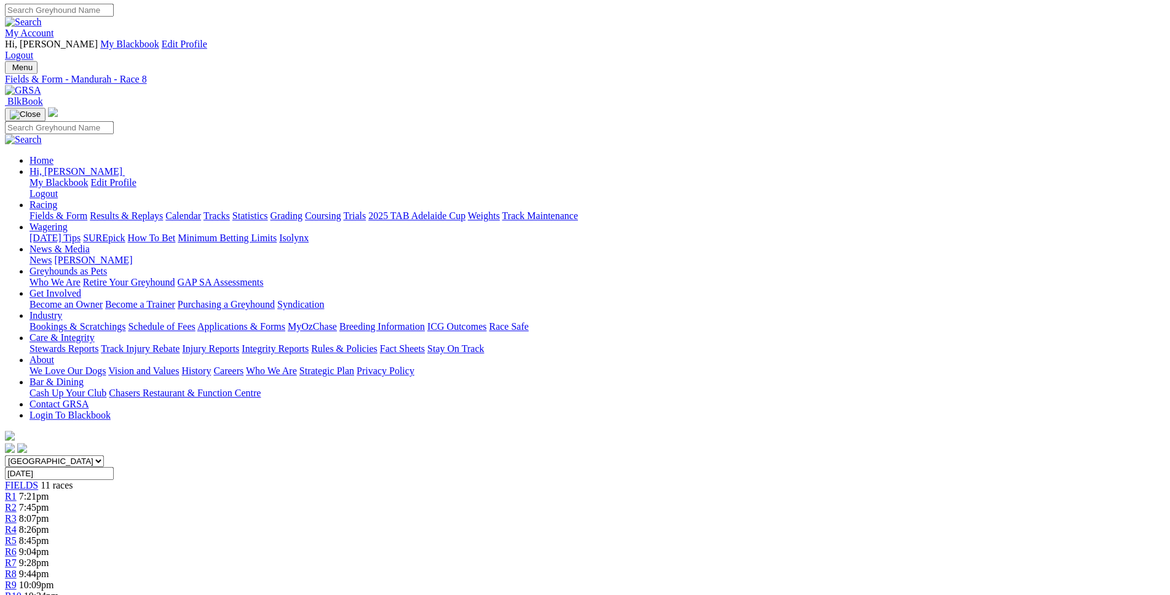
scroll to position [1, 0]
click at [49, 558] on span "9:28pm" at bounding box center [34, 563] width 30 height 10
click at [736, 569] on div "R8 9:44pm" at bounding box center [585, 574] width 1160 height 11
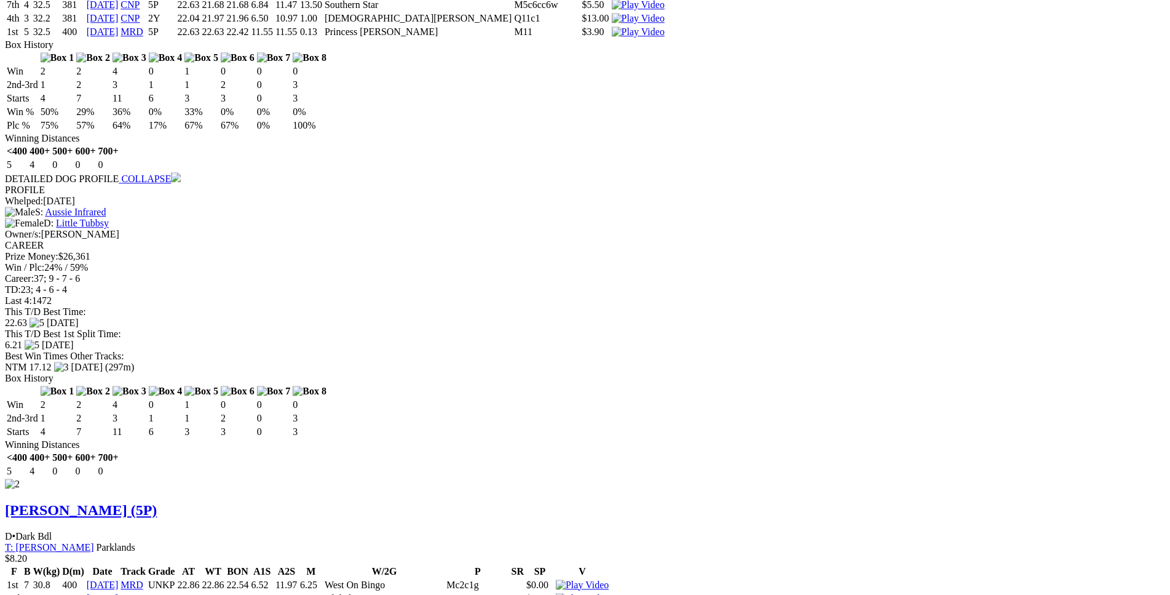
scroll to position [1880, 0]
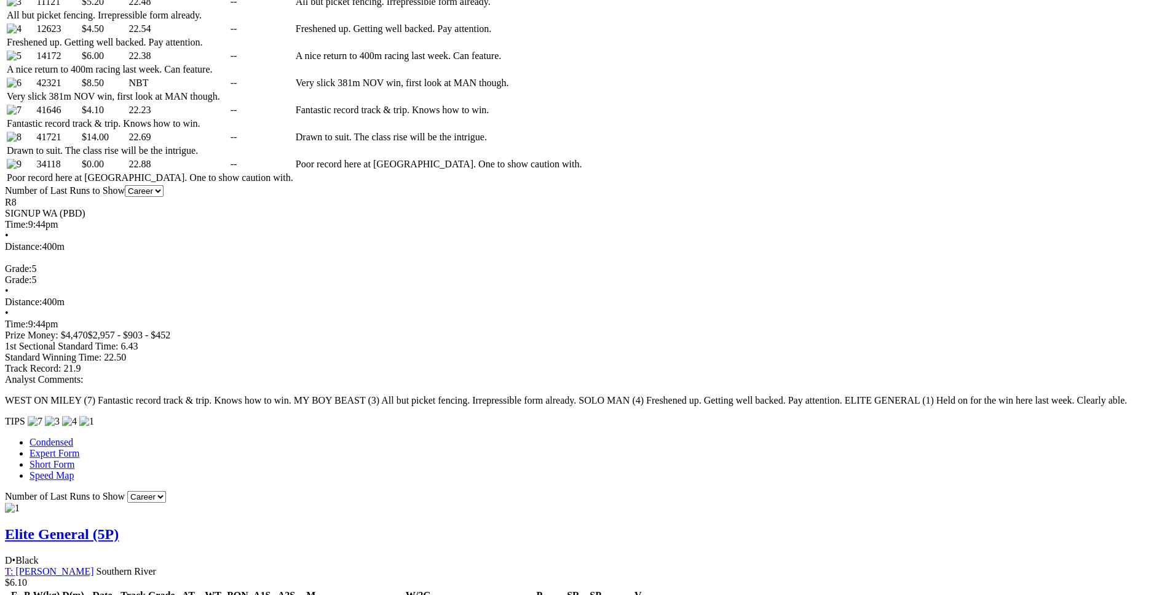
scroll to position [815, 0]
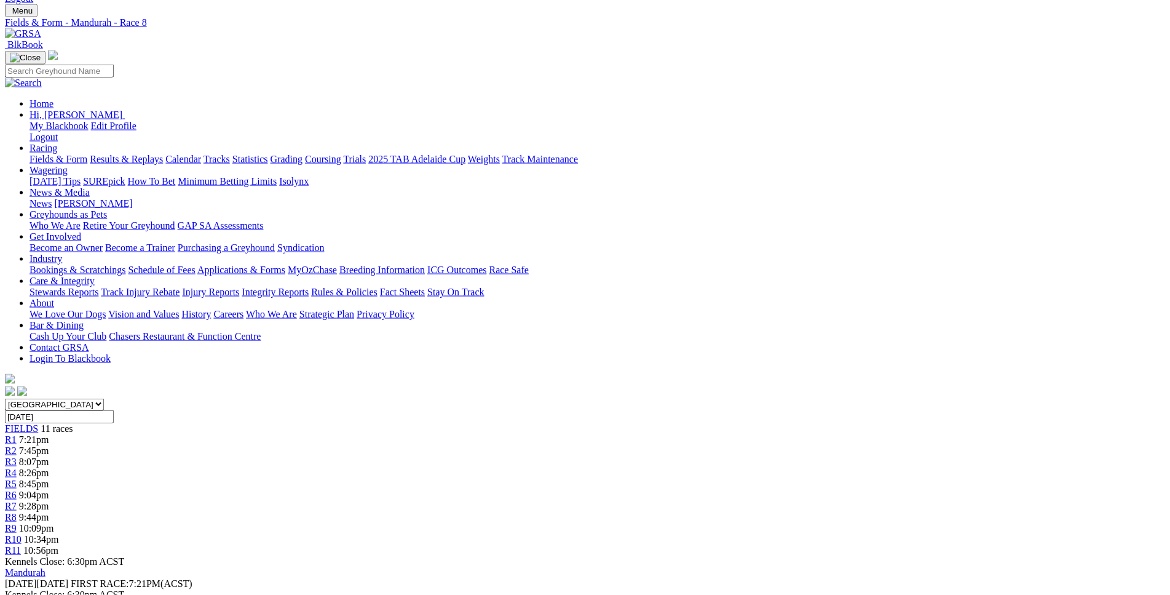
scroll to position [0, 0]
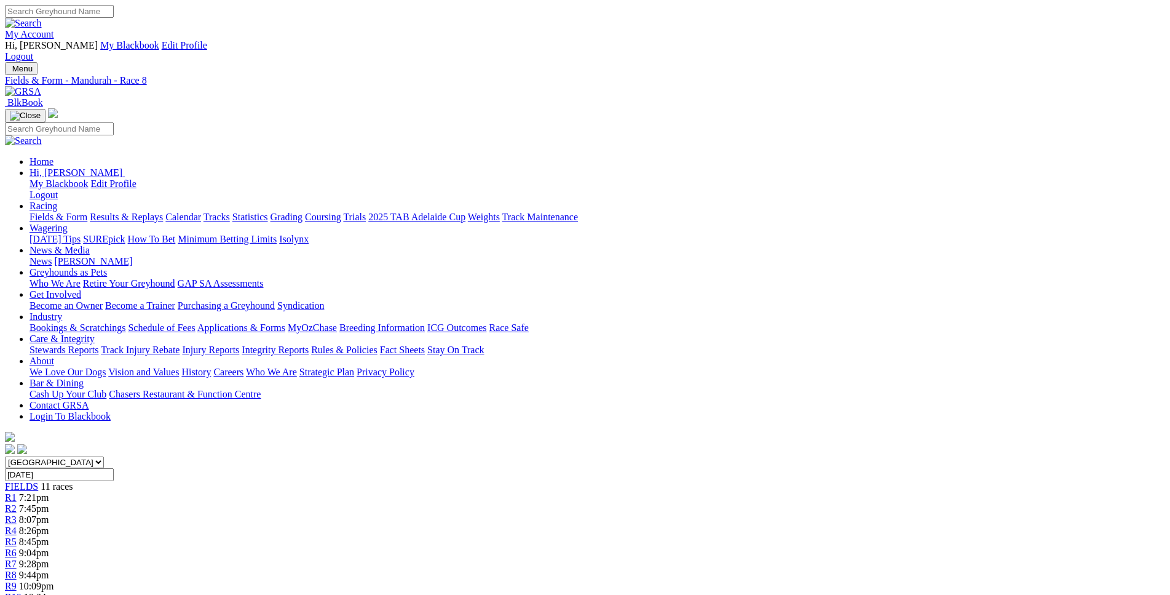
click at [806, 581] on div "R9 10:09pm" at bounding box center [585, 586] width 1160 height 11
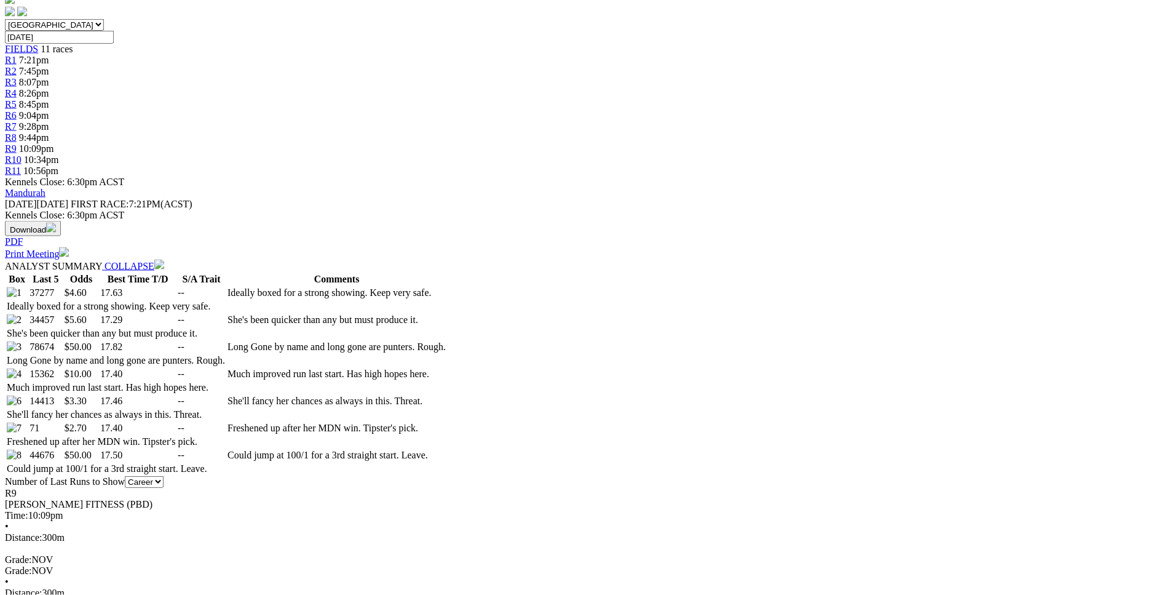
scroll to position [438, 0]
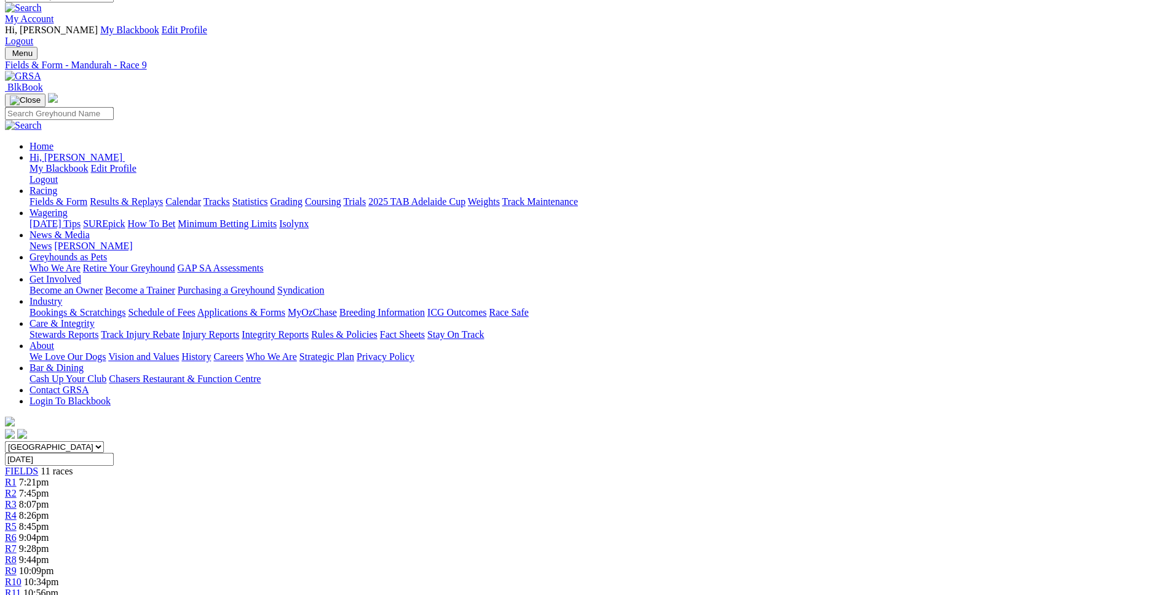
scroll to position [0, 0]
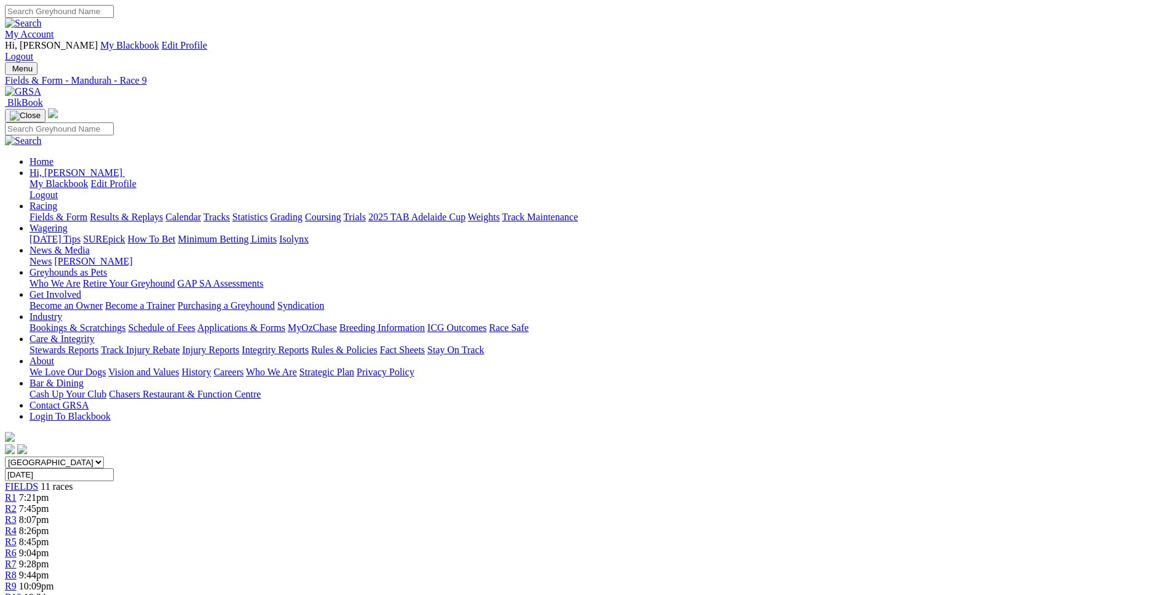
click at [22, 592] on link "R10" at bounding box center [13, 597] width 17 height 10
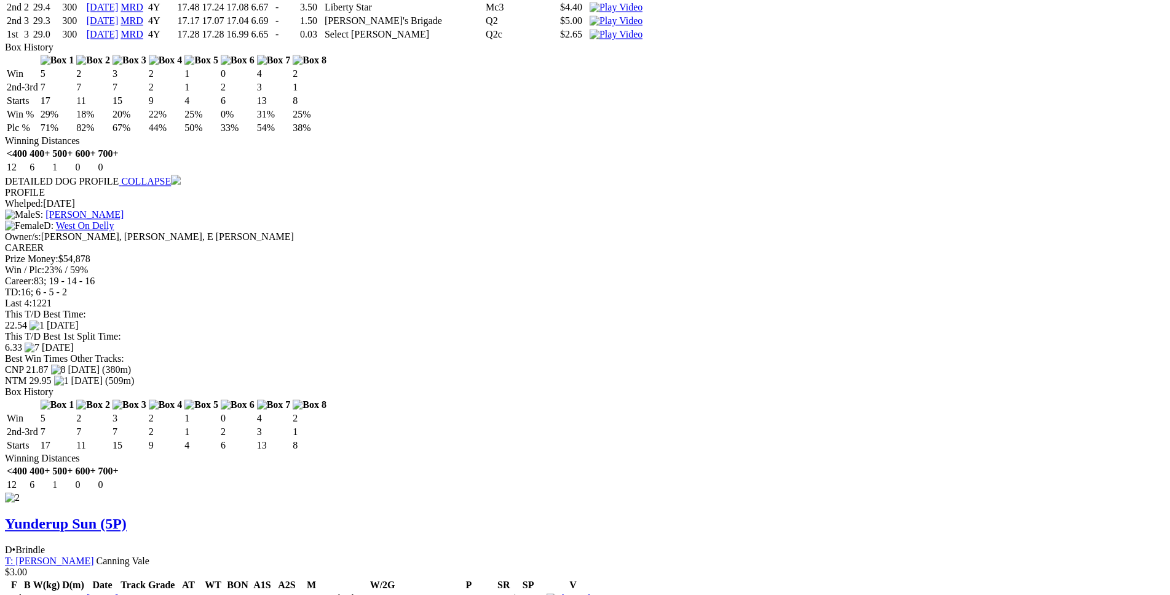
scroll to position [2446, 0]
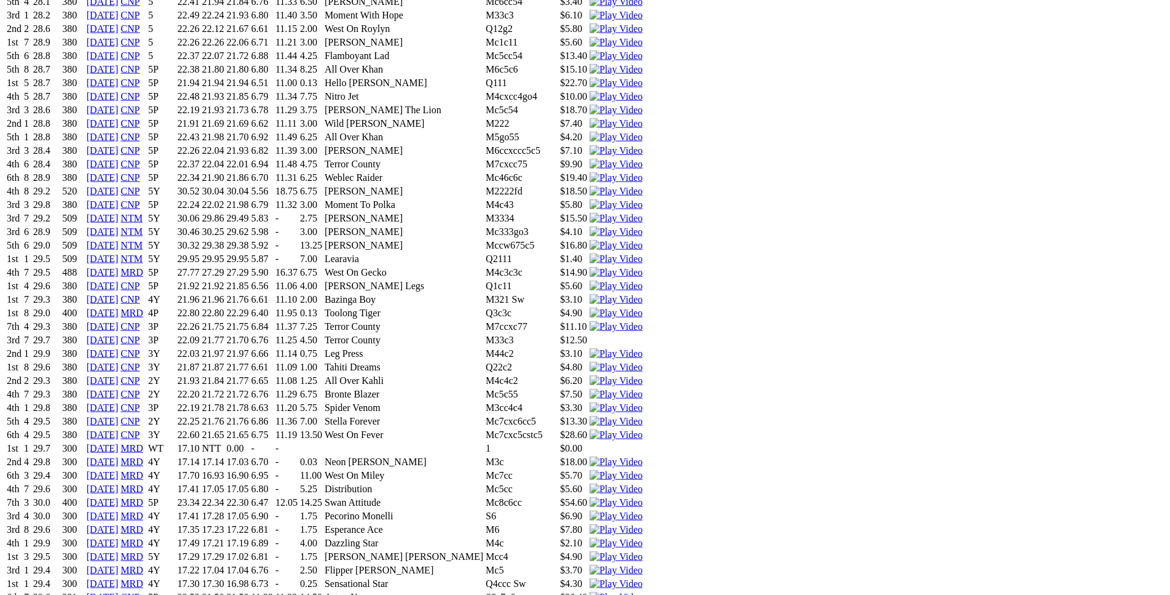
scroll to position [1442, 0]
drag, startPoint x: 303, startPoint y: 196, endPoint x: 613, endPoint y: 192, distance: 310.0
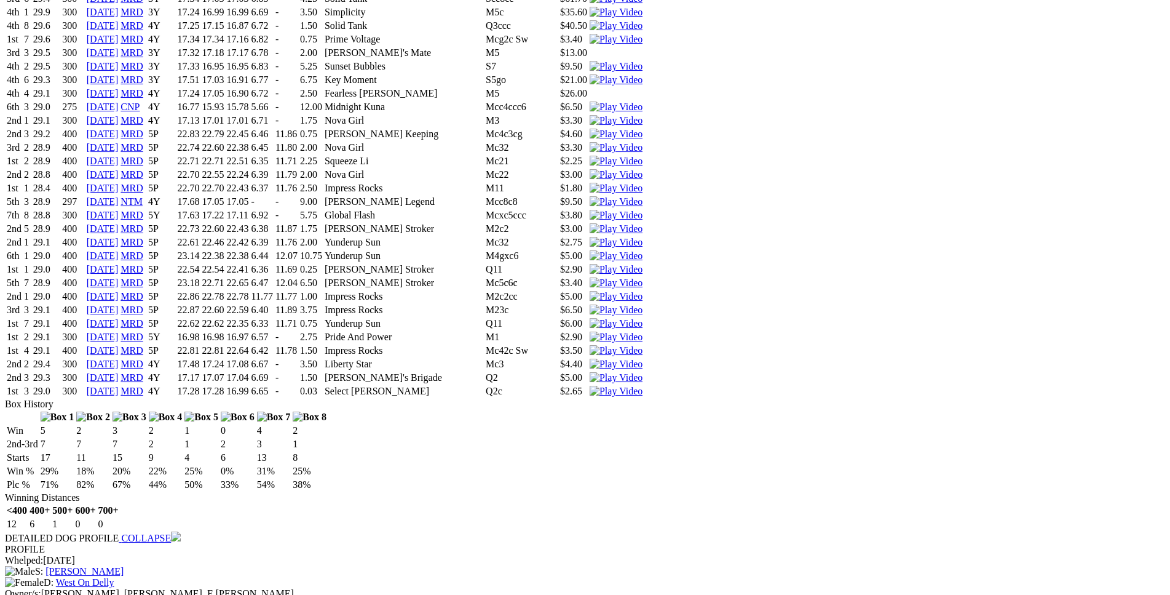
scroll to position [2069, 0]
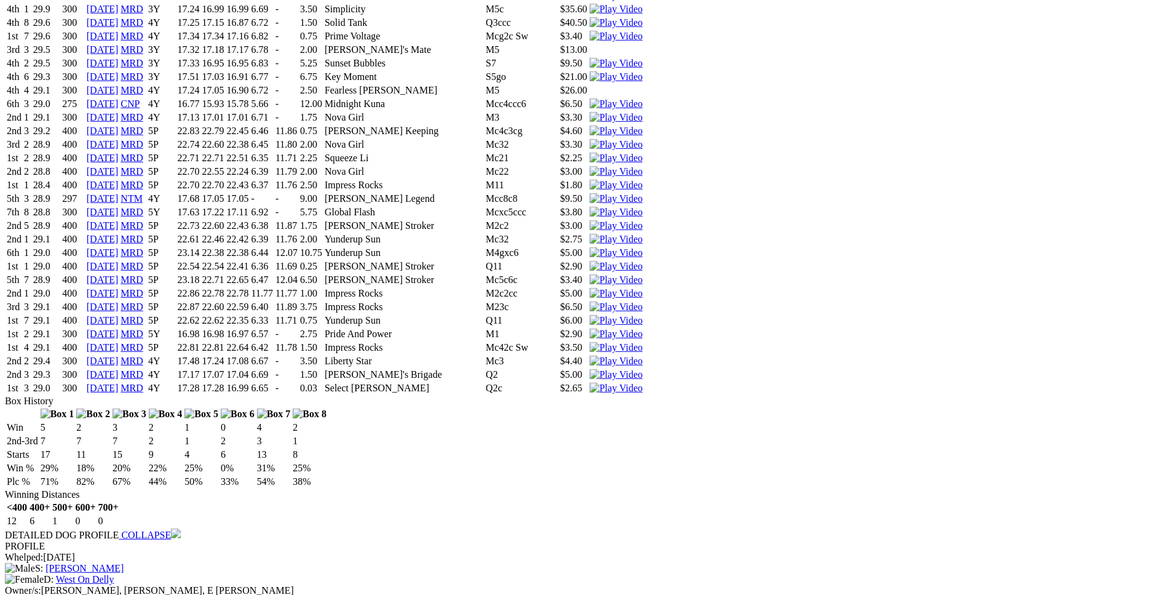
drag, startPoint x: 322, startPoint y: 293, endPoint x: 702, endPoint y: 291, distance: 379.4
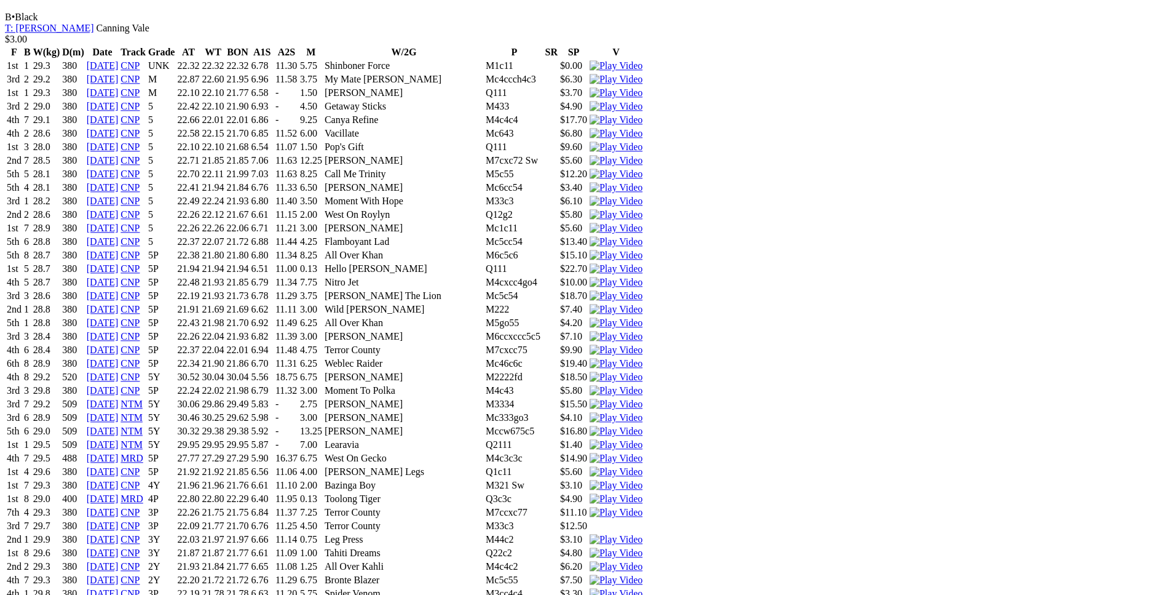
scroll to position [1255, 0]
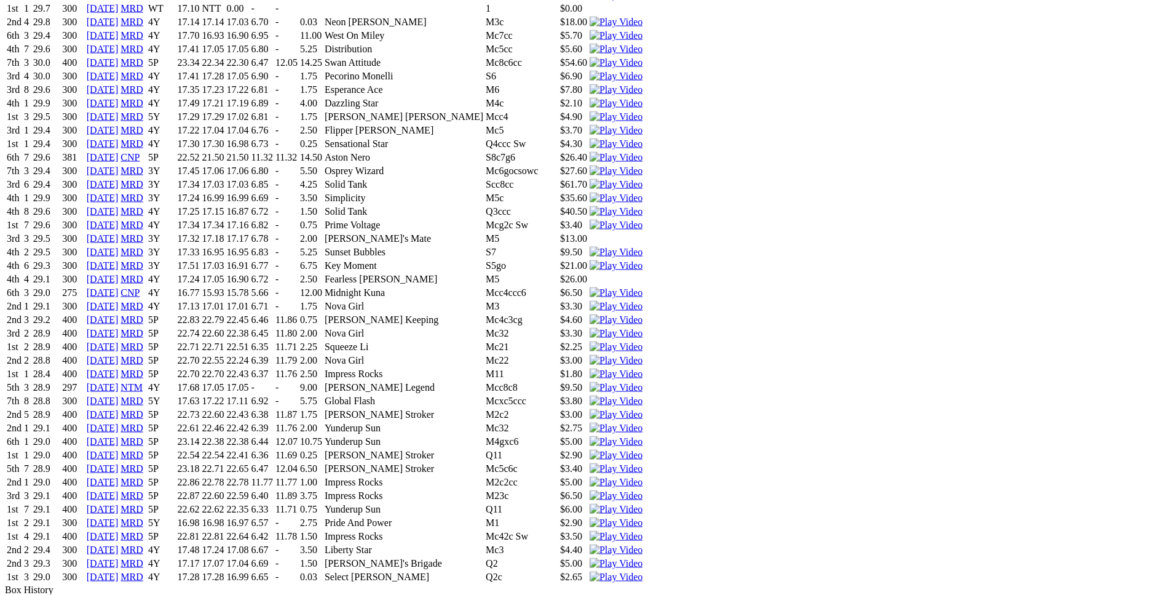
scroll to position [1881, 0]
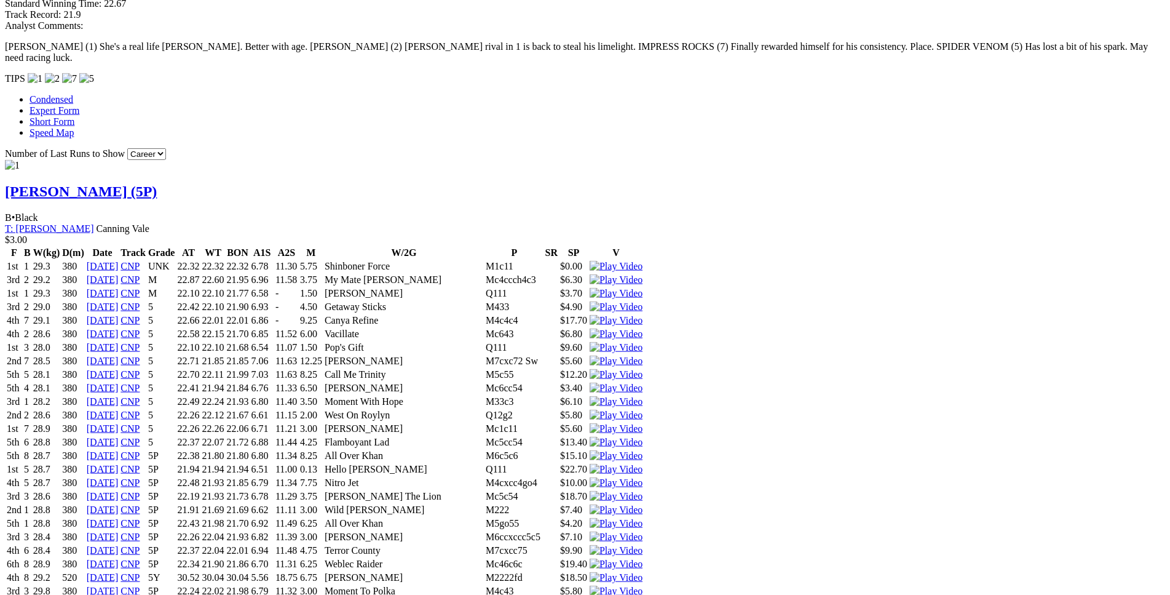
scroll to position [1417, 0]
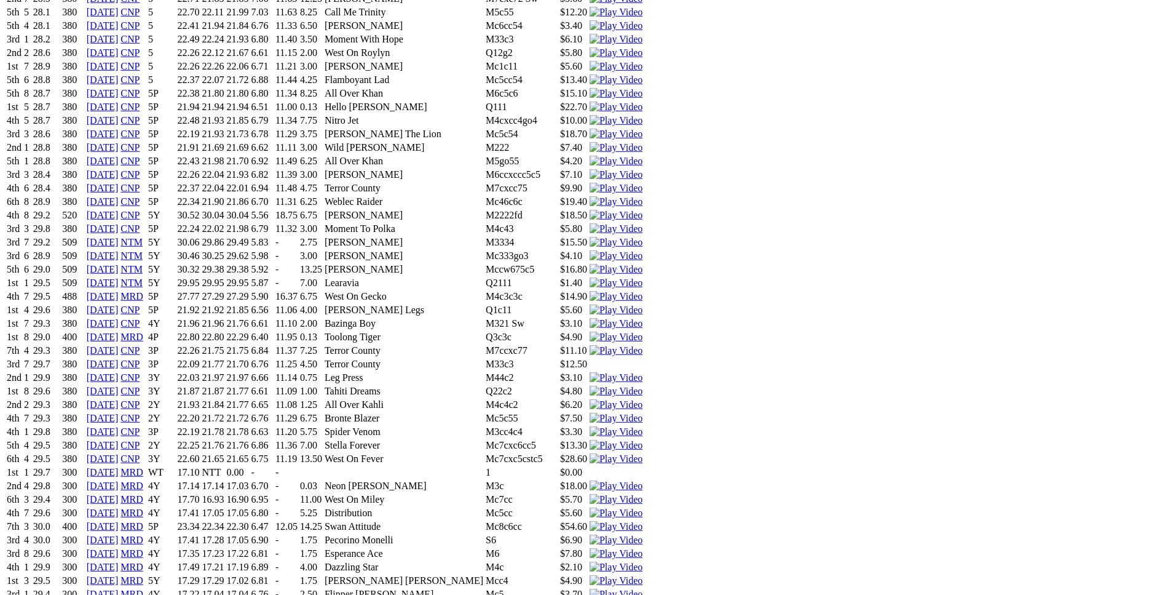
drag, startPoint x: 309, startPoint y: 240, endPoint x: 573, endPoint y: 245, distance: 263.2
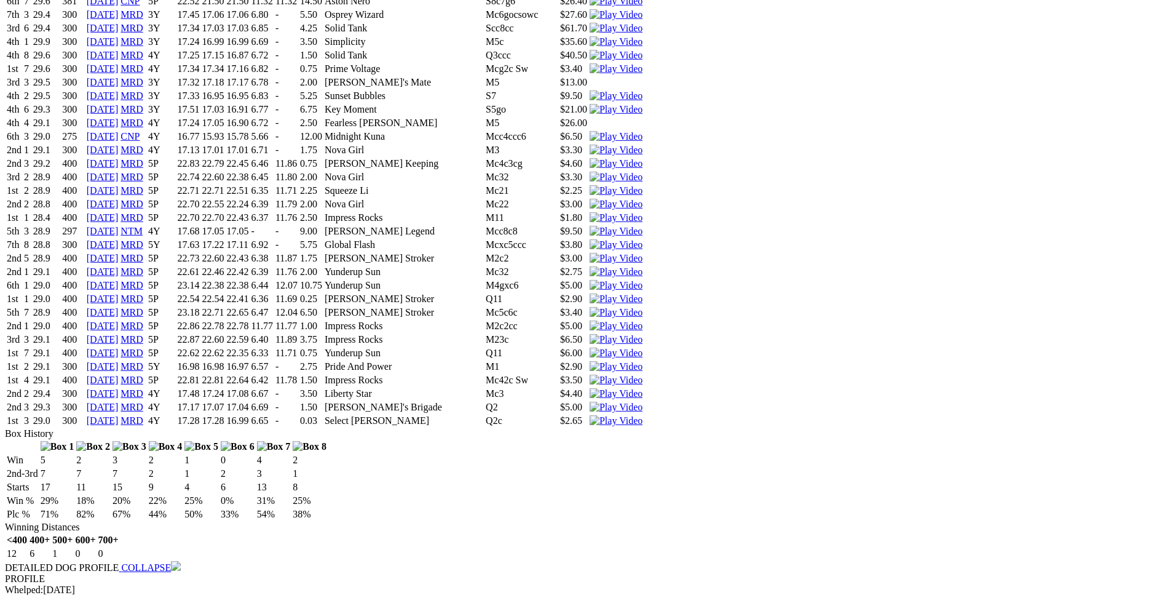
scroll to position [2044, 0]
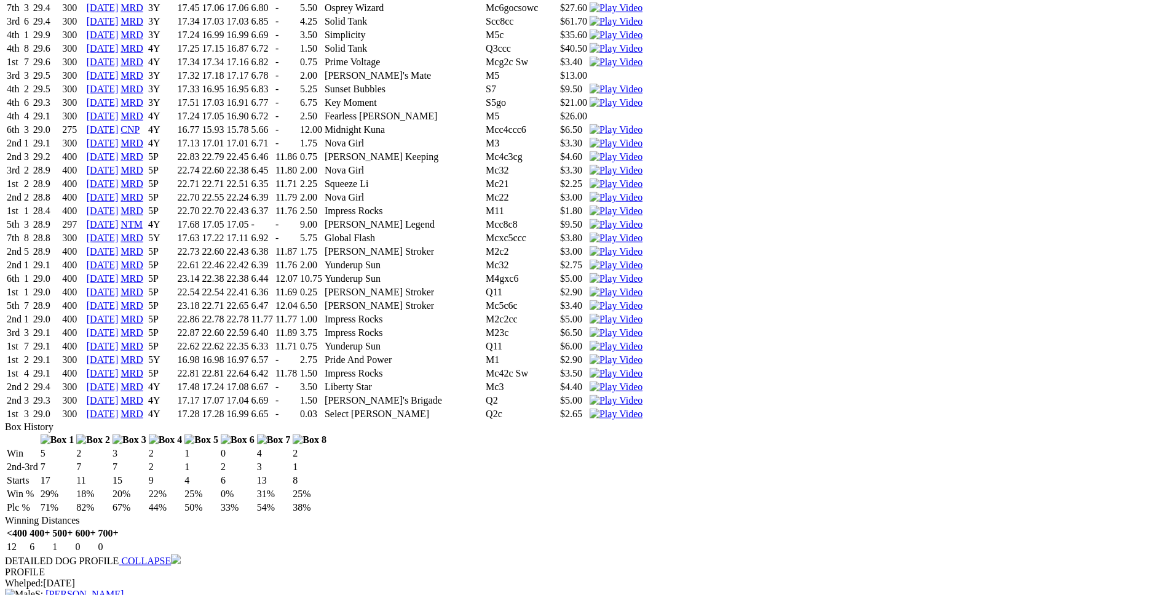
drag, startPoint x: 268, startPoint y: 344, endPoint x: 684, endPoint y: 343, distance: 416.3
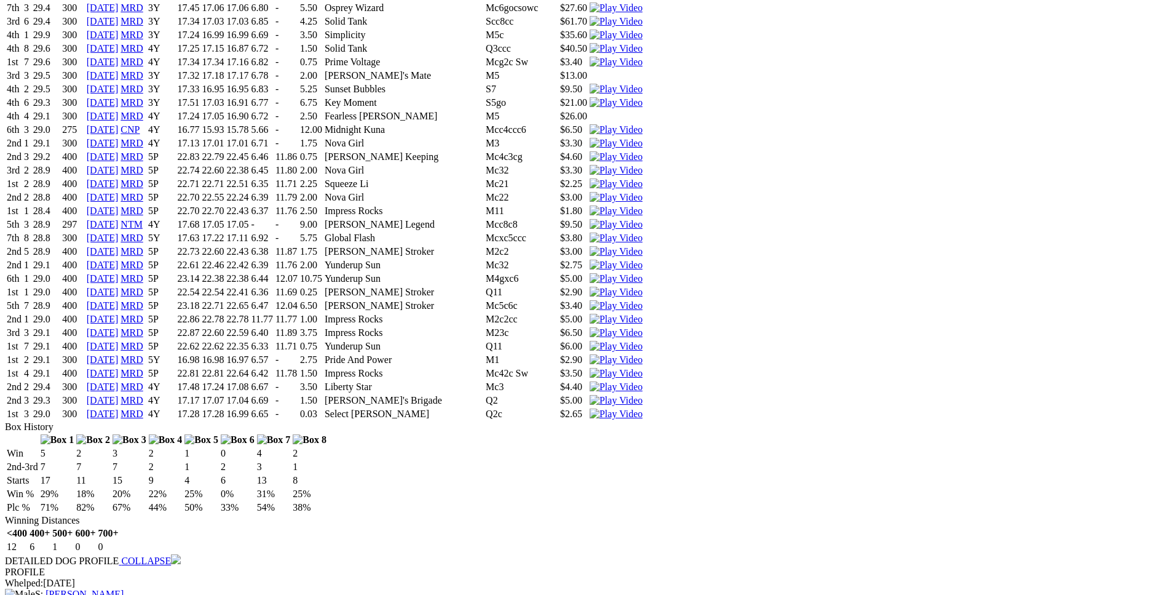
drag, startPoint x: 309, startPoint y: 314, endPoint x: 395, endPoint y: 321, distance: 86.4
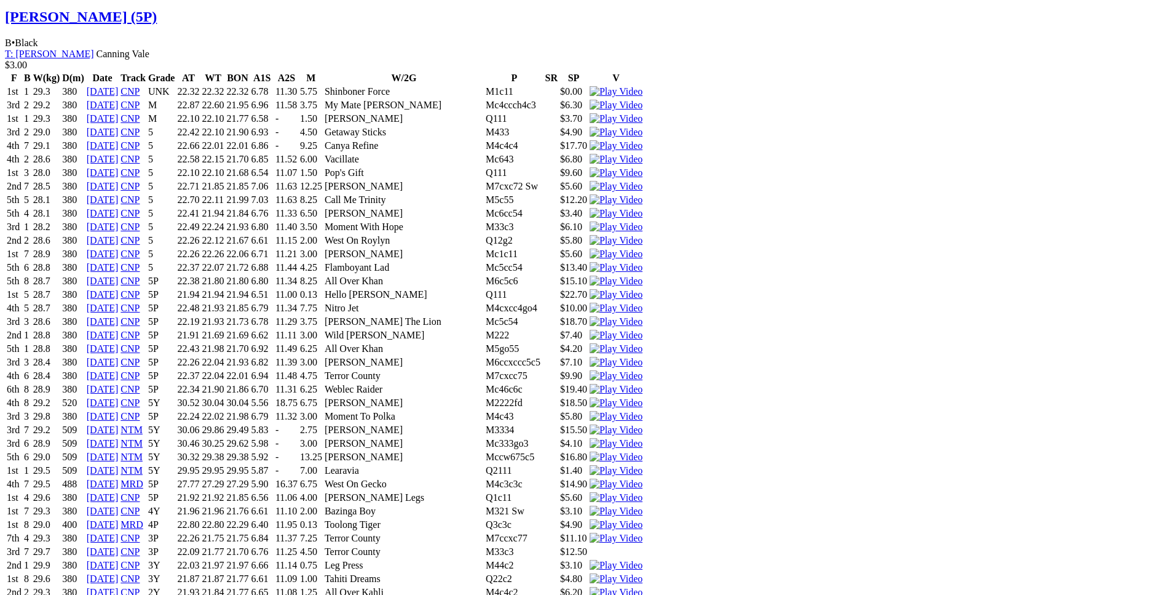
scroll to position [1229, 0]
drag, startPoint x: 314, startPoint y: 405, endPoint x: 689, endPoint y: 405, distance: 374.5
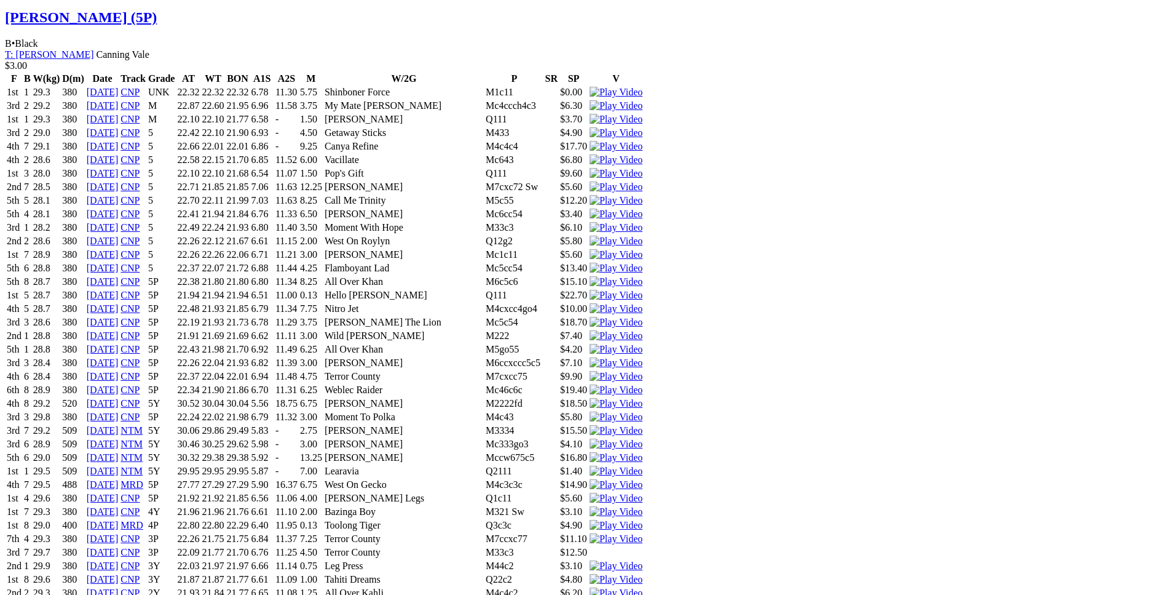
drag, startPoint x: 314, startPoint y: 391, endPoint x: 581, endPoint y: 394, distance: 266.9
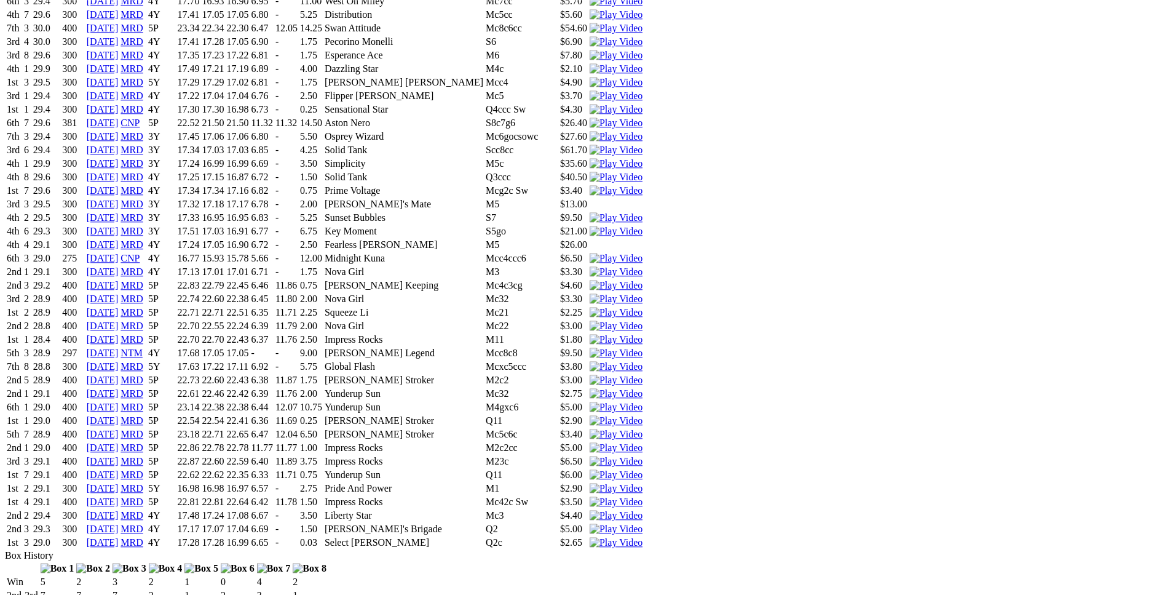
scroll to position [1917, 0]
drag, startPoint x: 315, startPoint y: 431, endPoint x: 657, endPoint y: 432, distance: 341.3
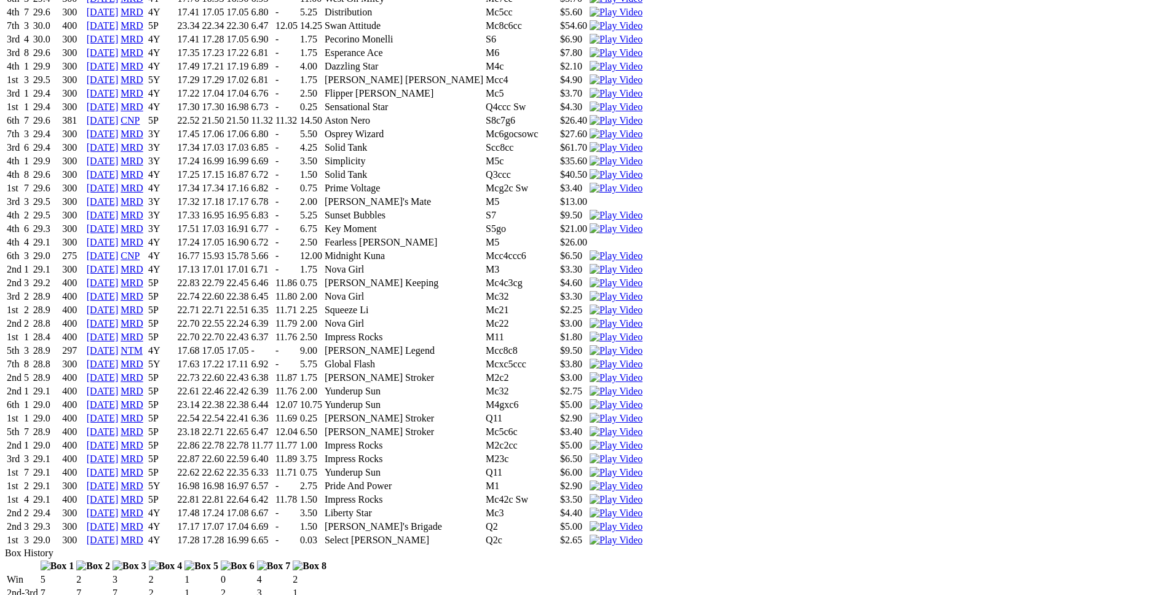
drag, startPoint x: 312, startPoint y: 418, endPoint x: 524, endPoint y: 420, distance: 212.2
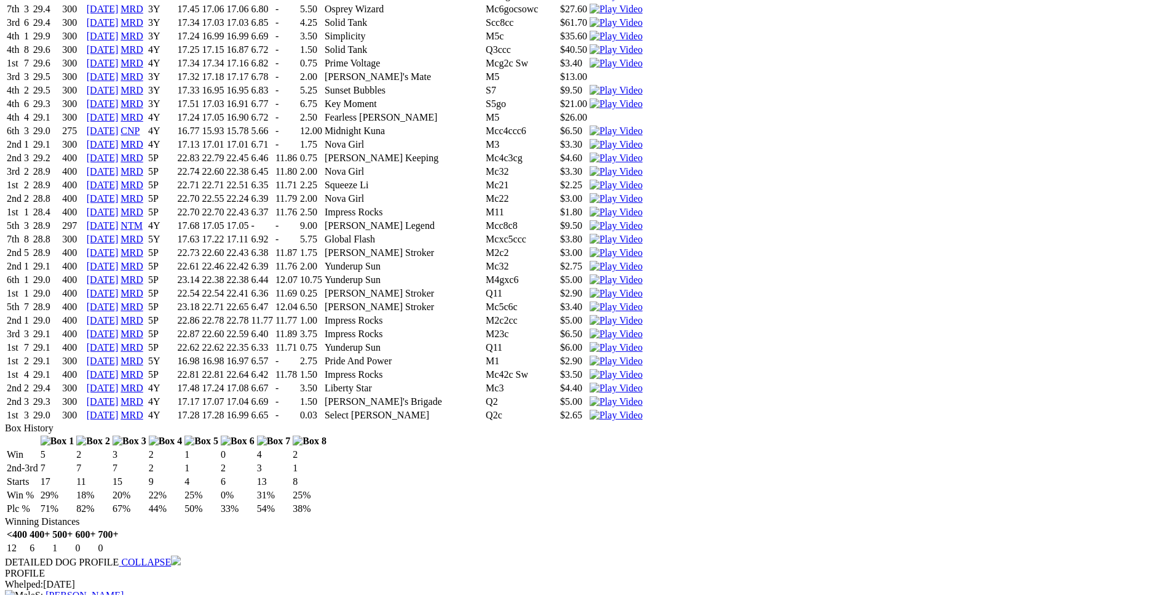
scroll to position [2043, 0]
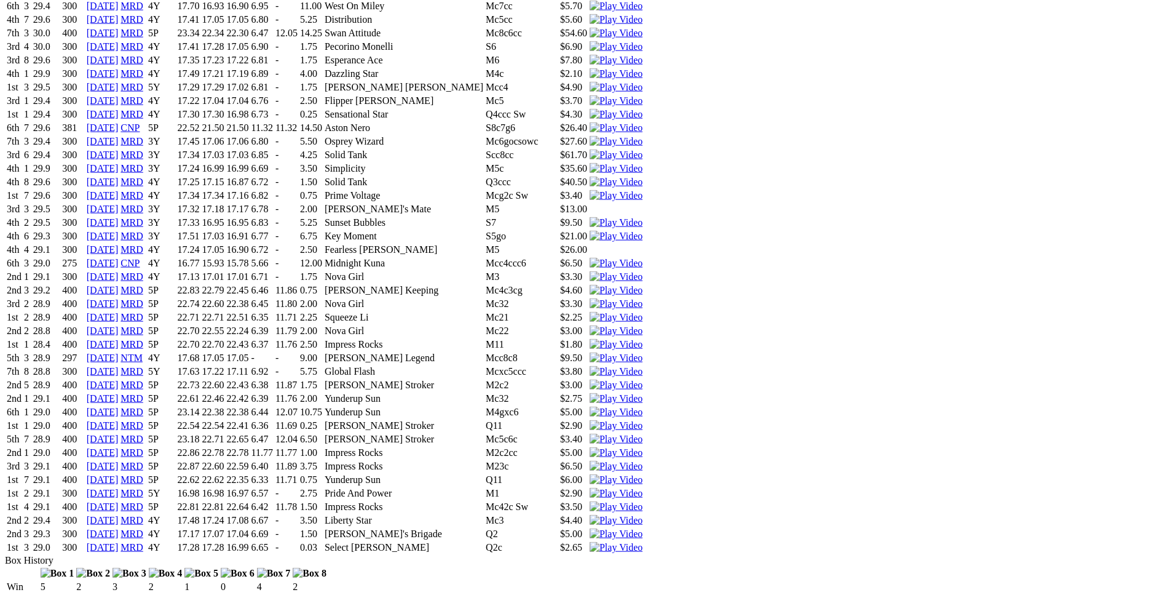
scroll to position [1917, 0]
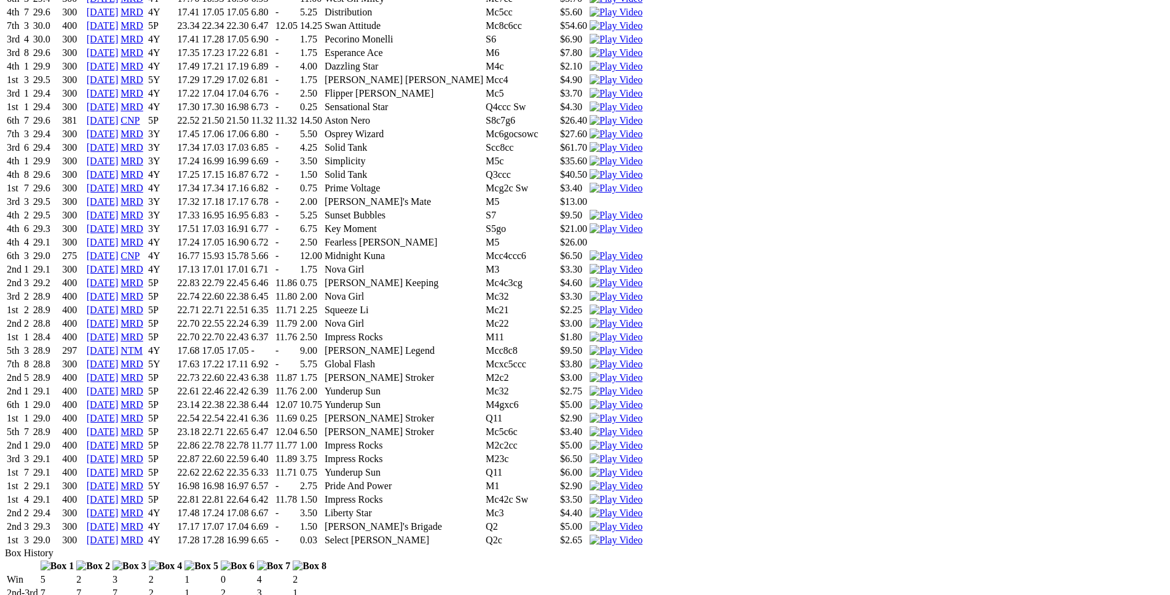
drag, startPoint x: 271, startPoint y: 371, endPoint x: 595, endPoint y: 375, distance: 324.1
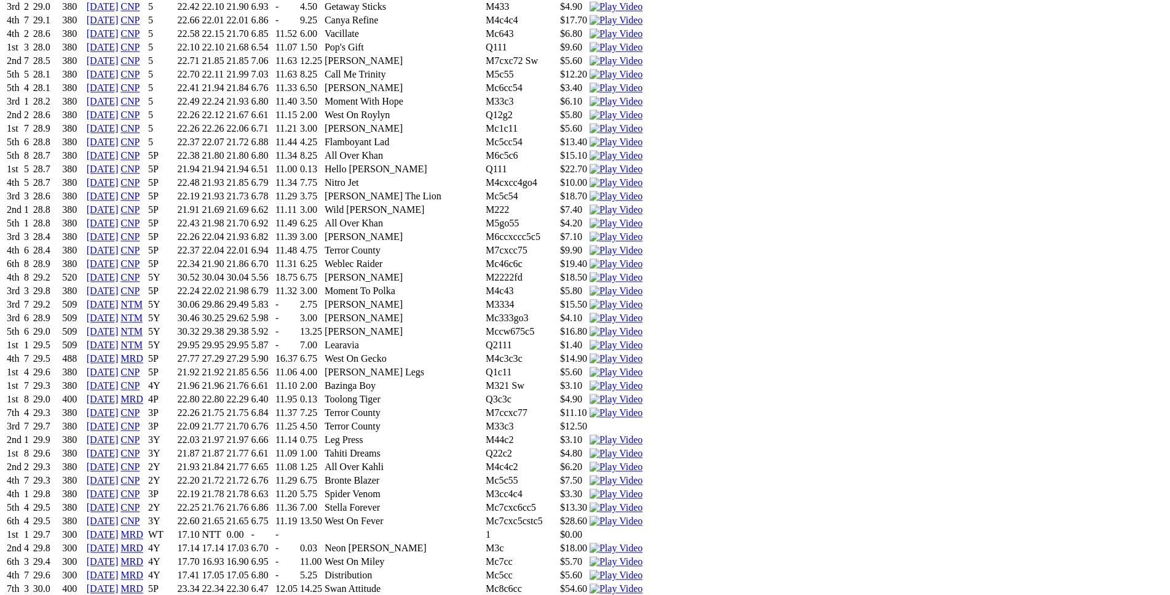
scroll to position [1354, 0]
drag, startPoint x: 309, startPoint y: 218, endPoint x: 697, endPoint y: 220, distance: 388.7
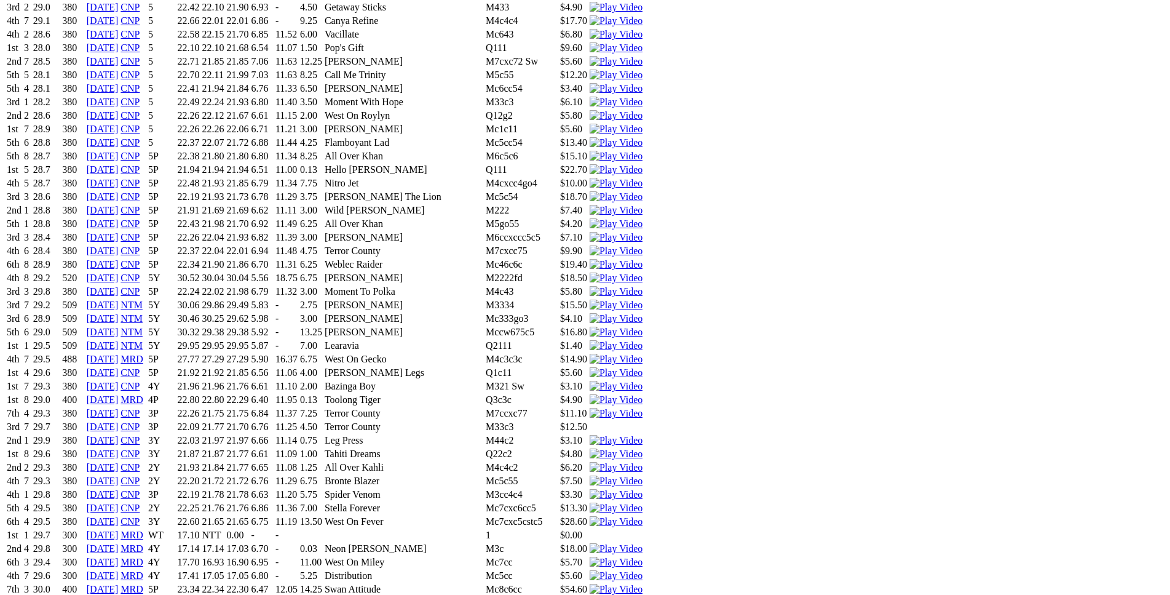
drag, startPoint x: 184, startPoint y: 204, endPoint x: 380, endPoint y: 201, distance: 195.6
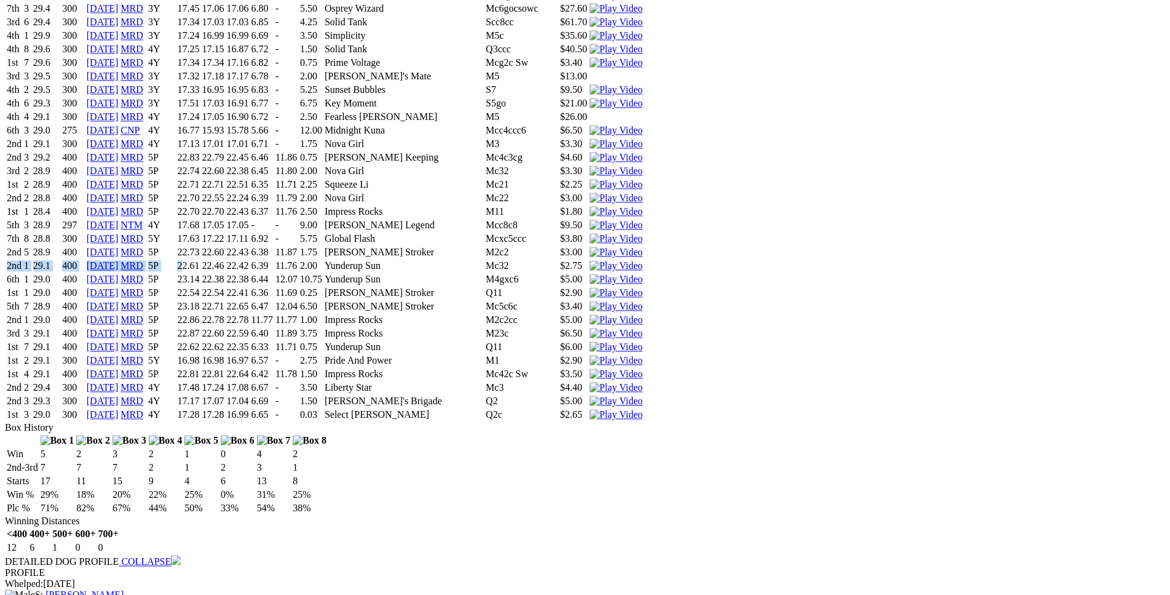
scroll to position [2044, 0]
drag, startPoint x: 267, startPoint y: 234, endPoint x: 680, endPoint y: 235, distance: 412.6
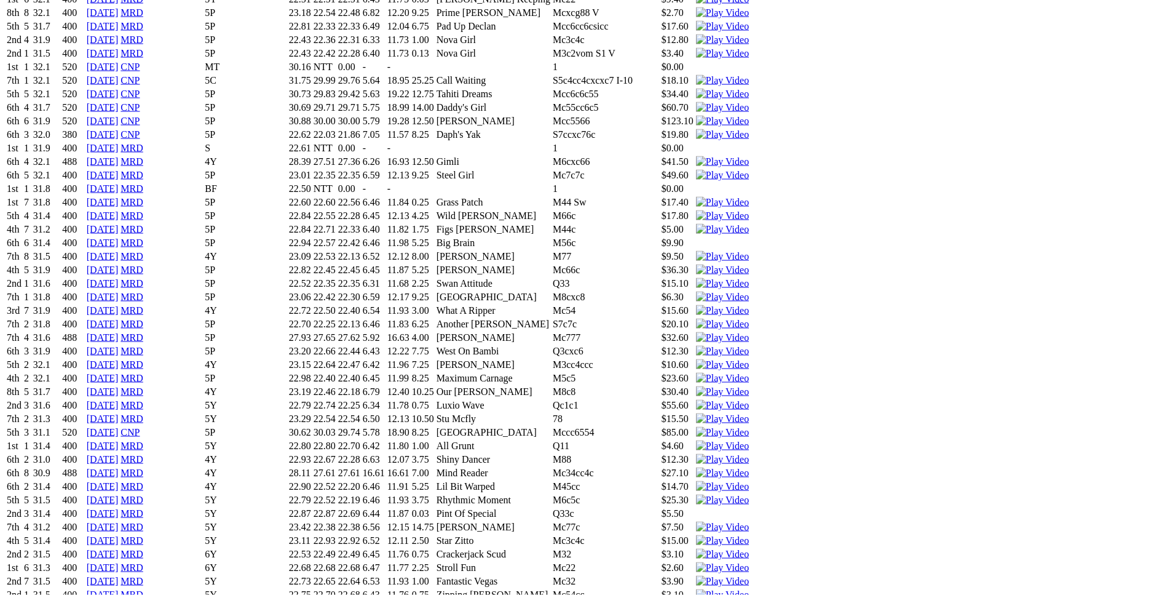
scroll to position [4767, 0]
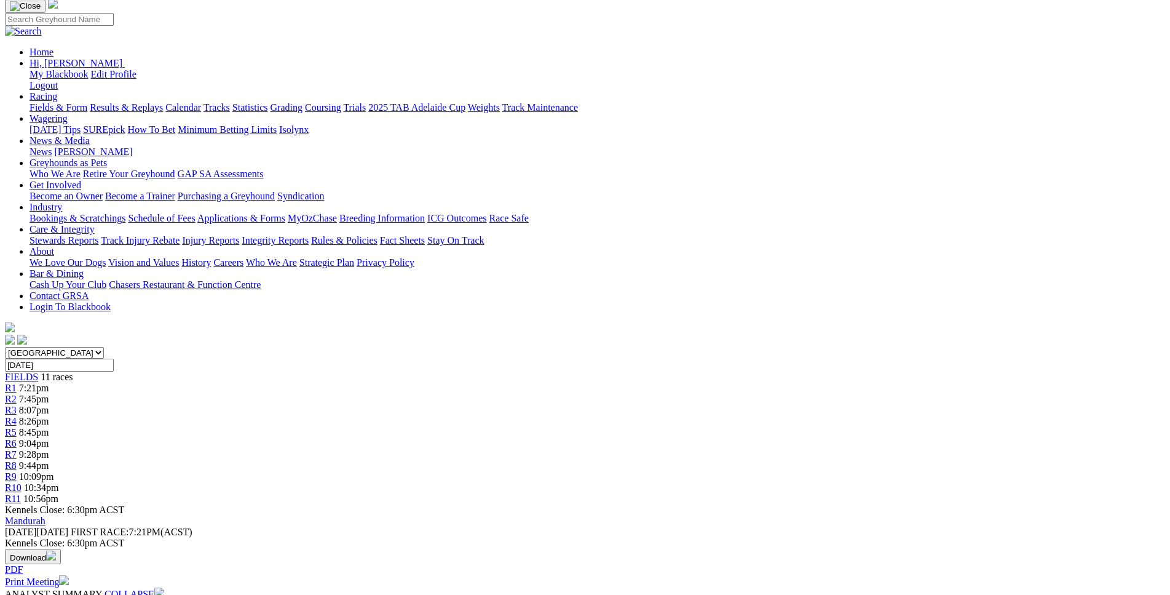
scroll to position [0, 0]
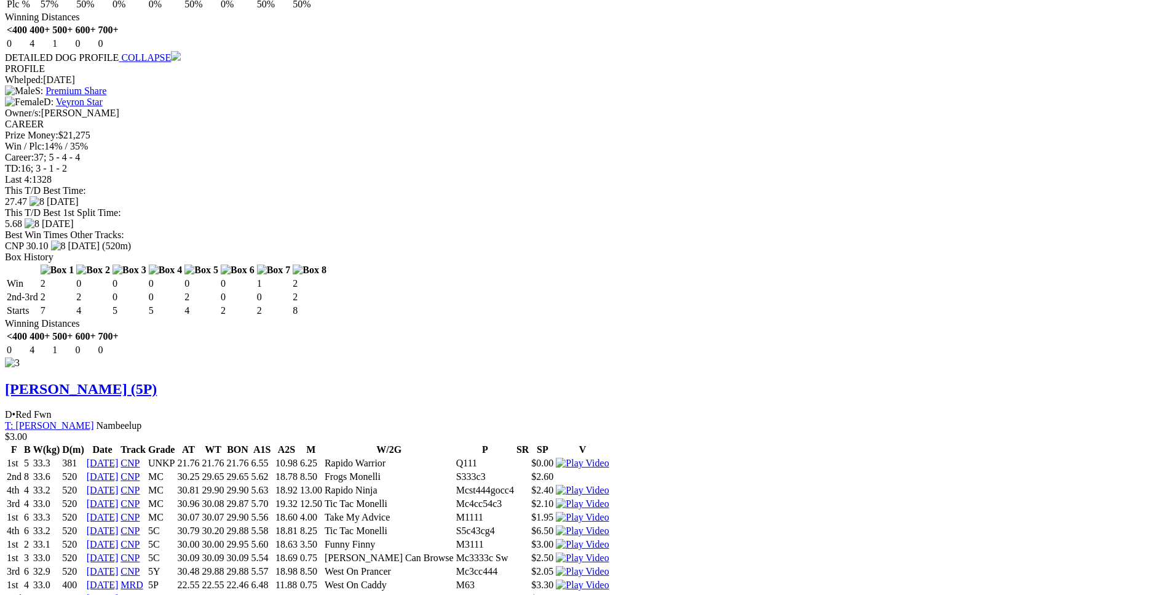
scroll to position [2760, 0]
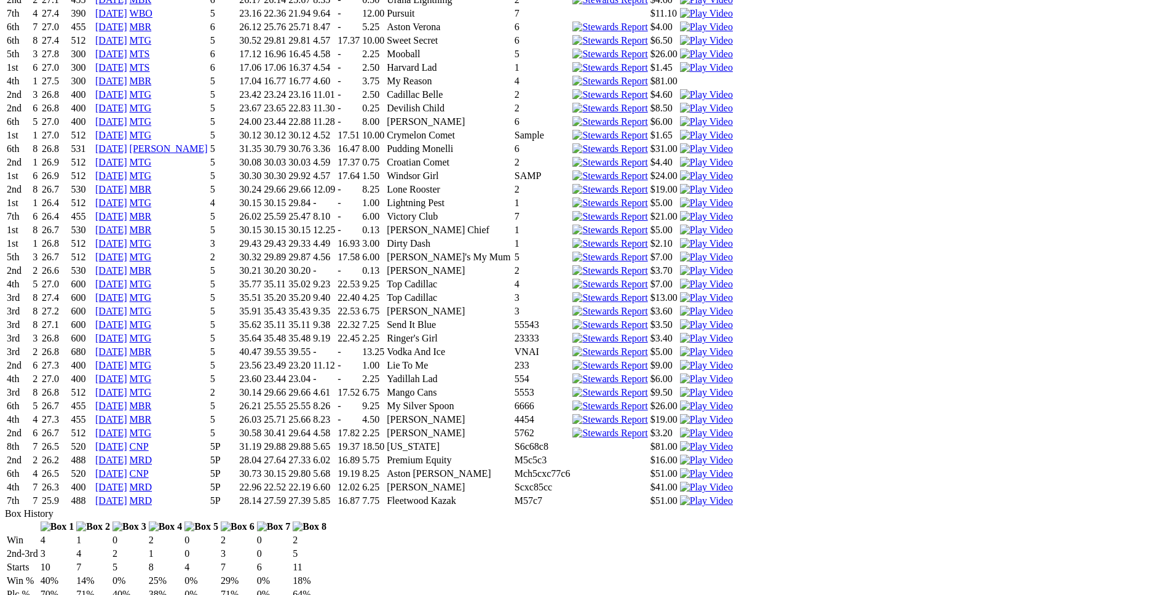
scroll to position [4207, 0]
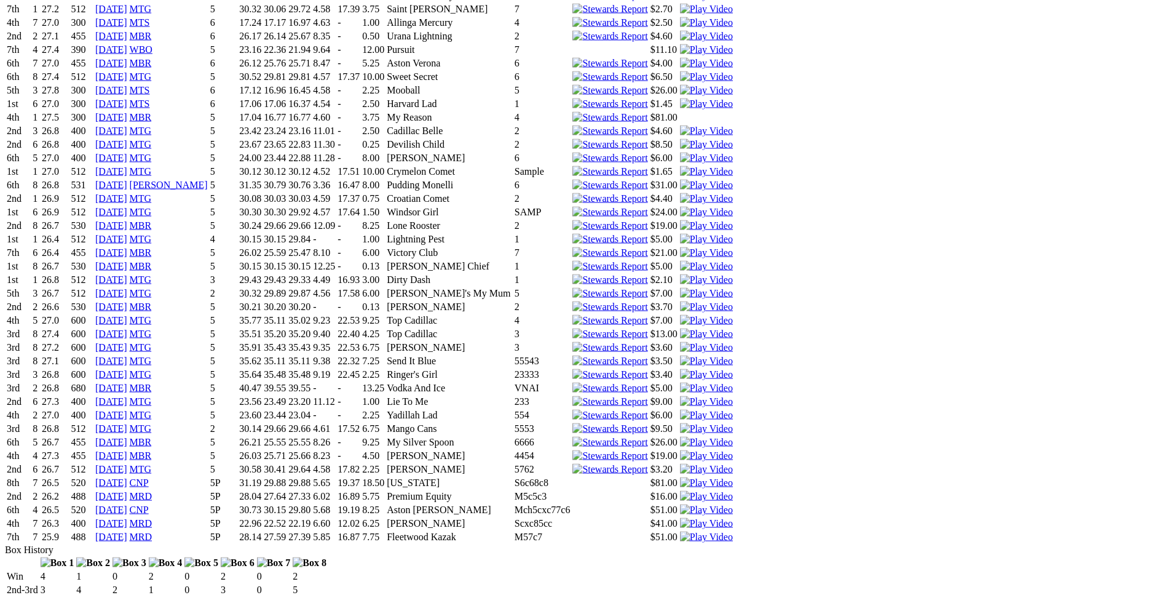
scroll to position [4140, 0]
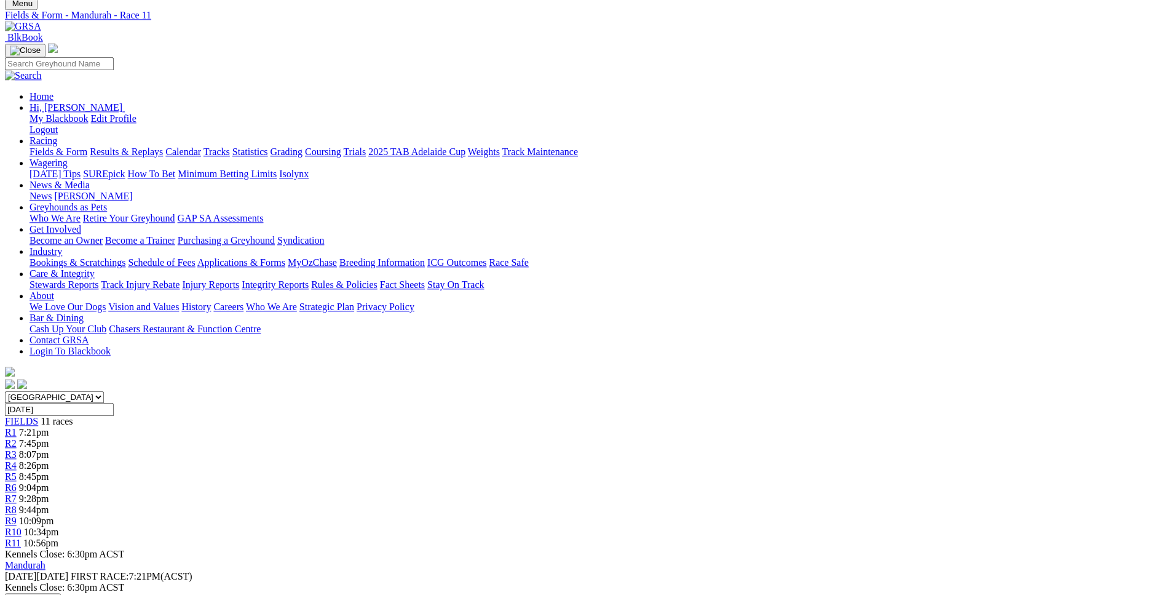
scroll to position [64, 0]
click at [22, 528] on span "R10" at bounding box center [13, 533] width 17 height 10
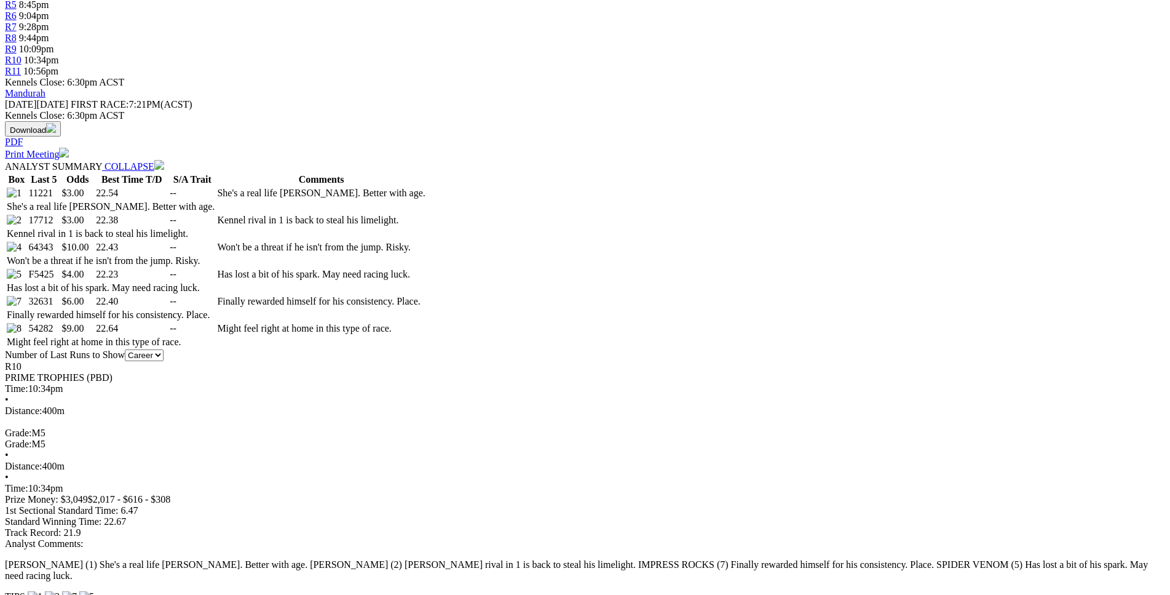
scroll to position [565, 0]
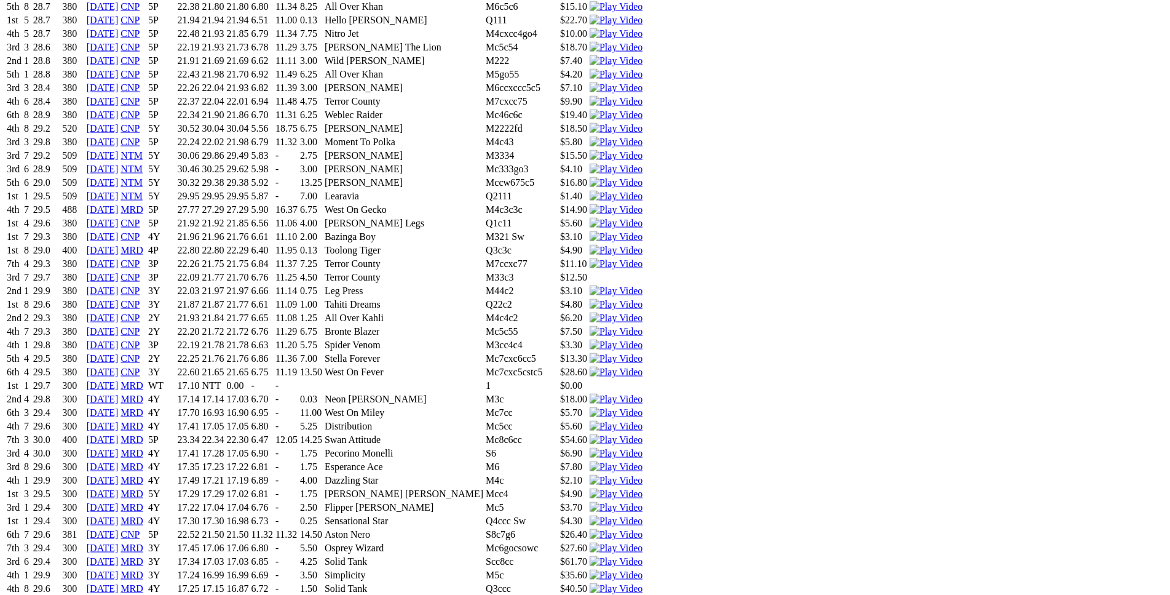
scroll to position [1504, 0]
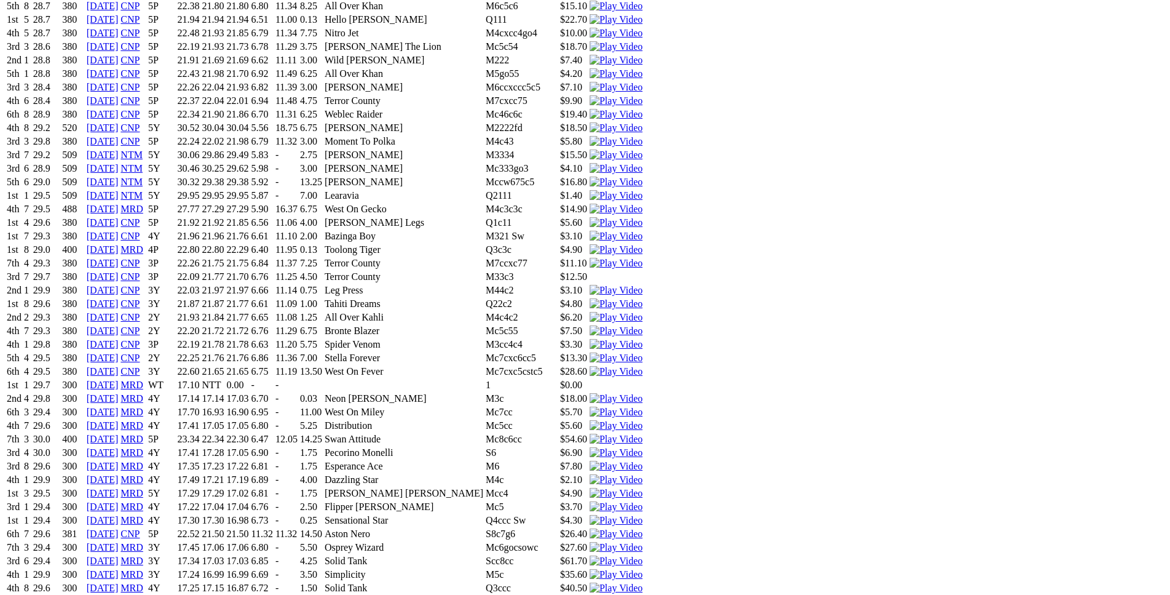
drag, startPoint x: 238, startPoint y: 137, endPoint x: 228, endPoint y: 129, distance: 13.5
click at [228, 129] on tbody "1st 1 29.3 380 19 Apr 23 CNP UNK 22.32 22.32 22.32 6.78 11.30 5.75 Shinboner Fo…" at bounding box center [324, 385] width 637 height 1149
drag, startPoint x: 242, startPoint y: 103, endPoint x: 716, endPoint y: 105, distance: 474.8
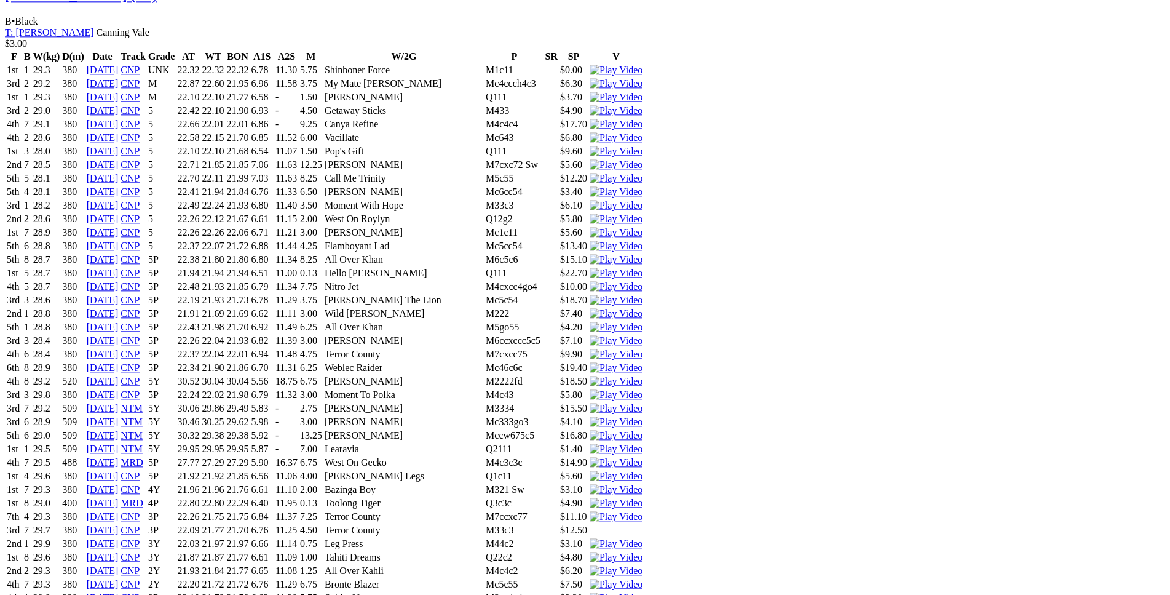
scroll to position [1253, 0]
drag, startPoint x: 307, startPoint y: 199, endPoint x: 721, endPoint y: 196, distance: 413.3
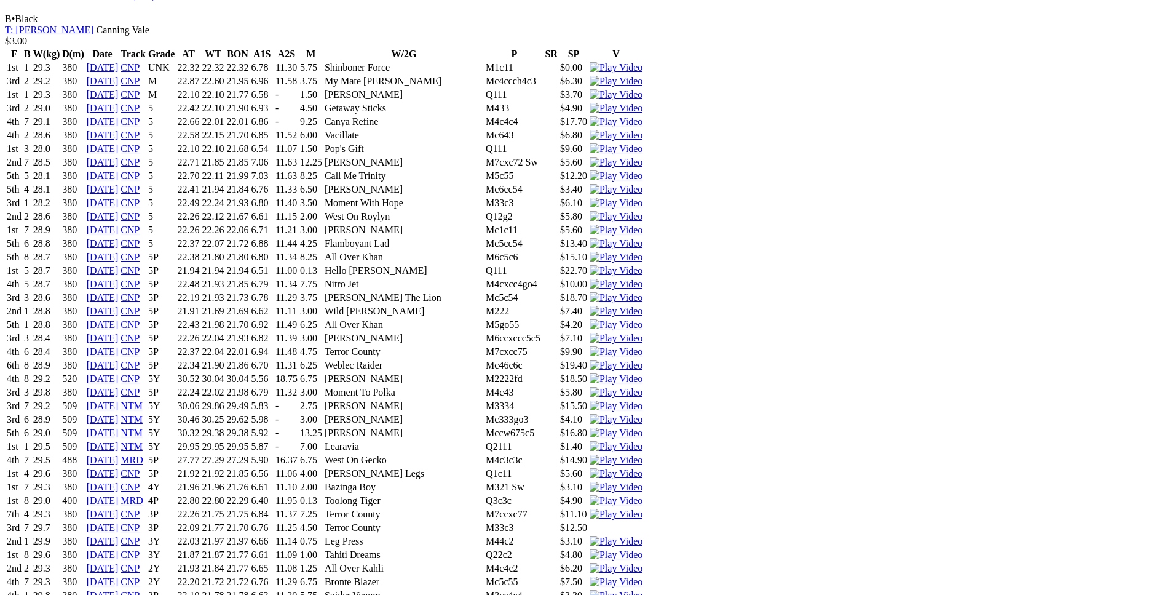
drag, startPoint x: 309, startPoint y: 309, endPoint x: 719, endPoint y: 304, distance: 409.6
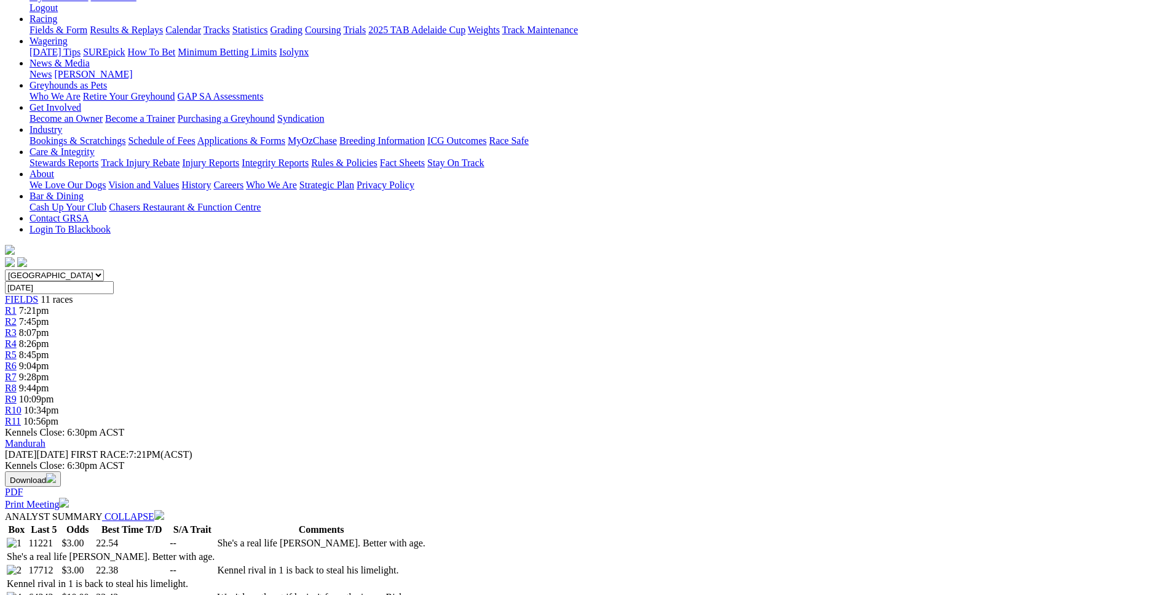
scroll to position [0, 0]
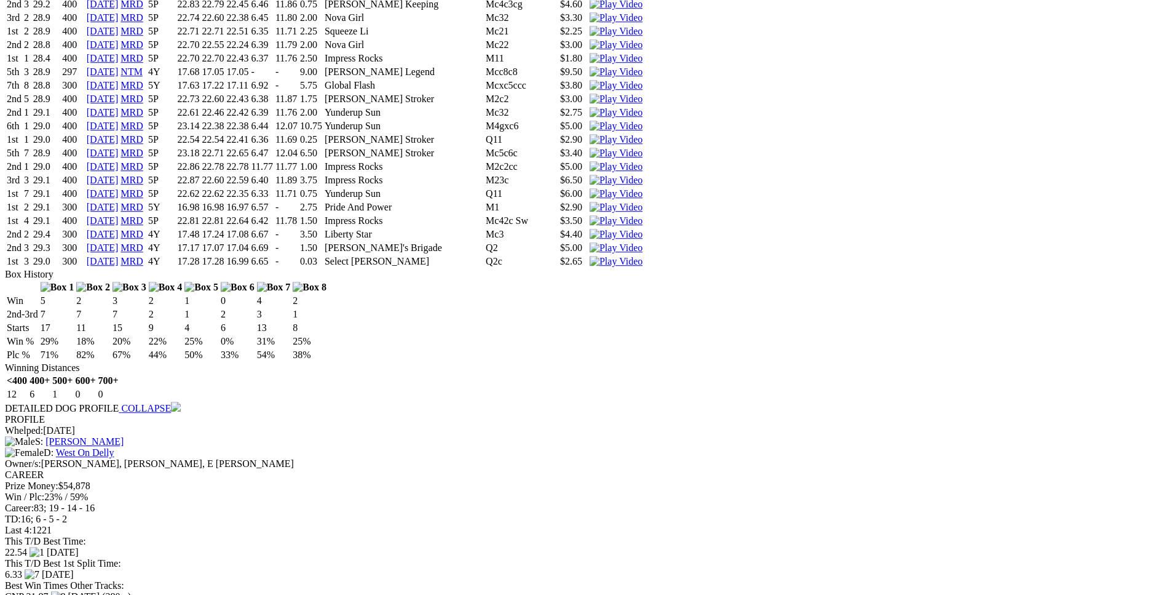
scroll to position [2195, 0]
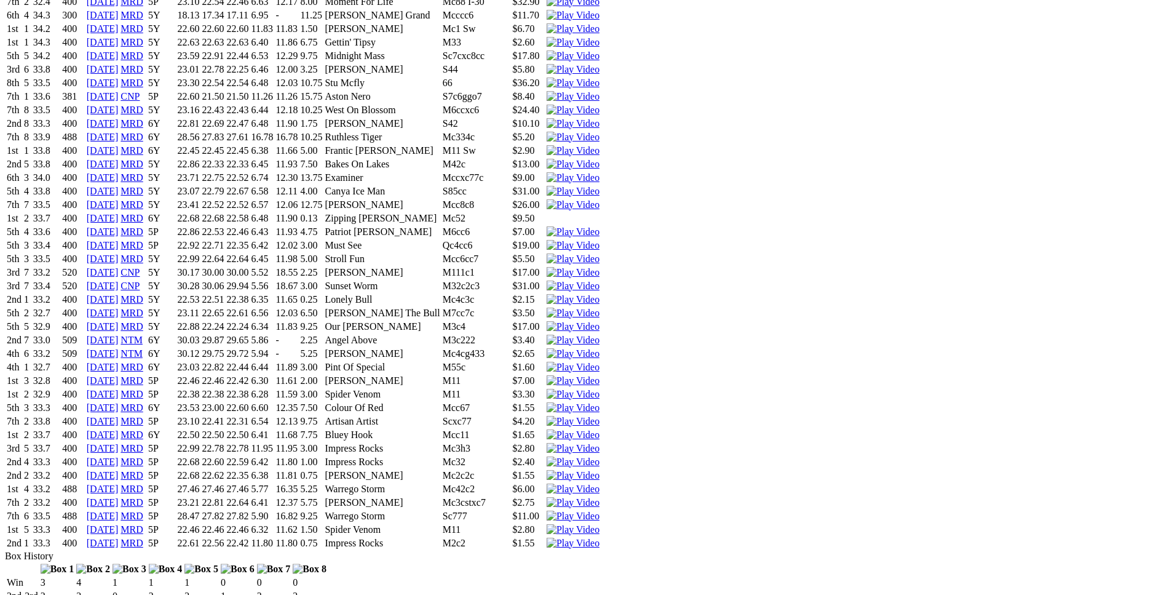
scroll to position [3199, 0]
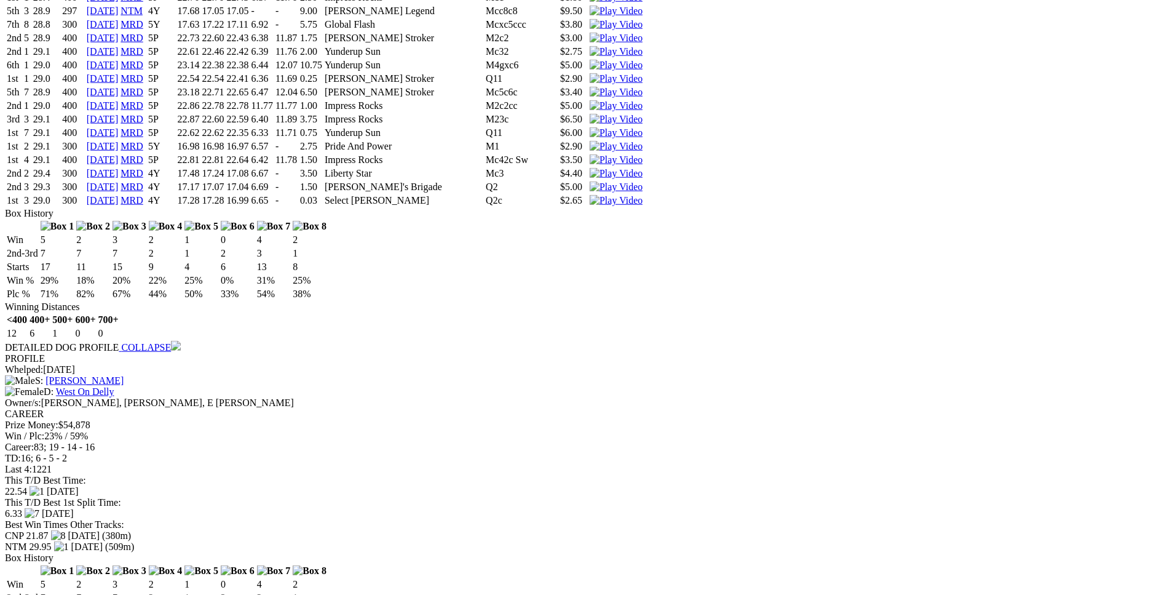
scroll to position [2258, 0]
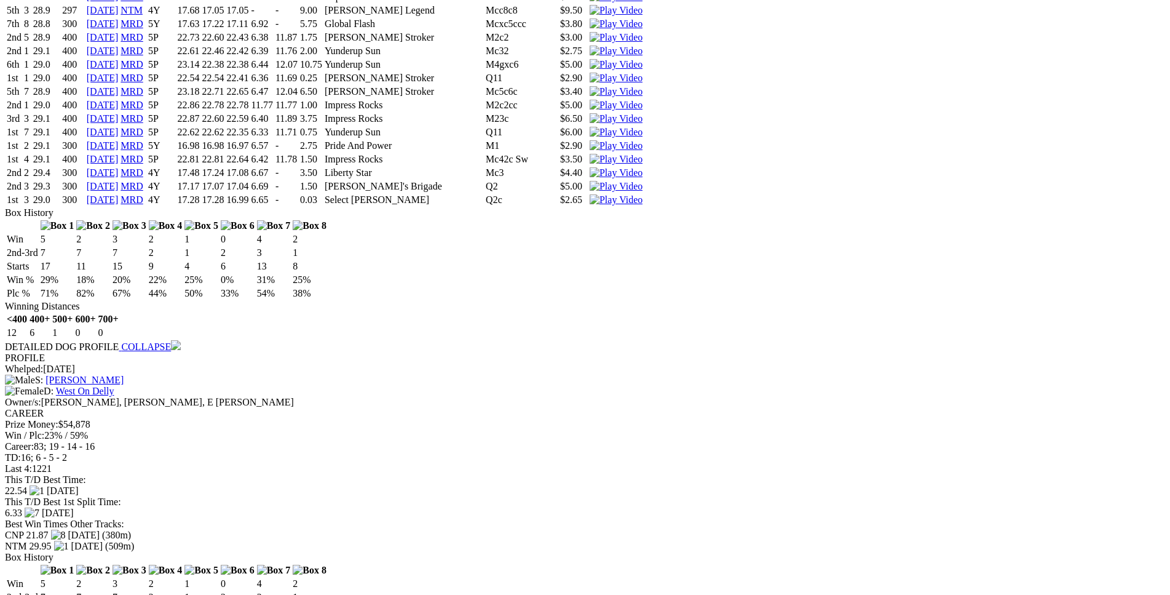
drag, startPoint x: 312, startPoint y: 153, endPoint x: 368, endPoint y: 152, distance: 56.0
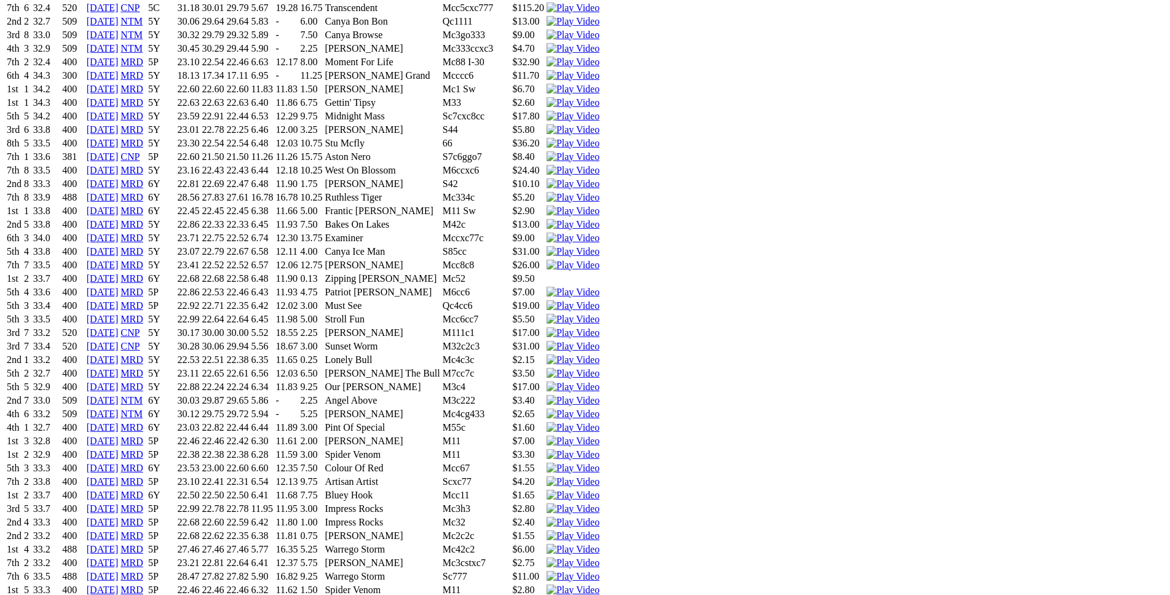
scroll to position [3136, 0]
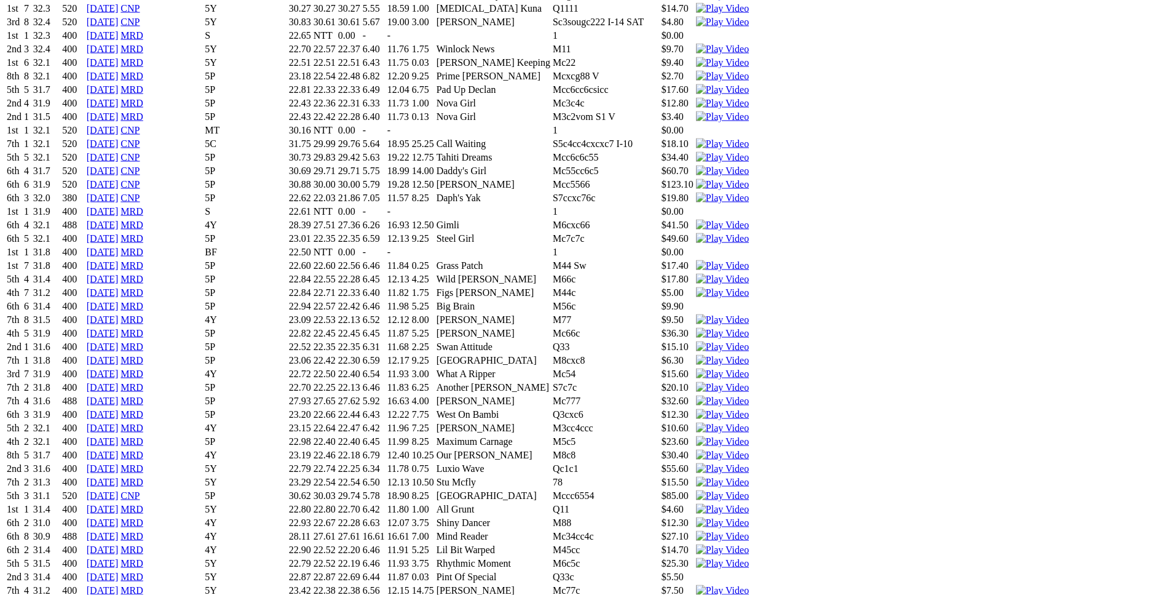
scroll to position [4704, 0]
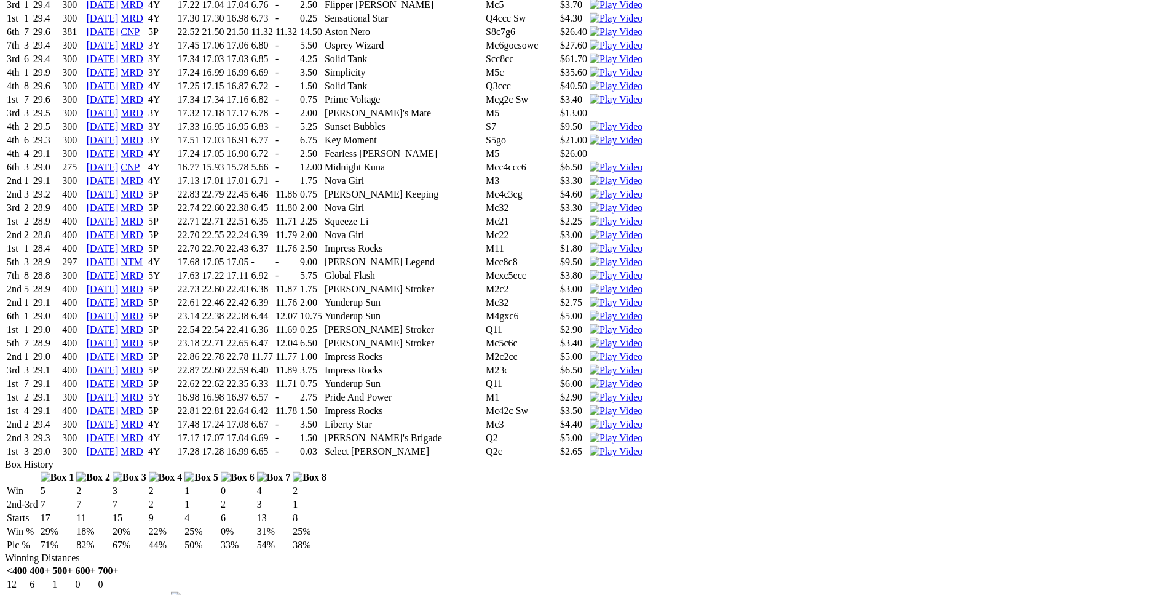
scroll to position [2007, 0]
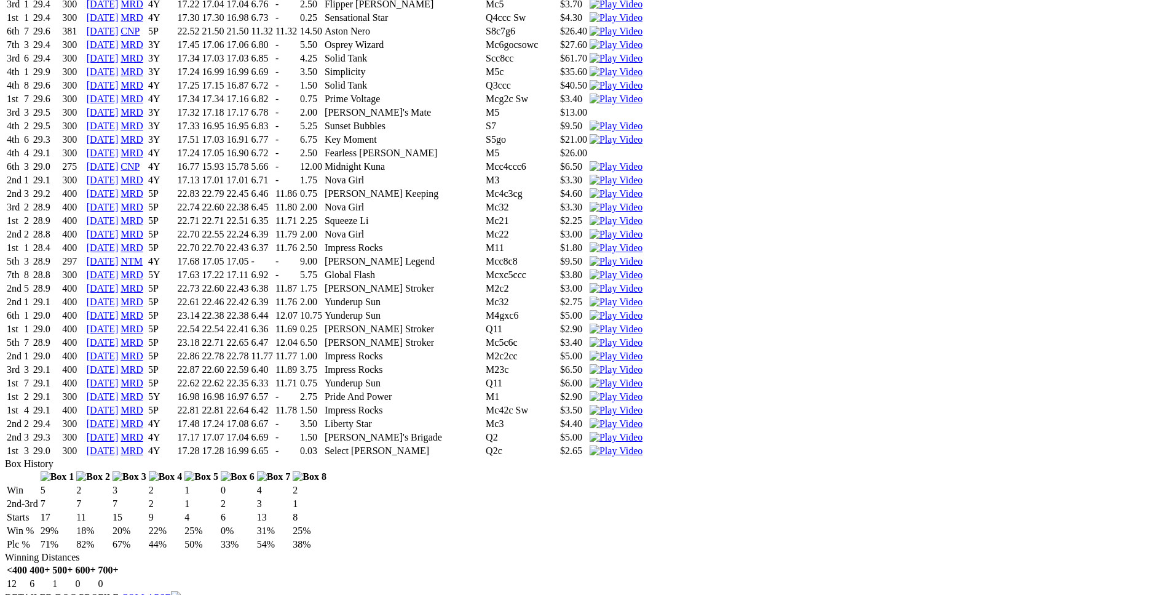
drag, startPoint x: 271, startPoint y: 282, endPoint x: 577, endPoint y: 284, distance: 305.6
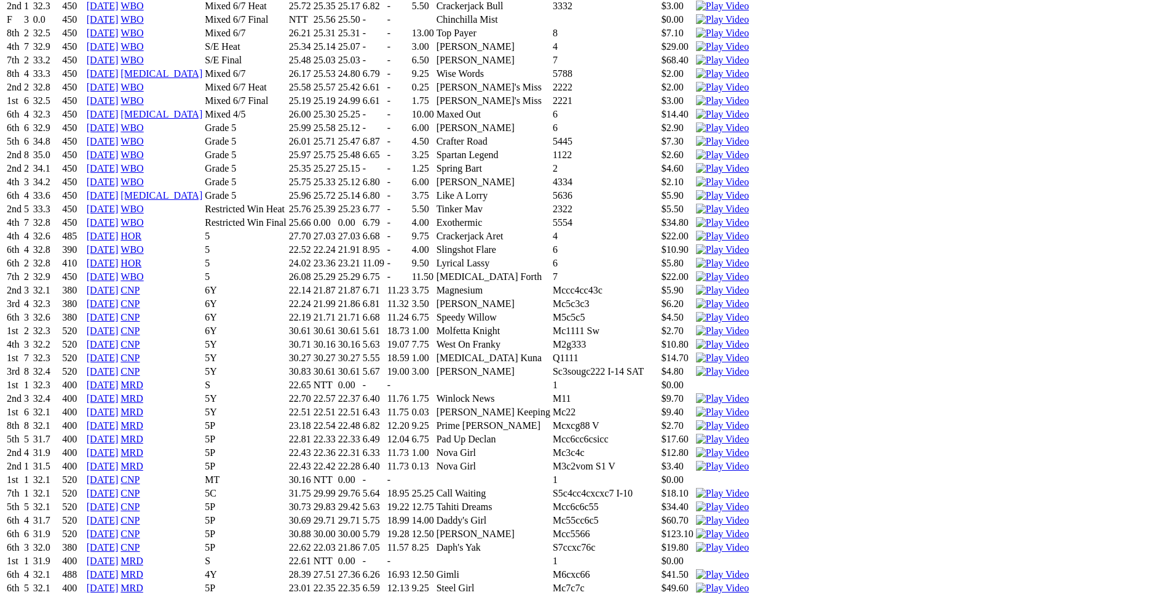
scroll to position [4390, 0]
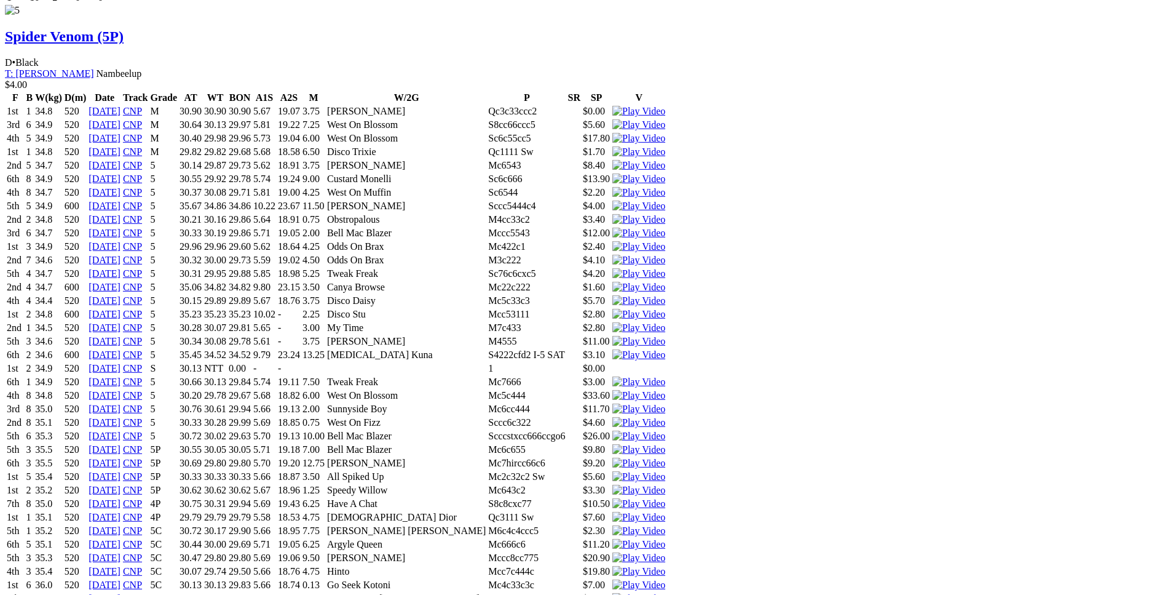
scroll to position [6083, 0]
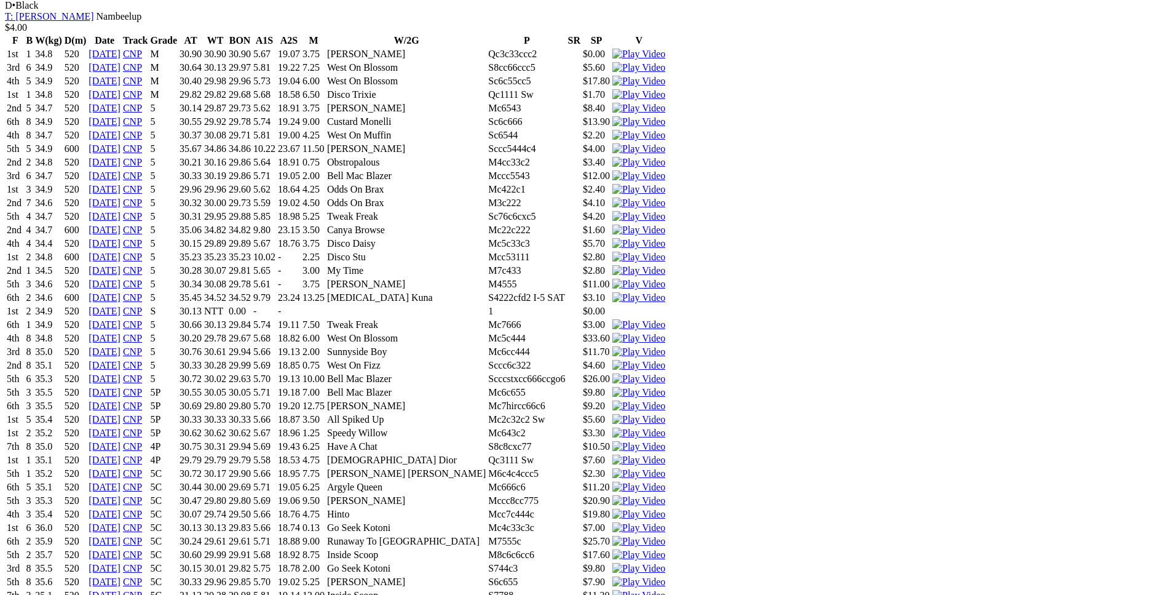
drag, startPoint x: 354, startPoint y: 306, endPoint x: 577, endPoint y: 312, distance: 223.3
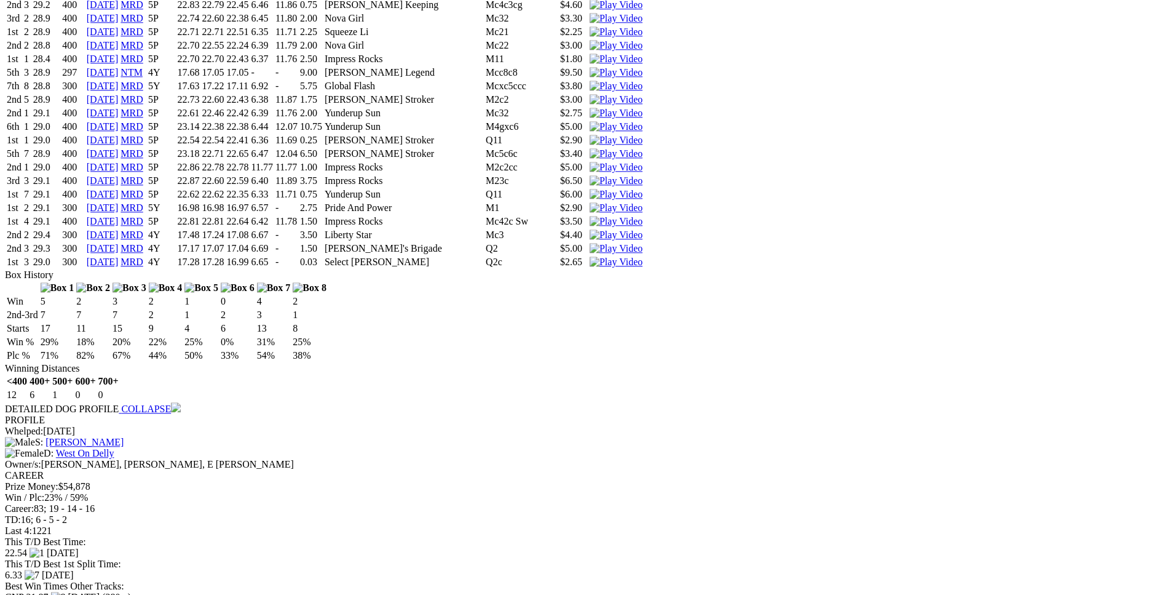
scroll to position [2195, 0]
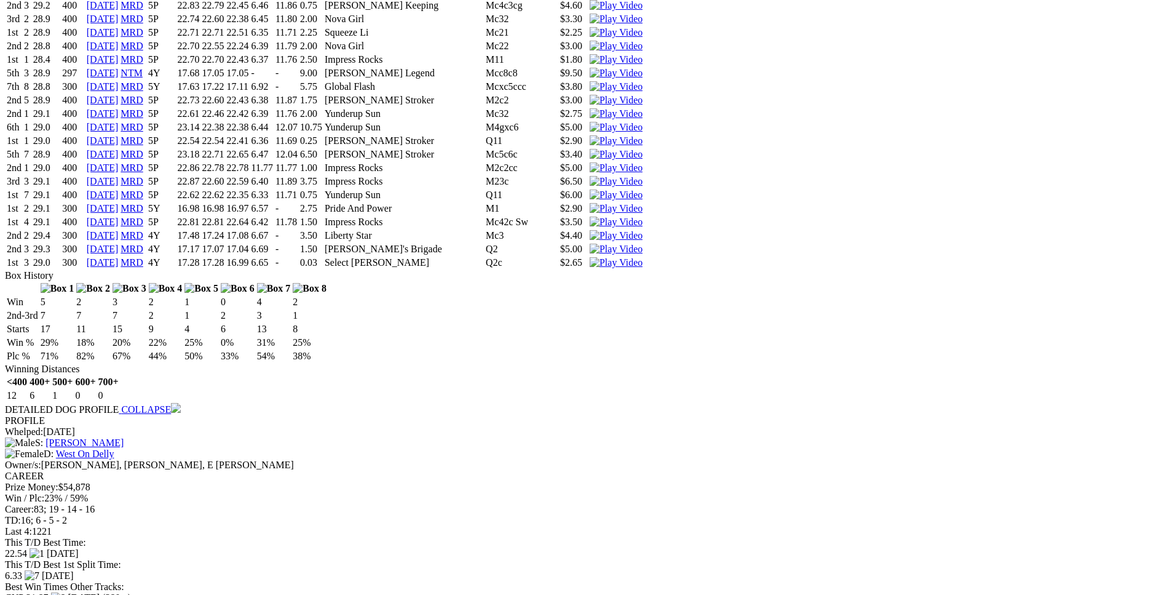
drag, startPoint x: 264, startPoint y: 189, endPoint x: 419, endPoint y: 193, distance: 155.6
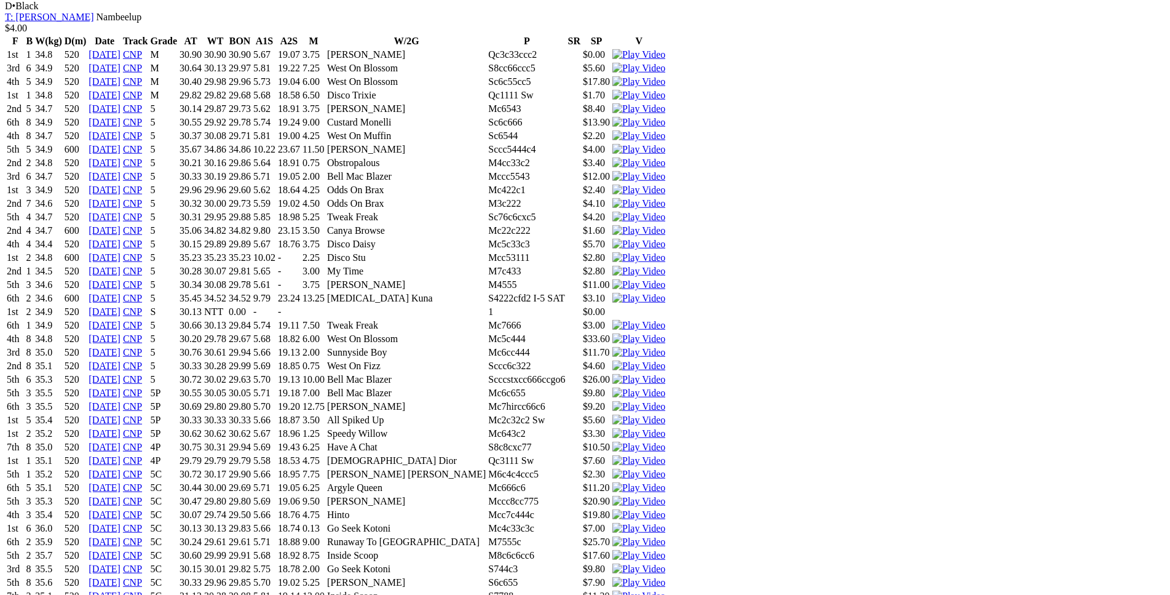
scroll to position [6083, 0]
drag, startPoint x: 269, startPoint y: 288, endPoint x: 708, endPoint y: 290, distance: 439.1
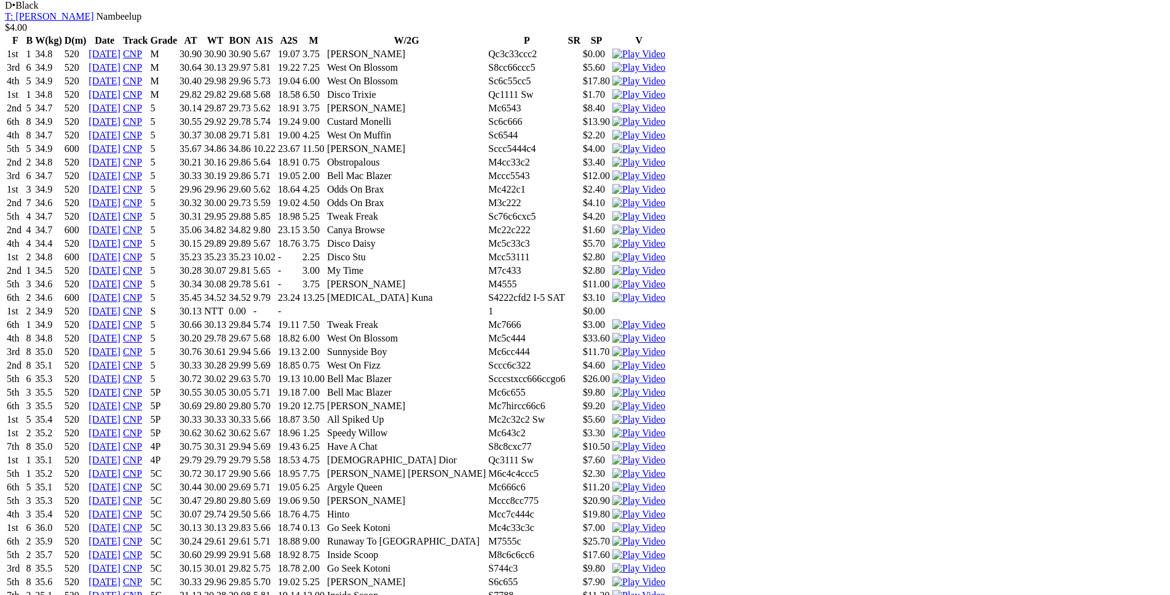
drag, startPoint x: 271, startPoint y: 248, endPoint x: 489, endPoint y: 255, distance: 218.4
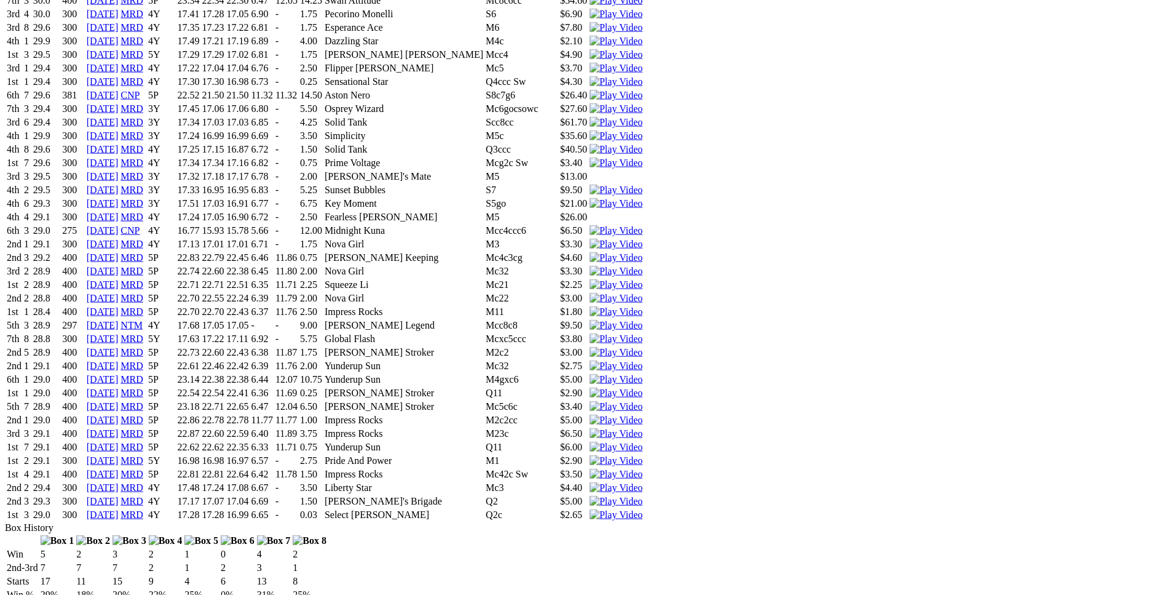
scroll to position [1944, 0]
drag, startPoint x: 315, startPoint y: 405, endPoint x: 682, endPoint y: 406, distance: 367.1
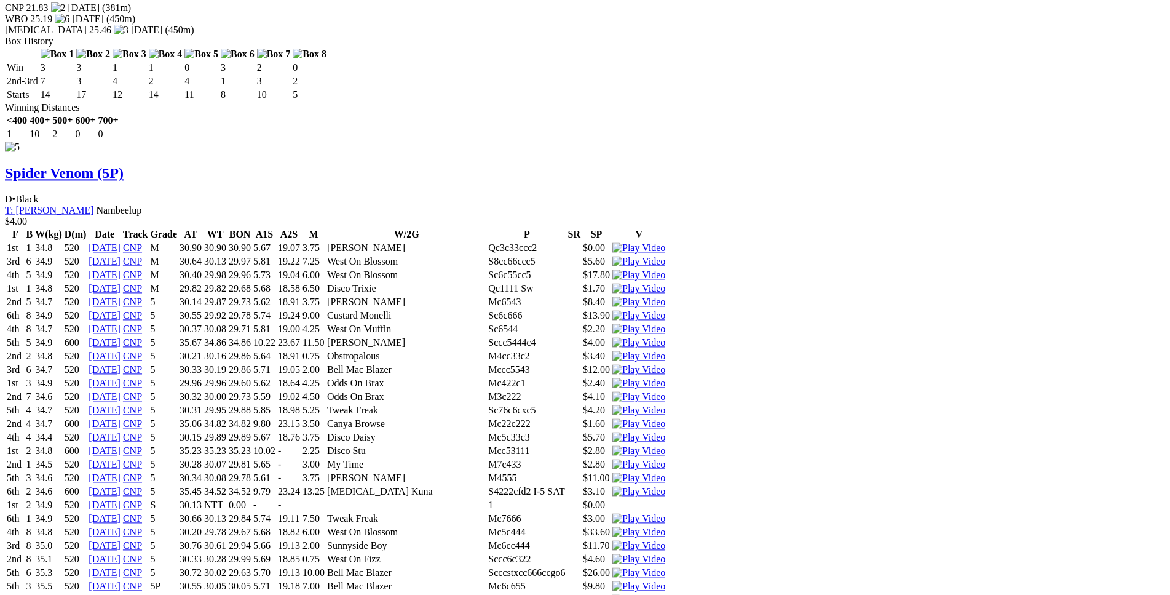
scroll to position [5895, 0]
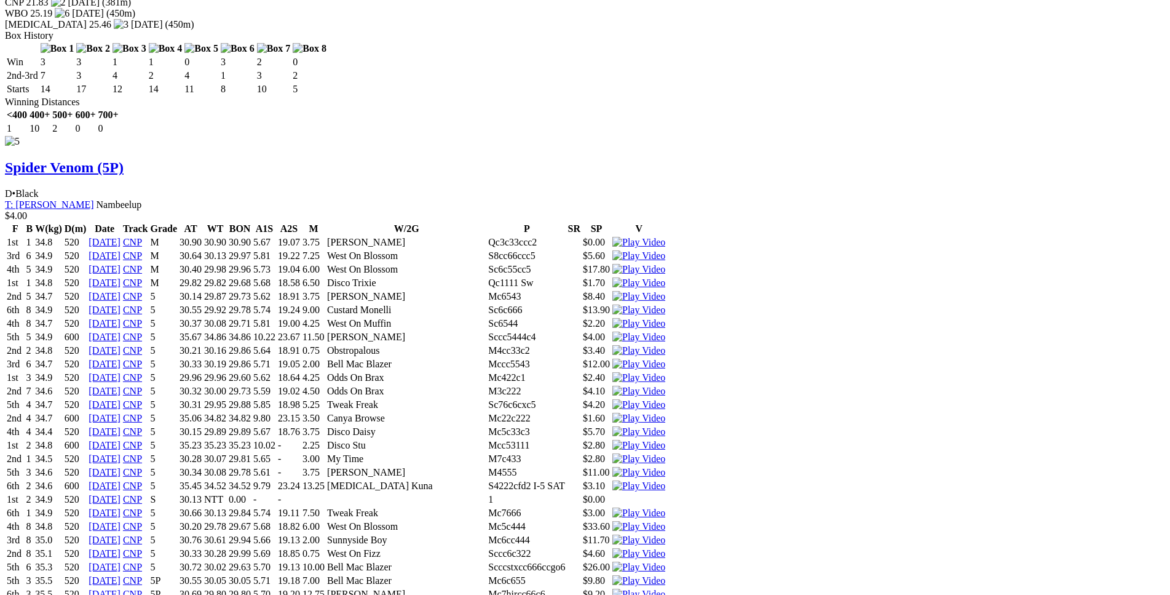
drag, startPoint x: 305, startPoint y: 426, endPoint x: 485, endPoint y: 429, distance: 179.6
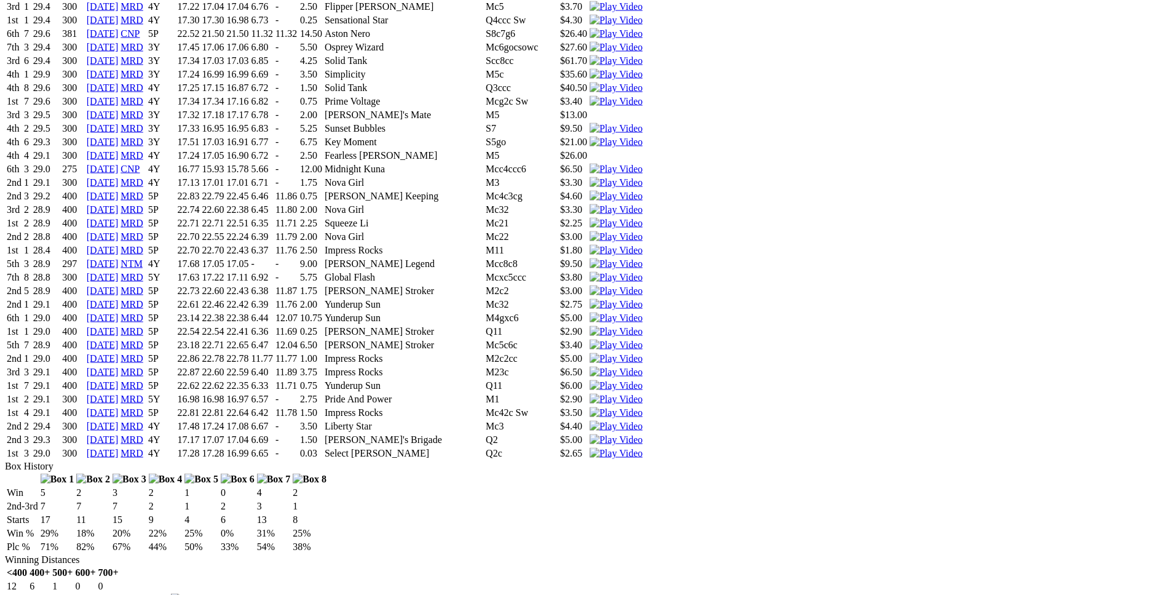
scroll to position [2006, 0]
drag, startPoint x: 315, startPoint y: 333, endPoint x: 665, endPoint y: 330, distance: 350.5
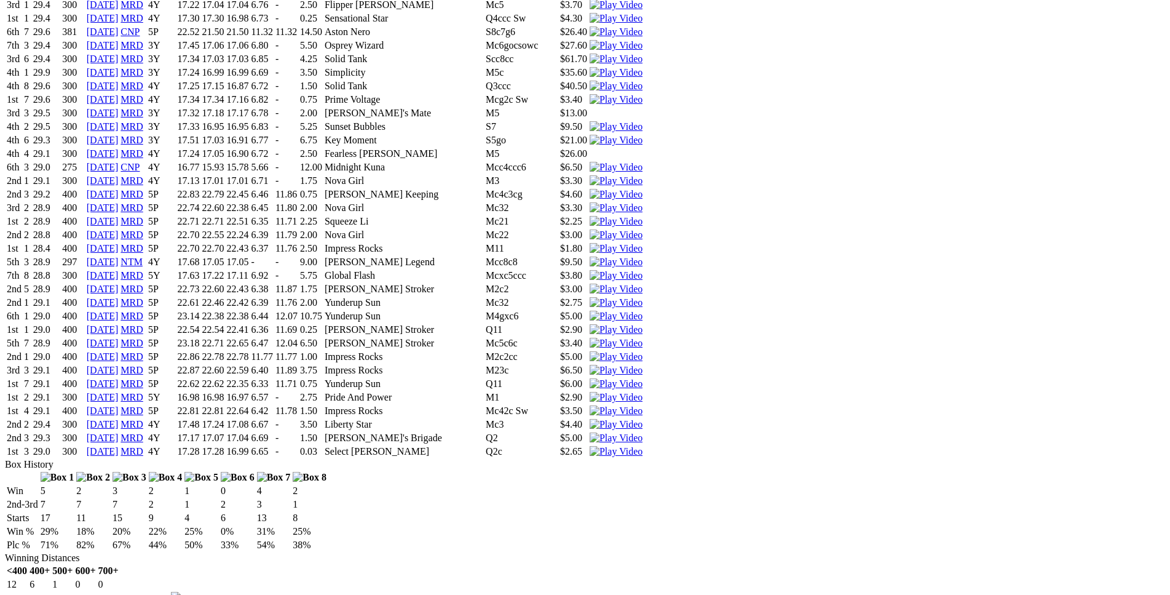
drag, startPoint x: 311, startPoint y: 268, endPoint x: 552, endPoint y: 276, distance: 241.2
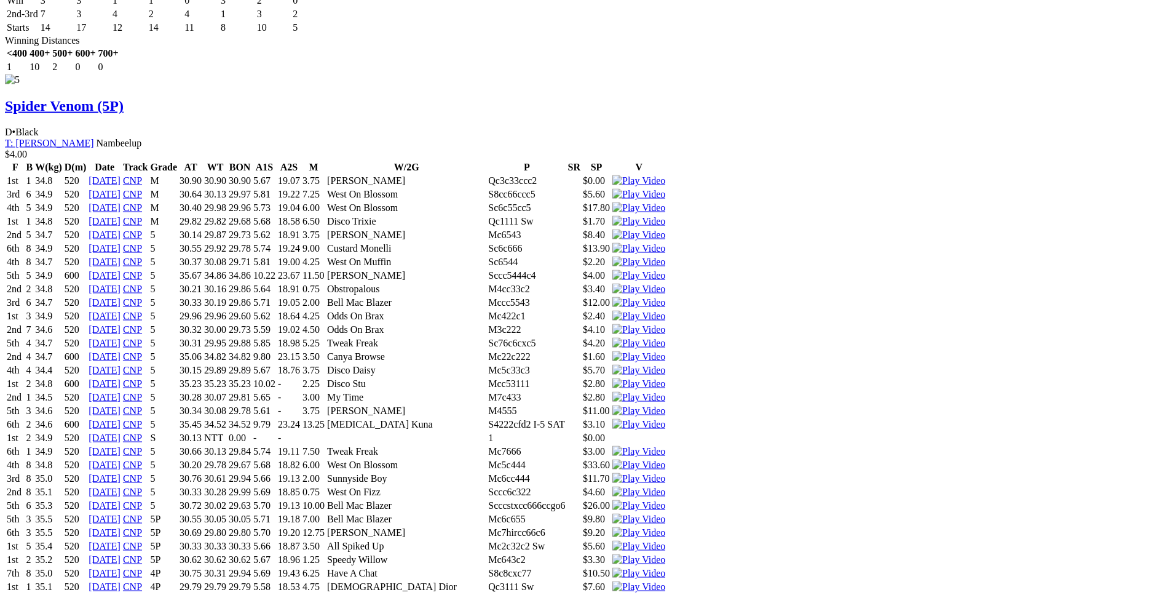
scroll to position [5957, 0]
drag, startPoint x: 308, startPoint y: 314, endPoint x: 737, endPoint y: 315, distance: 428.6
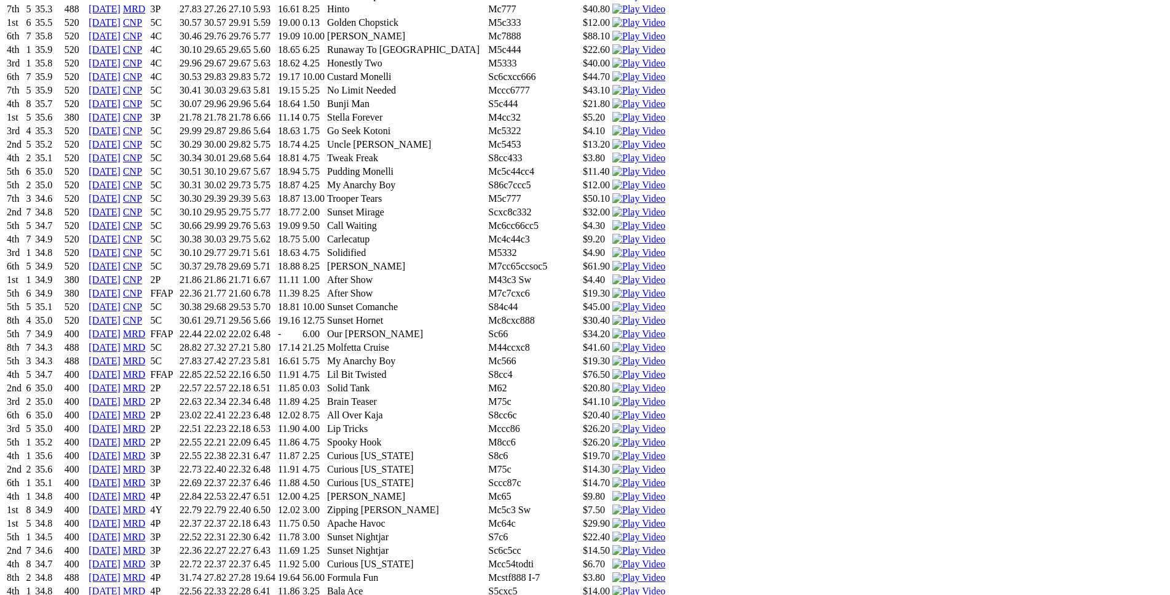
scroll to position [6961, 0]
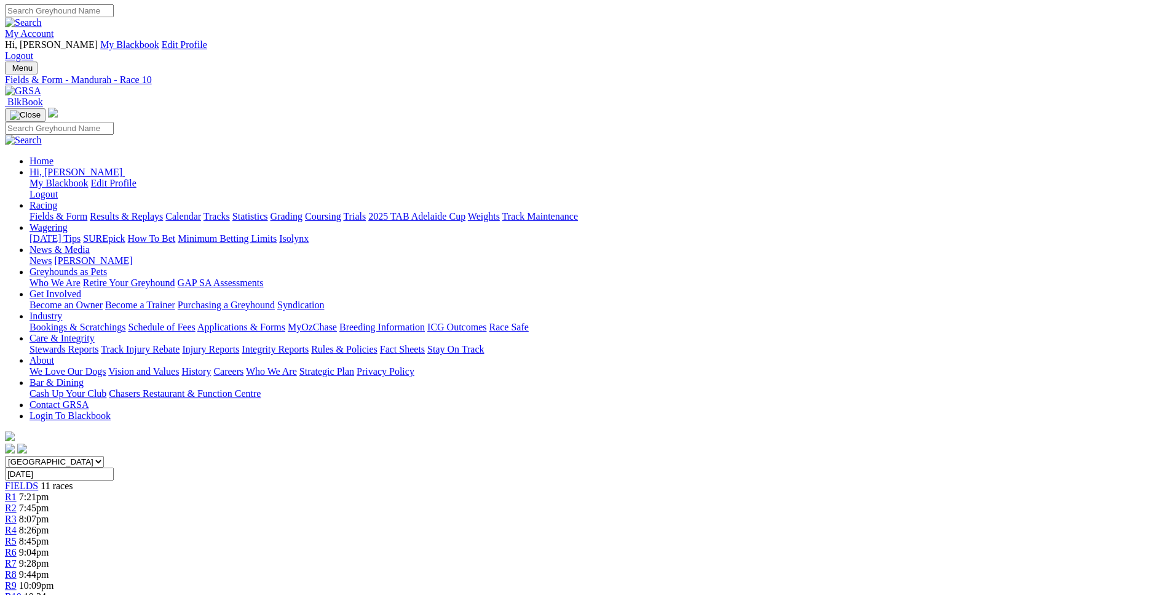
scroll to position [0, 0]
click at [17, 581] on link "R9" at bounding box center [11, 586] width 12 height 10
click at [740, 569] on div "R8 9:44pm" at bounding box center [585, 574] width 1160 height 11
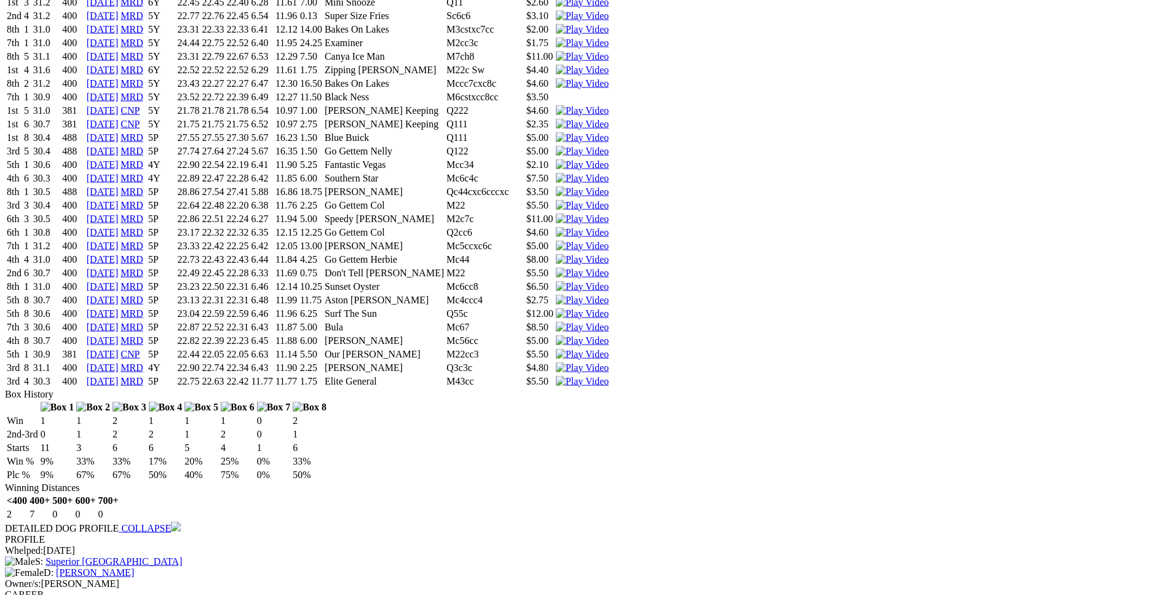
scroll to position [2634, 0]
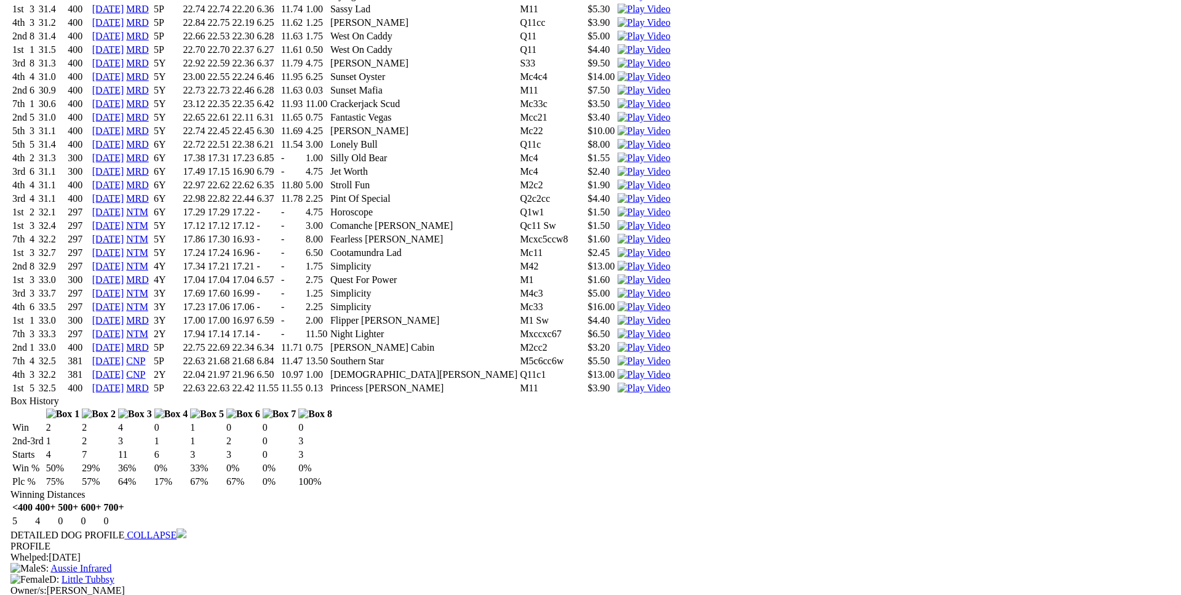
scroll to position [1504, 0]
